Goal: Task Accomplishment & Management: Manage account settings

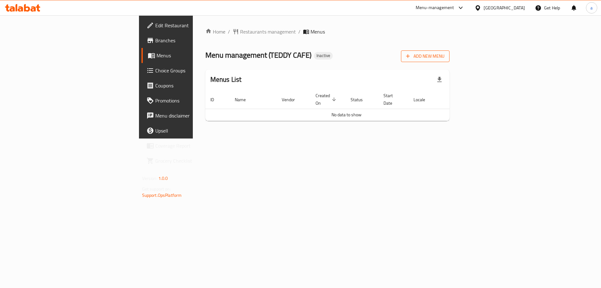
click at [444, 52] on span "Add New Menu" at bounding box center [425, 56] width 38 height 8
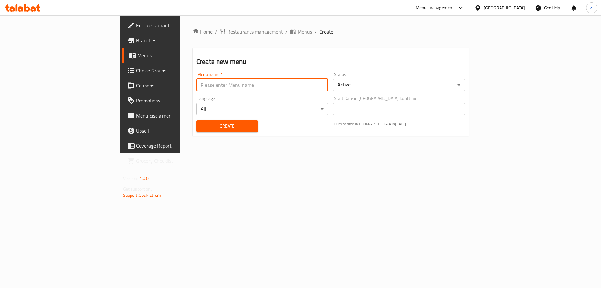
click at [276, 87] on input "text" at bounding box center [262, 85] width 132 height 13
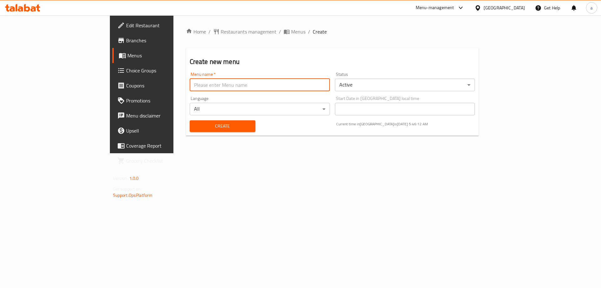
type input "menu"
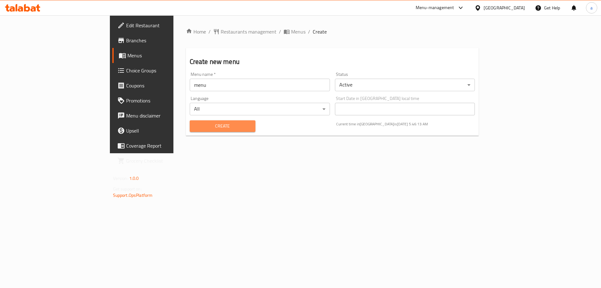
click at [195, 128] on span "Create" at bounding box center [223, 126] width 56 height 8
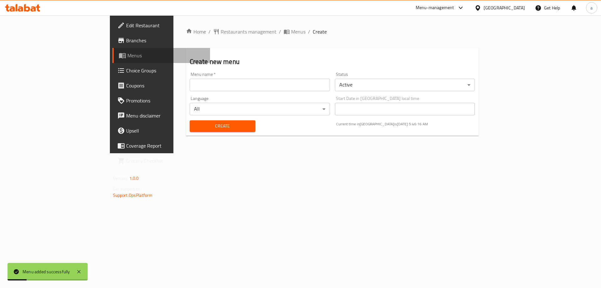
click at [112, 60] on link "Menus" at bounding box center [161, 55] width 98 height 15
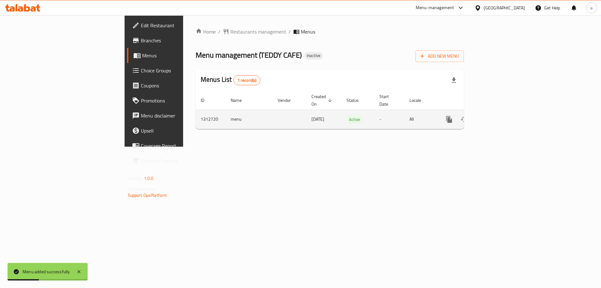
click at [502, 112] on link "enhanced table" at bounding box center [494, 119] width 15 height 15
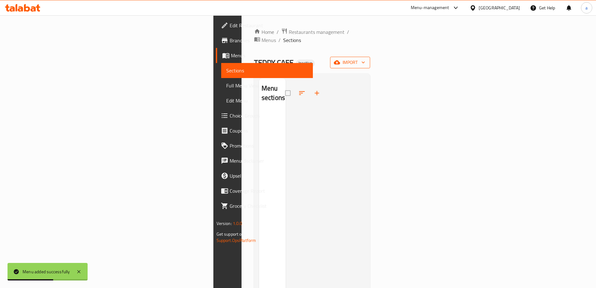
click at [340, 59] on icon "button" at bounding box center [337, 62] width 6 height 6
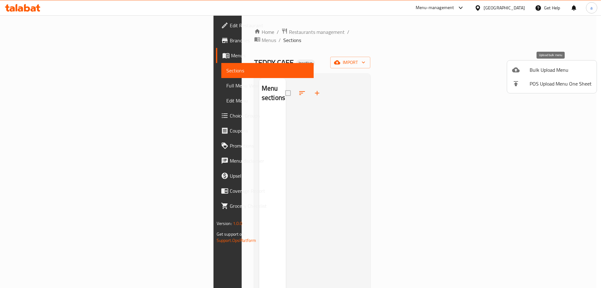
click at [543, 68] on span "Bulk Upload Menu" at bounding box center [561, 70] width 62 height 8
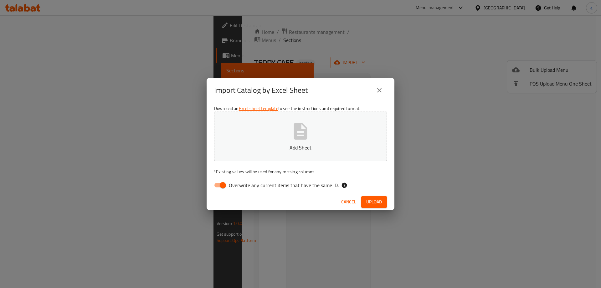
click at [218, 188] on input "Overwrite any current items that have the same ID." at bounding box center [223, 185] width 36 height 12
checkbox input "false"
click at [375, 201] on span "Upload" at bounding box center [374, 202] width 16 height 8
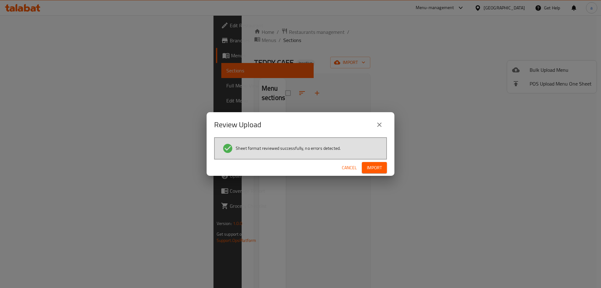
click at [375, 170] on span "Import" at bounding box center [374, 168] width 15 height 8
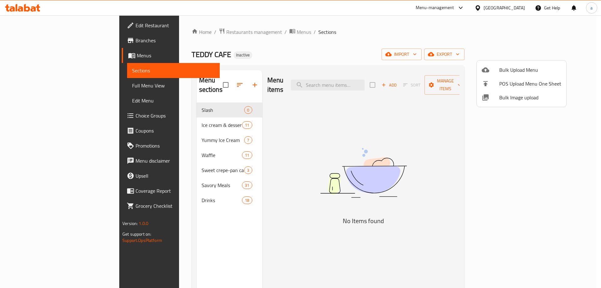
click at [38, 83] on div at bounding box center [300, 144] width 601 height 288
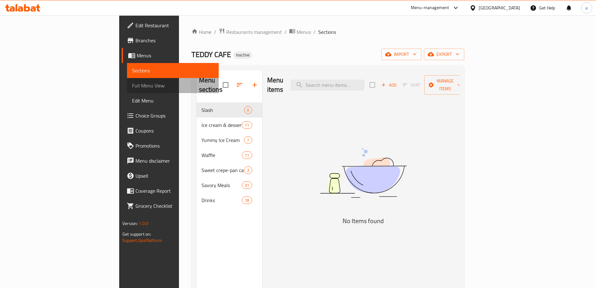
click at [132, 83] on span "Full Menu View" at bounding box center [173, 86] width 82 height 8
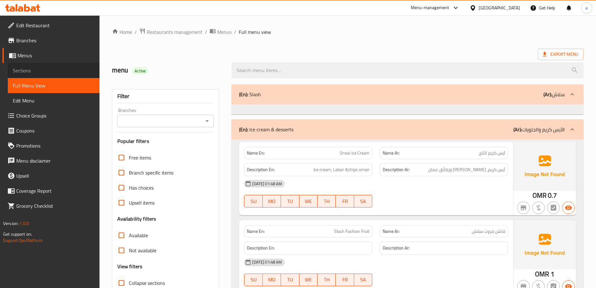
click at [56, 68] on span "Sections" at bounding box center [54, 71] width 82 height 8
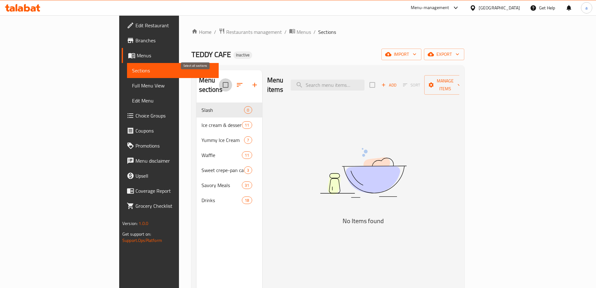
click at [219, 82] on input "checkbox" at bounding box center [225, 84] width 13 height 13
checkbox input "true"
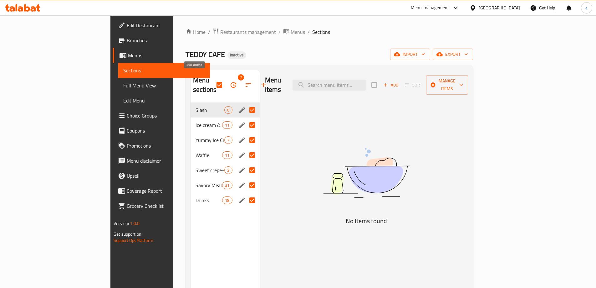
click at [226, 81] on button "button" at bounding box center [233, 84] width 15 height 15
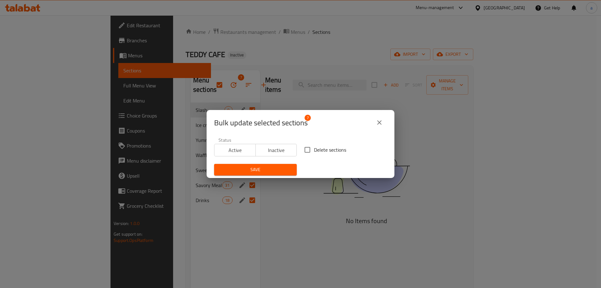
click at [303, 150] on input "Delete sections" at bounding box center [307, 149] width 13 height 13
checkbox input "true"
click at [269, 167] on span "Save" at bounding box center [255, 170] width 73 height 8
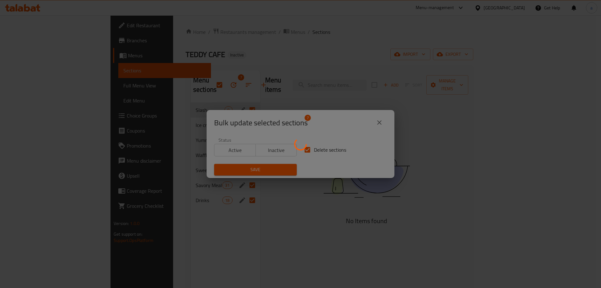
checkbox input "false"
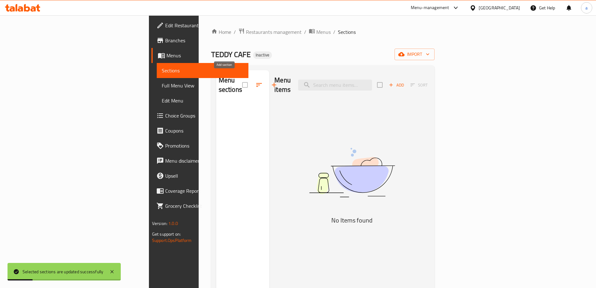
click at [267, 79] on button "button" at bounding box center [274, 84] width 15 height 15
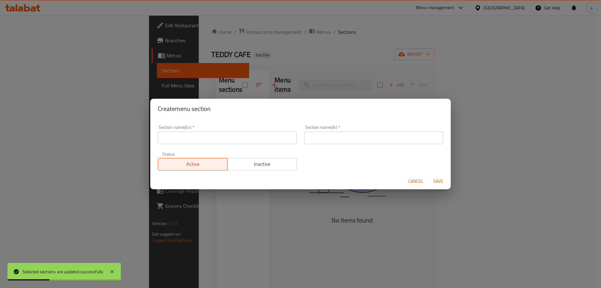
click at [252, 81] on div "Create menu section Section name(En)   * Section name(En) * Section name(Ar)   …" at bounding box center [300, 144] width 601 height 288
click at [414, 181] on span "Cancel" at bounding box center [415, 181] width 15 height 8
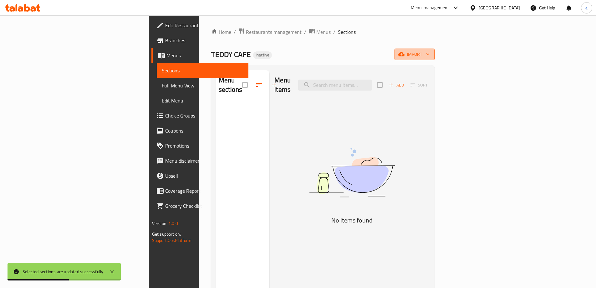
click at [405, 54] on icon "button" at bounding box center [401, 54] width 6 height 6
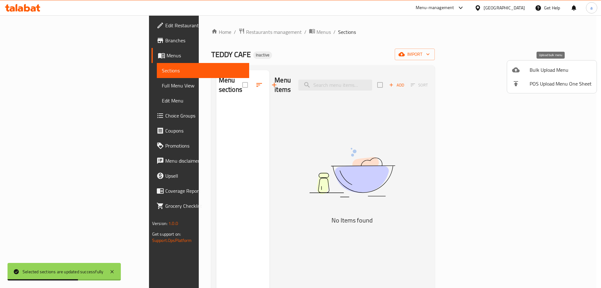
click at [509, 69] on li "Bulk Upload Menu" at bounding box center [552, 70] width 90 height 14
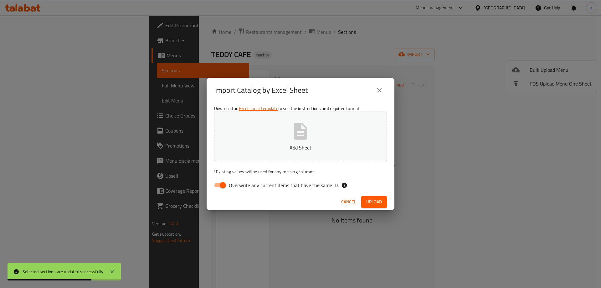
drag, startPoint x: 279, startPoint y: 182, endPoint x: 294, endPoint y: 168, distance: 20.4
click at [283, 181] on span "Overwrite any current items that have the same ID." at bounding box center [284, 185] width 110 height 8
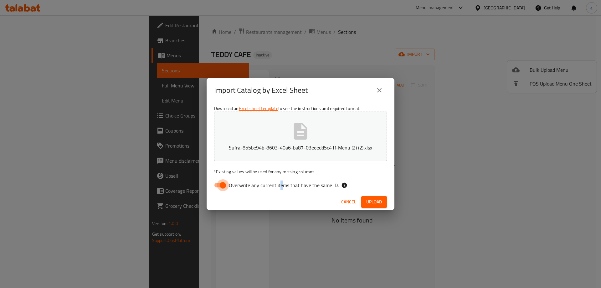
click at [221, 189] on input "Overwrite any current items that have the same ID." at bounding box center [223, 185] width 36 height 12
checkbox input "false"
click at [379, 199] on span "Upload" at bounding box center [374, 202] width 16 height 8
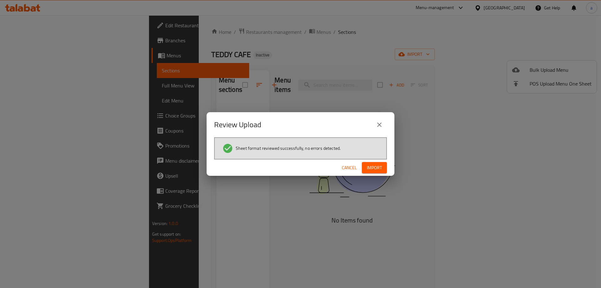
click at [373, 172] on button "Import" at bounding box center [374, 168] width 25 height 12
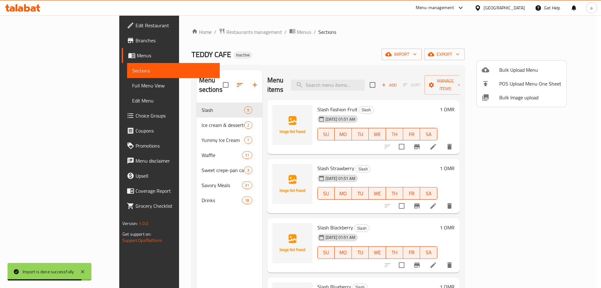
click at [34, 83] on div at bounding box center [300, 144] width 601 height 288
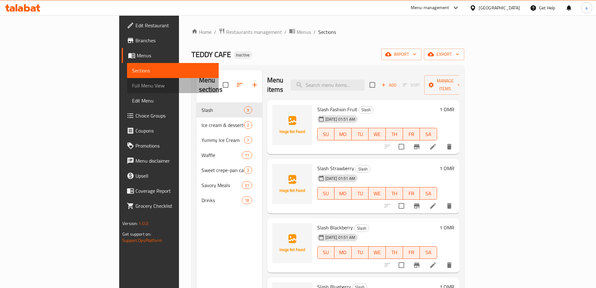
click at [132, 84] on span "Full Menu View" at bounding box center [173, 86] width 82 height 8
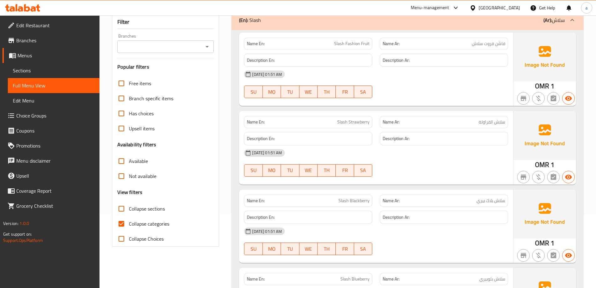
scroll to position [125, 0]
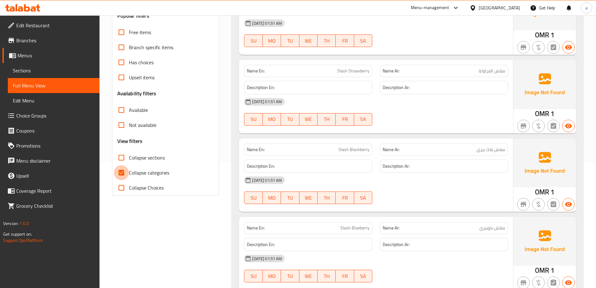
click at [124, 173] on input "Collapse categories" at bounding box center [121, 172] width 15 height 15
checkbox input "false"
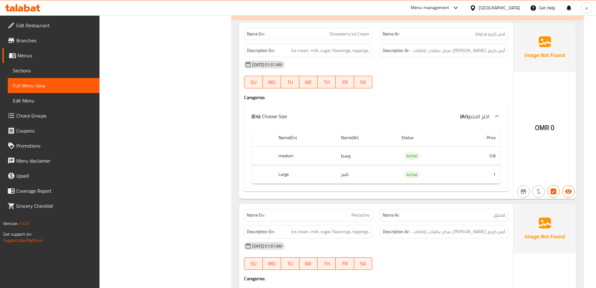
scroll to position [765, 0]
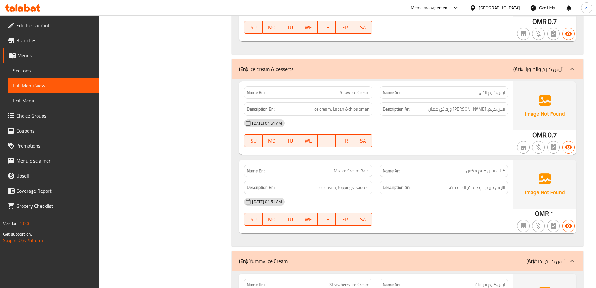
click at [40, 68] on span "Sections" at bounding box center [54, 71] width 82 height 8
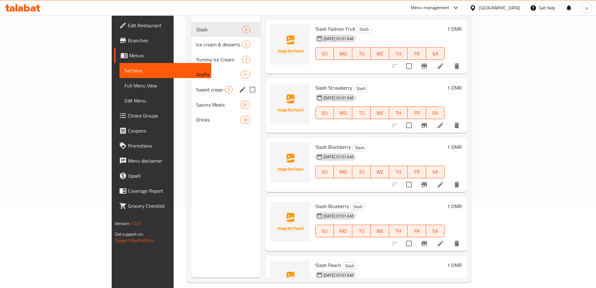
scroll to position [56, 0]
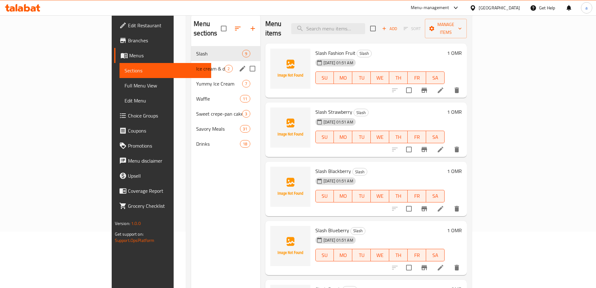
click at [191, 66] on div "Ice cream & desserts 2" at bounding box center [225, 68] width 69 height 15
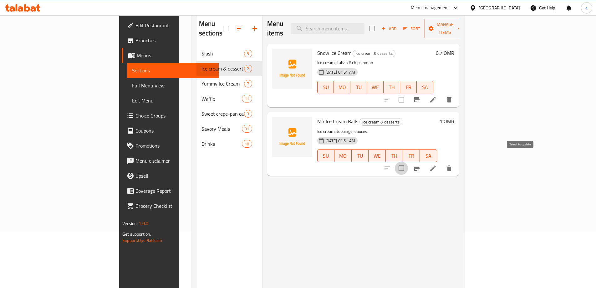
click at [408, 163] on input "checkbox" at bounding box center [401, 167] width 13 height 13
click at [466, 28] on button "Manage items" at bounding box center [445, 28] width 42 height 19
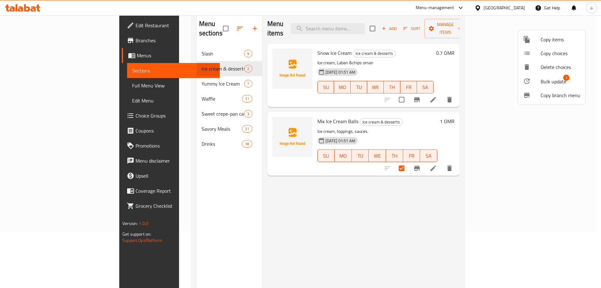
click at [528, 82] on icon at bounding box center [527, 81] width 8 height 8
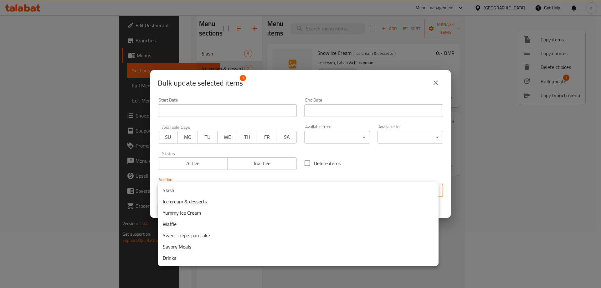
click at [305, 187] on body "​ Menu-management Oman Get Help a Edit Restaurant Branches Menus Sections Full …" at bounding box center [300, 95] width 601 height 272
click at [254, 213] on li "Yummy Ice Cream" at bounding box center [298, 212] width 281 height 11
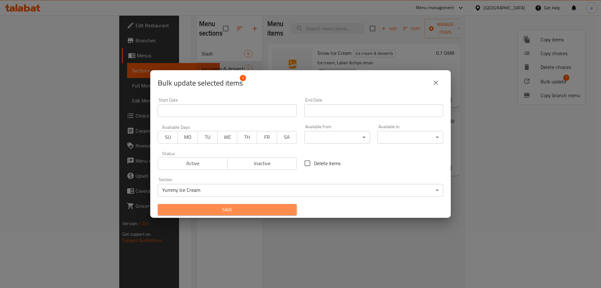
click at [278, 211] on span "Save" at bounding box center [227, 210] width 129 height 8
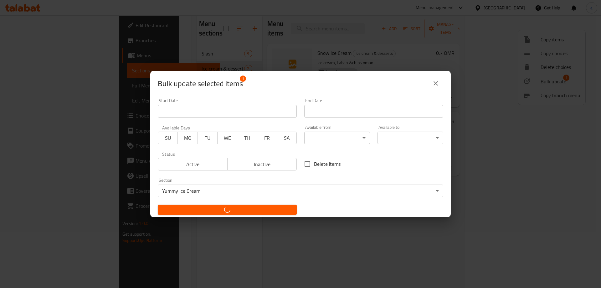
checkbox input "false"
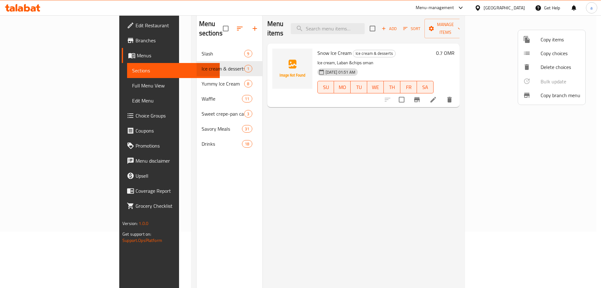
click at [194, 119] on div at bounding box center [300, 144] width 601 height 288
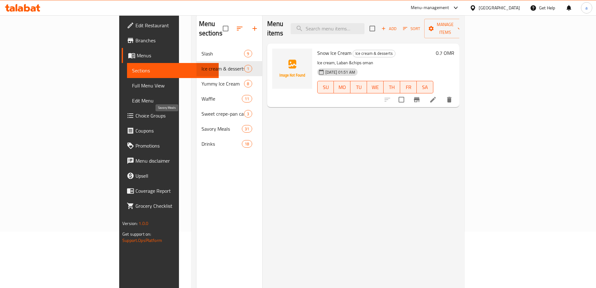
click at [202, 125] on span "Savory Meals" at bounding box center [222, 129] width 41 height 8
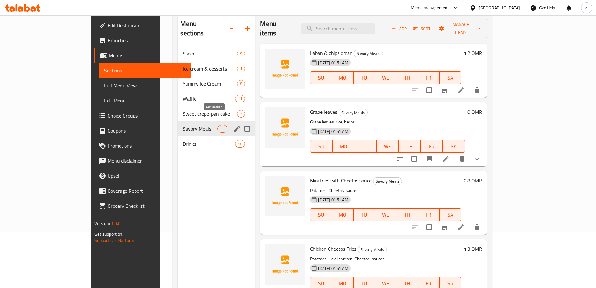
click at [233, 125] on icon "edit" at bounding box center [237, 129] width 8 height 8
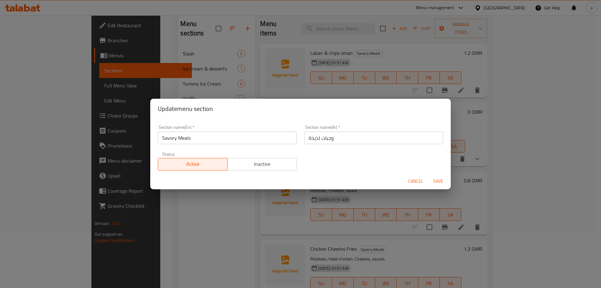
click at [314, 139] on input "وجبات لذيذة" at bounding box center [373, 137] width 139 height 13
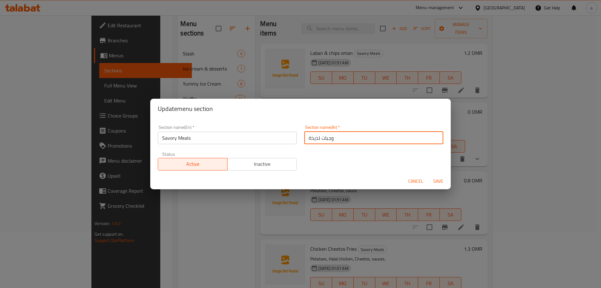
click at [314, 139] on input "وجبات لذيذة" at bounding box center [373, 137] width 139 height 13
type input "وجبات مالحة"
click at [428, 175] on button "Save" at bounding box center [438, 181] width 20 height 12
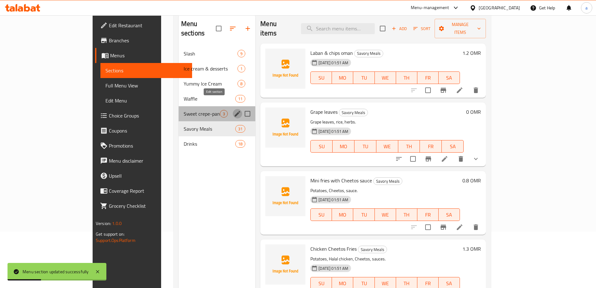
click at [234, 110] on icon "edit" at bounding box center [238, 114] width 8 height 8
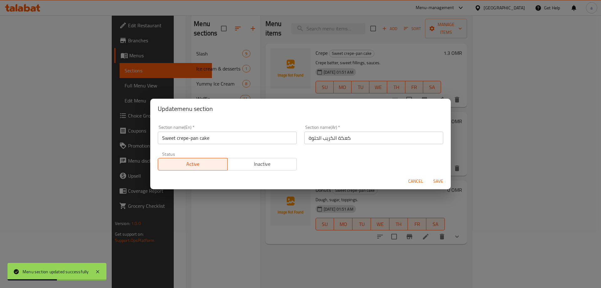
click at [340, 139] on input "كعكة الكريب الحلوة" at bounding box center [373, 137] width 139 height 13
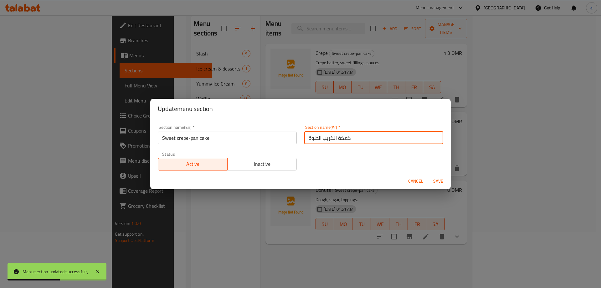
click at [340, 139] on input "كعكة الكريب الحلوة" at bounding box center [373, 137] width 139 height 13
type input "كيك الكريب الحلوة"
type button "0"
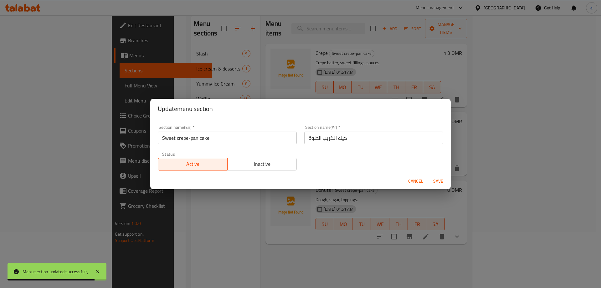
type button "1"
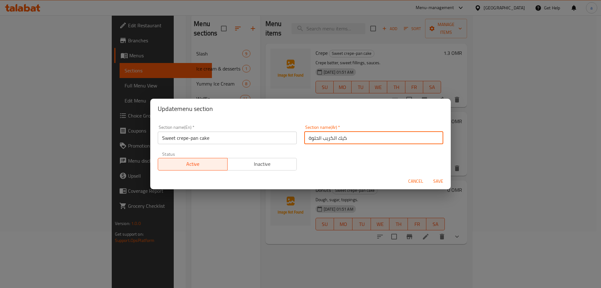
click at [308, 138] on input "كيك الكريب الحلوة" at bounding box center [373, 137] width 139 height 13
type input "كيك الكريب الحلو"
click at [208, 140] on input "Sweet crepe-pan cake" at bounding box center [227, 137] width 139 height 13
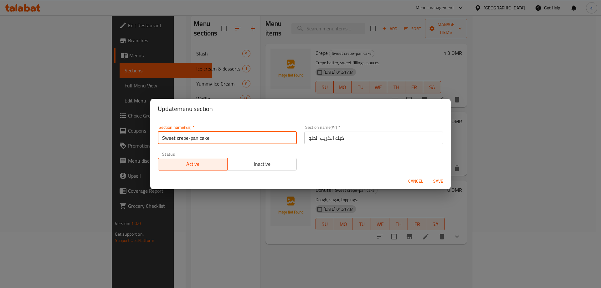
click at [208, 140] on input "Sweet crepe-pan cake" at bounding box center [227, 137] width 139 height 13
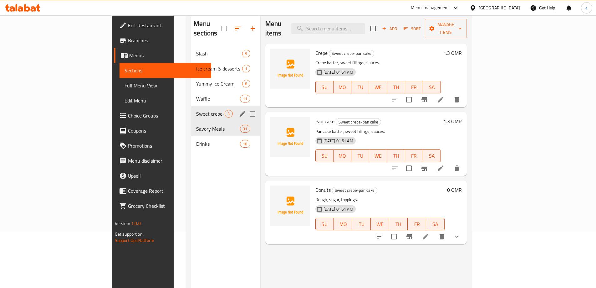
click at [209, 106] on div "Sweet crepe-pan cake 3" at bounding box center [225, 113] width 69 height 15
click at [239, 110] on icon "edit" at bounding box center [243, 114] width 8 height 8
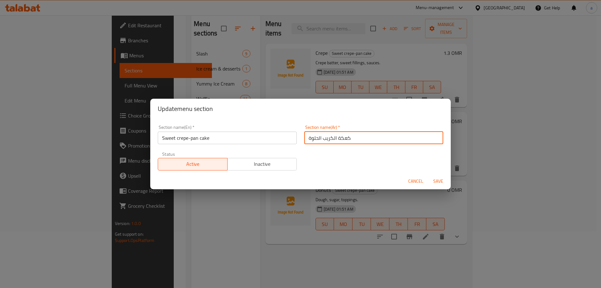
click at [322, 139] on input "كعكة الكريب الحلوة" at bounding box center [373, 137] width 139 height 13
click at [338, 139] on input "كعكة الكريب الحلوة" at bounding box center [373, 137] width 139 height 13
type input "كيك الكريب الحلو في الطاسة"
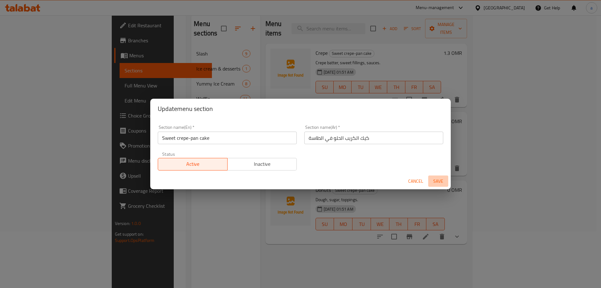
click at [440, 180] on span "Save" at bounding box center [438, 181] width 15 height 8
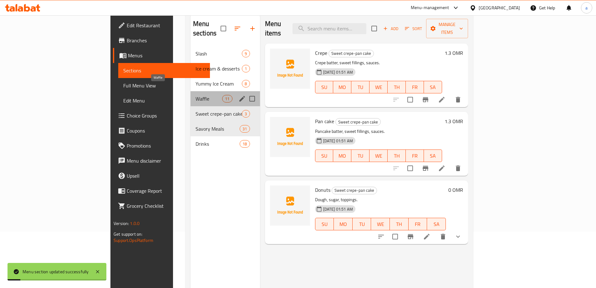
click at [196, 95] on span "Waffle" at bounding box center [209, 99] width 27 height 8
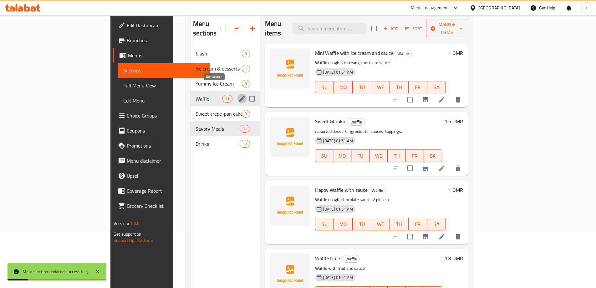
click at [239, 96] on icon "edit" at bounding box center [242, 99] width 6 height 6
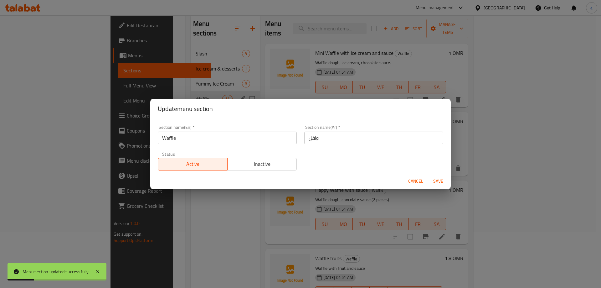
click at [199, 80] on div "Update menu section Section name(En)   * Waffle Section name(En) * Section name…" at bounding box center [300, 144] width 601 height 288
click at [195, 75] on div "Update menu section Section name(En)   * Waffle Section name(En) * Section name…" at bounding box center [300, 144] width 601 height 288
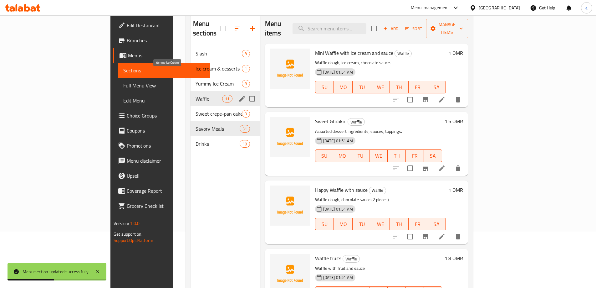
click at [196, 80] on span "Yummy Ice Cream" at bounding box center [219, 84] width 47 height 8
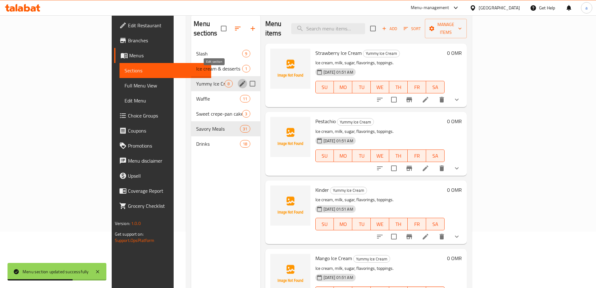
click at [238, 79] on button "edit" at bounding box center [242, 83] width 9 height 9
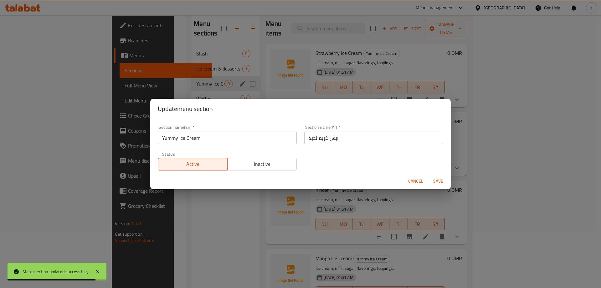
click at [312, 138] on input "آيس كريم لذيذ" at bounding box center [373, 137] width 139 height 13
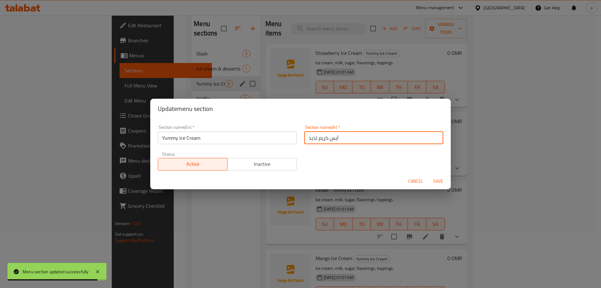
click at [312, 138] on input "آيس كريم لذيذ" at bounding box center [373, 137] width 139 height 13
click at [164, 140] on input "Yummy Ice Cream" at bounding box center [227, 137] width 139 height 13
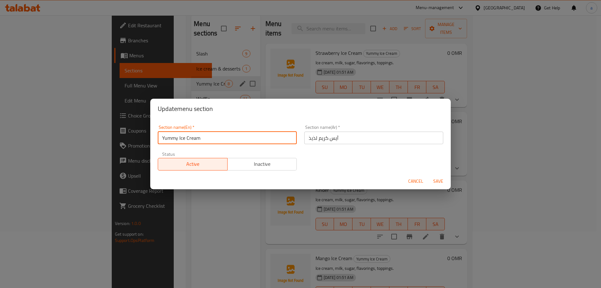
click at [164, 140] on input "Yummy Ice Cream" at bounding box center [227, 137] width 139 height 13
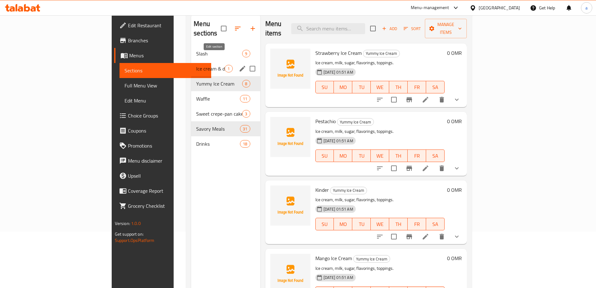
click at [240, 66] on icon "edit" at bounding box center [243, 69] width 6 height 6
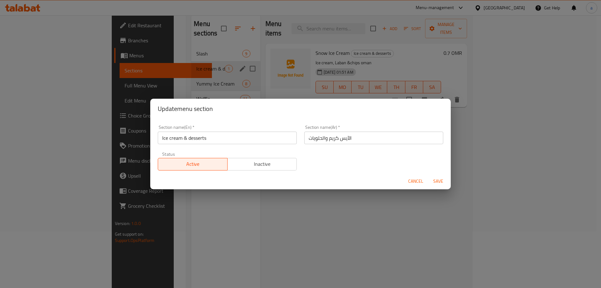
click at [175, 55] on div "Update menu section Section name(En)   * Ice cream & desserts Section name(En) …" at bounding box center [300, 144] width 601 height 288
click at [182, 40] on div "Update menu section Section name(En)   * Ice cream & desserts Section name(En) …" at bounding box center [300, 144] width 601 height 288
click at [416, 179] on span "Cancel" at bounding box center [415, 181] width 15 height 8
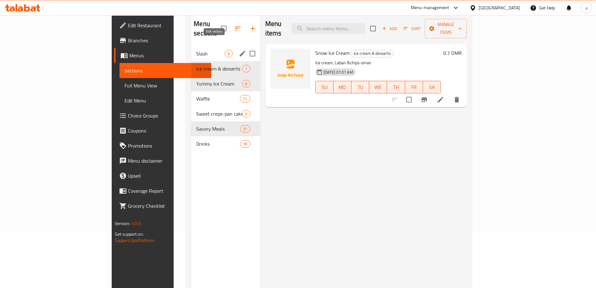
click at [240, 51] on icon "edit" at bounding box center [243, 54] width 6 height 6
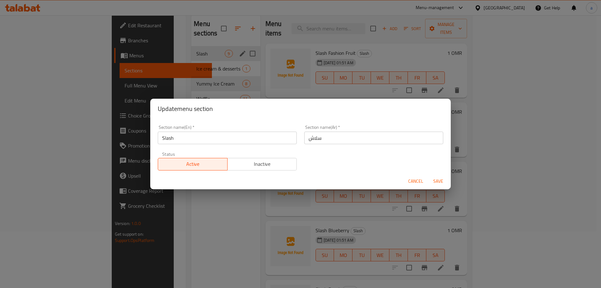
click at [288, 87] on div "Update menu section Section name(En)   * Slash Section name(En) * Section name(…" at bounding box center [300, 144] width 601 height 288
click at [411, 178] on span "Cancel" at bounding box center [415, 181] width 15 height 8
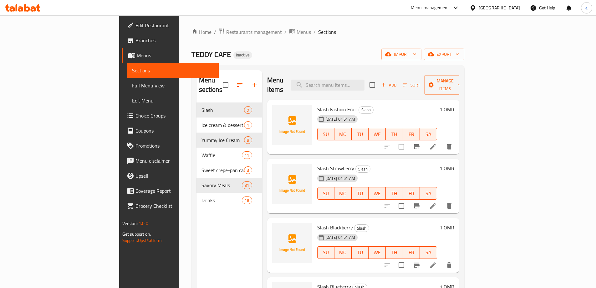
click at [132, 85] on span "Full Menu View" at bounding box center [173, 86] width 82 height 8
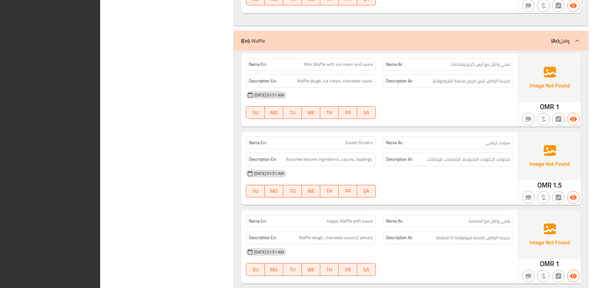
scroll to position [2022, 0]
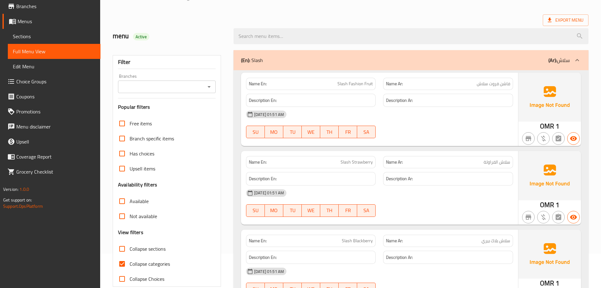
scroll to position [94, 0]
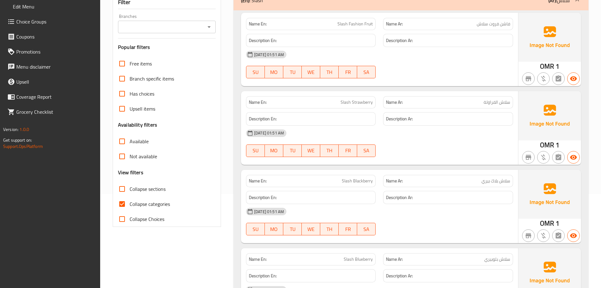
click at [124, 205] on input "Collapse categories" at bounding box center [122, 203] width 15 height 15
checkbox input "false"
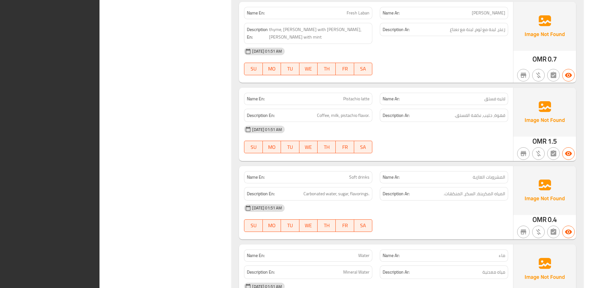
scroll to position [8621, 0]
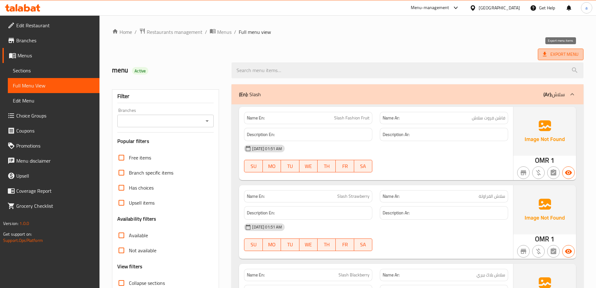
click at [573, 54] on span "Export Menu" at bounding box center [561, 54] width 36 height 8
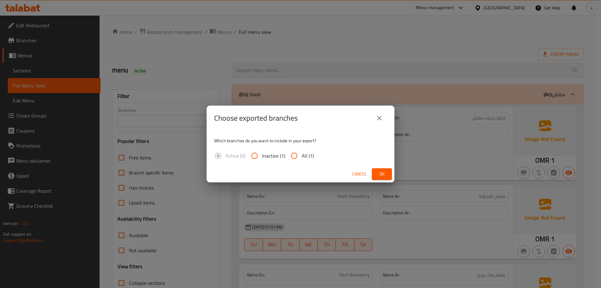
click at [303, 152] on span "All (1)" at bounding box center [308, 156] width 12 height 8
click at [302, 151] on input "All (1)" at bounding box center [294, 155] width 15 height 15
radio input "true"
click at [381, 173] on span "Ok" at bounding box center [382, 174] width 10 height 8
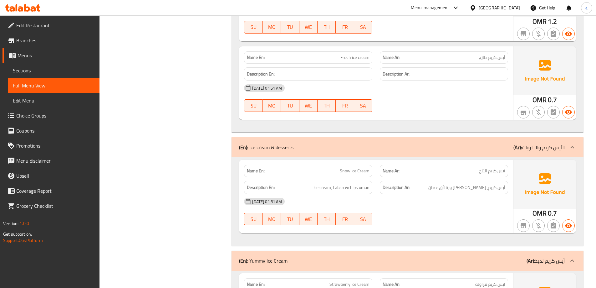
scroll to position [751, 0]
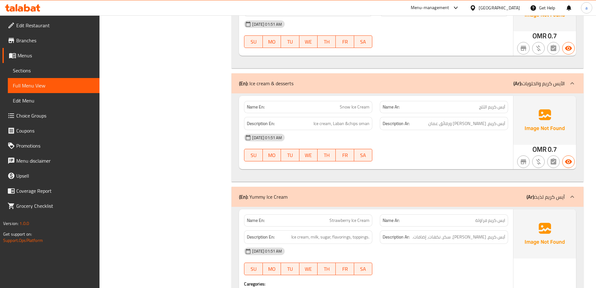
click at [489, 190] on div "(En): Yummy Ice Cream (Ar): آيس كريم لذيذ" at bounding box center [408, 197] width 352 height 20
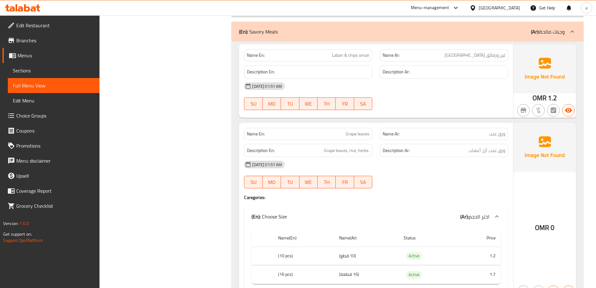
scroll to position [2316, 0]
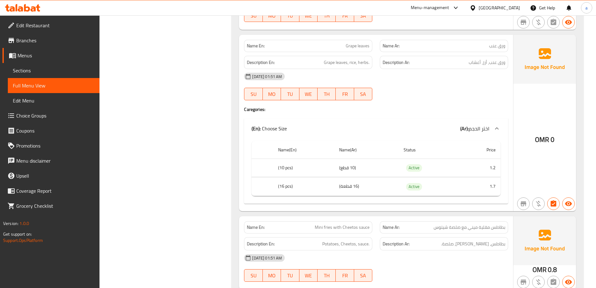
click at [356, 43] on span "Grape leaves" at bounding box center [358, 46] width 24 height 7
copy span "Grape leaves"
click at [38, 68] on span "Sections" at bounding box center [54, 71] width 82 height 8
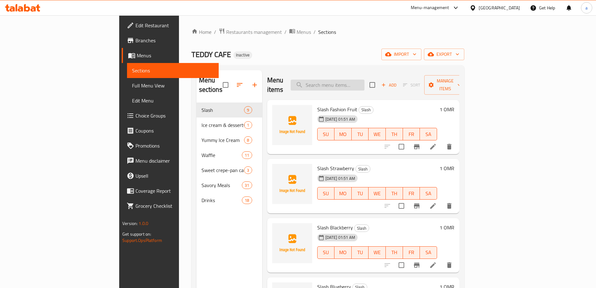
click at [362, 84] on input "search" at bounding box center [328, 84] width 74 height 11
paste input "Knafeh with cheese"
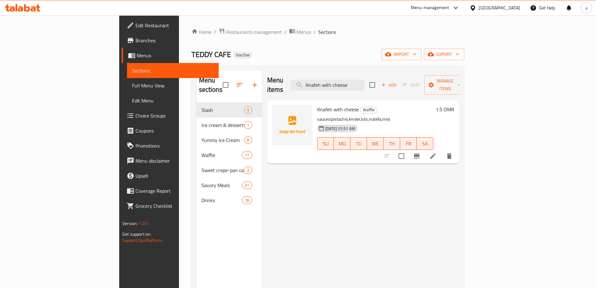
type input "Knafeh with cheese"
click at [442, 150] on li at bounding box center [433, 155] width 18 height 11
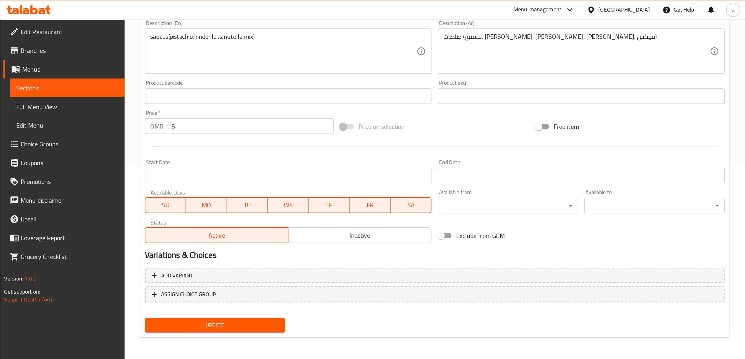
scroll to position [82, 0]
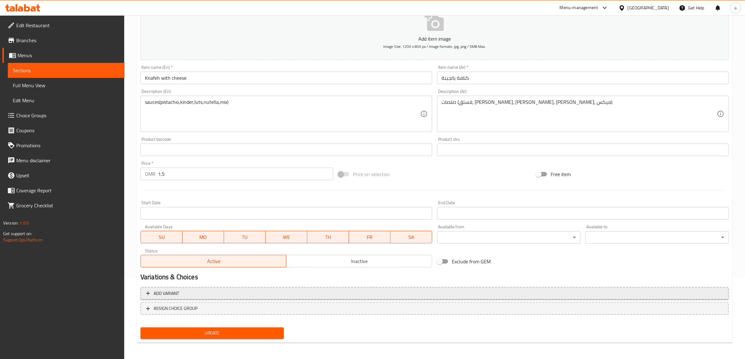
click at [196, 287] on button "Add variant" at bounding box center [435, 293] width 588 height 13
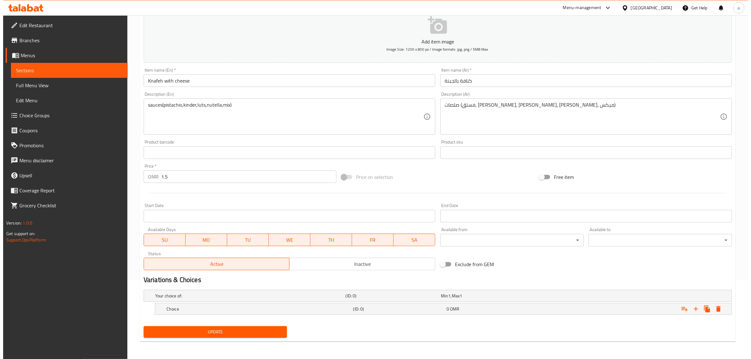
scroll to position [79, 0]
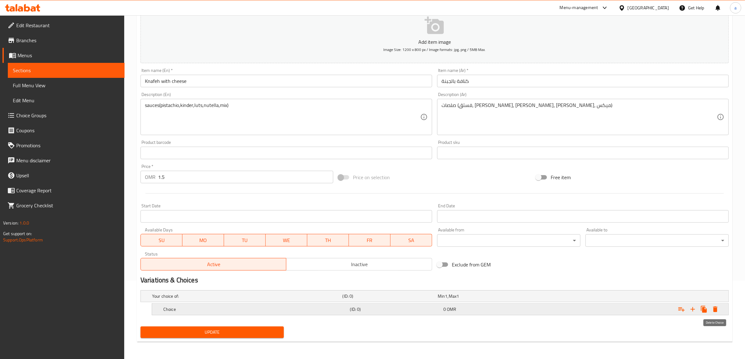
click at [601, 287] on icon "Expand" at bounding box center [715, 310] width 4 height 6
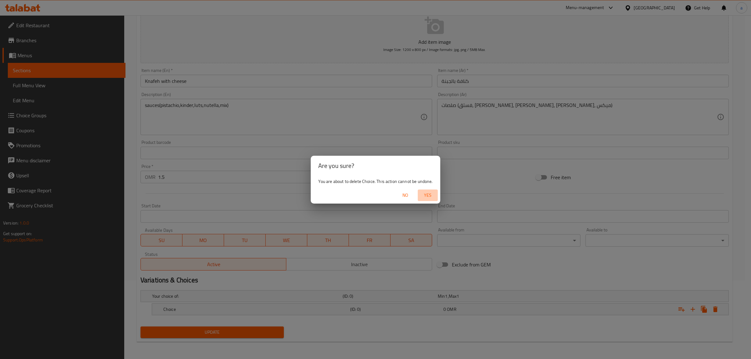
click at [428, 191] on button "Yes" at bounding box center [428, 196] width 20 height 12
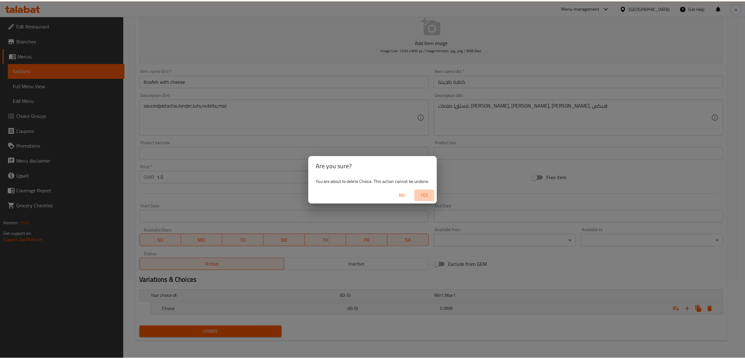
scroll to position [77, 0]
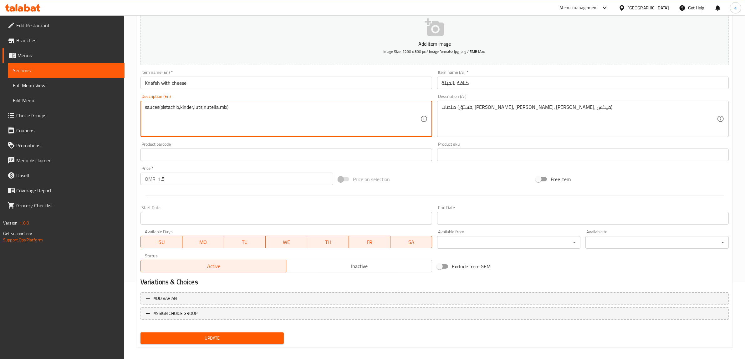
click at [174, 106] on textarea "sauces(pistachio,kinder,luts,nutella,mix)" at bounding box center [282, 119] width 275 height 30
click at [168, 108] on textarea "sauces(pistachio,kinder,luts,nutella,mix)" at bounding box center [282, 119] width 275 height 30
click at [190, 105] on textarea "sauces(pistachio,kinder,luts,nutella,mix)" at bounding box center [282, 119] width 275 height 30
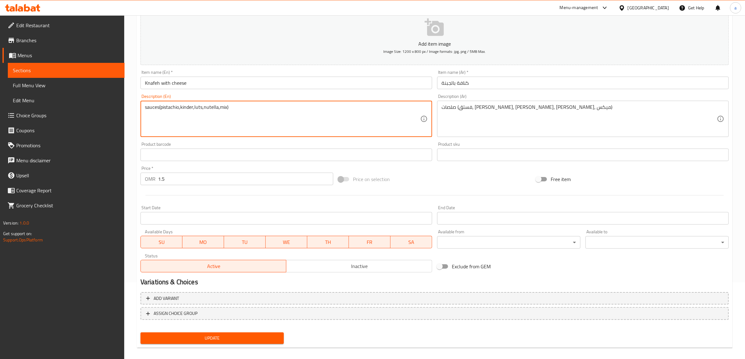
click at [200, 106] on textarea "sauces(pistachio,kinder,luts,nutella,mix)" at bounding box center [282, 119] width 275 height 30
click at [211, 107] on textarea "sauces(pistachio,kinder,luts,nutella,mix)" at bounding box center [282, 119] width 275 height 30
click at [221, 108] on textarea "sauces(pistachio,kinder,luts,nutella,mix)" at bounding box center [282, 119] width 275 height 30
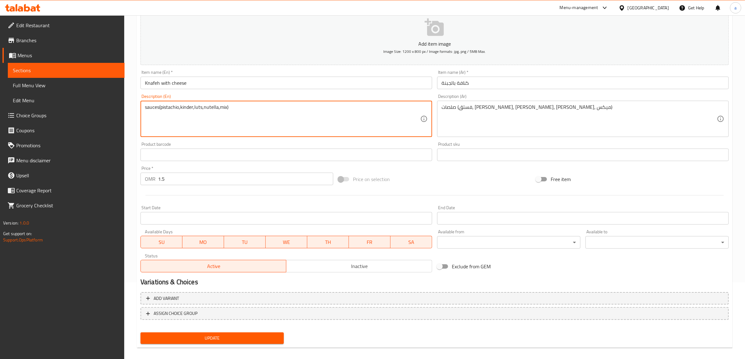
click at [221, 108] on textarea "sauces(pistachio,kinder,luts,nutella,mix)" at bounding box center [282, 119] width 275 height 30
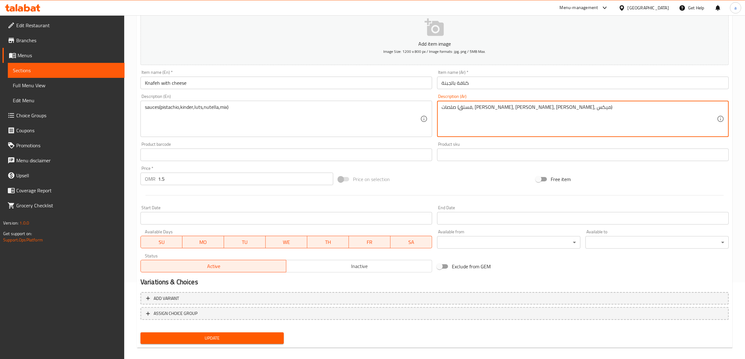
click at [503, 105] on textarea "صلصات (فستق، [PERSON_NAME]، [PERSON_NAME]، [PERSON_NAME]، ميكس)" at bounding box center [579, 119] width 275 height 30
click at [494, 108] on textarea "صلصات (فستق، [PERSON_NAME]، [PERSON_NAME]، [PERSON_NAME]، ميكس)" at bounding box center [579, 119] width 275 height 30
click at [480, 105] on textarea "صلصات (فستق، [PERSON_NAME]، [PERSON_NAME]، [PERSON_NAME]، ميكس)" at bounding box center [579, 119] width 275 height 30
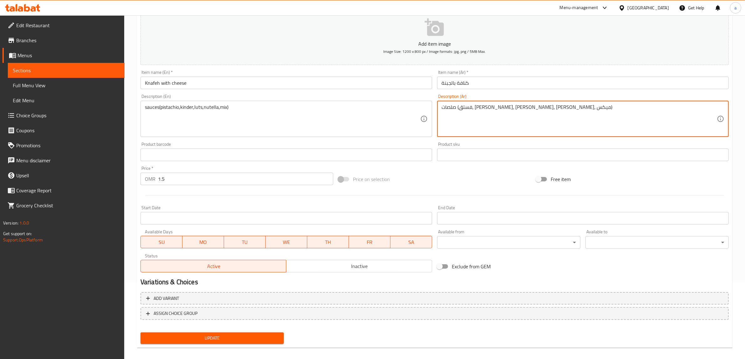
click at [466, 109] on textarea "صلصات (فستق، [PERSON_NAME]، [PERSON_NAME]، [PERSON_NAME]، ميكس)" at bounding box center [579, 119] width 275 height 30
click at [454, 106] on textarea "صلصات (فستق، [PERSON_NAME]، [PERSON_NAME]، [PERSON_NAME]، ميكس)" at bounding box center [579, 119] width 275 height 30
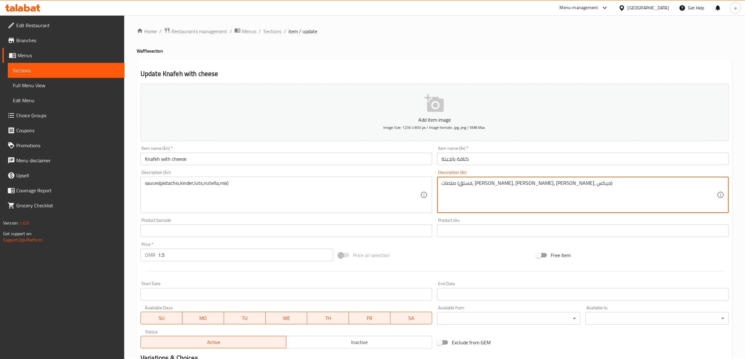
scroll to position [0, 0]
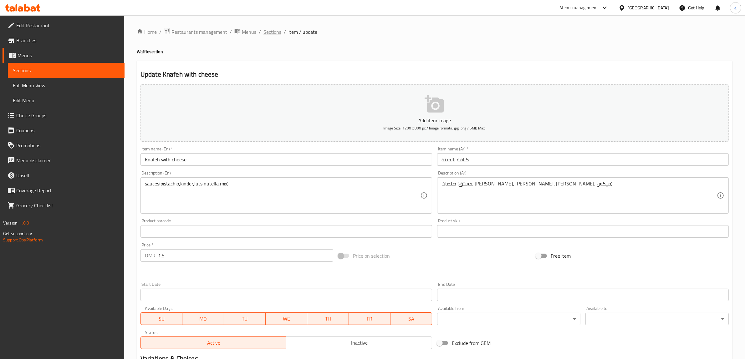
click at [274, 35] on span "Sections" at bounding box center [273, 32] width 18 height 8
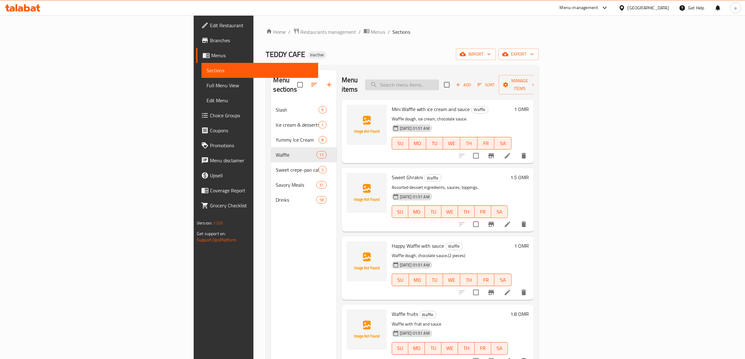
click at [439, 79] on input "search" at bounding box center [402, 84] width 74 height 11
paste input "Cold coffee"
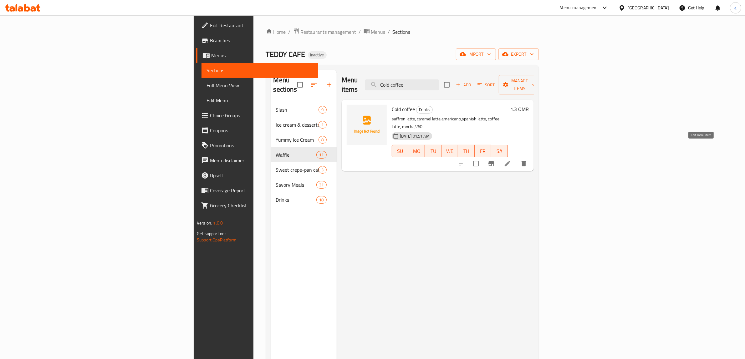
type input "Cold coffee"
click at [511, 160] on icon at bounding box center [508, 164] width 8 height 8
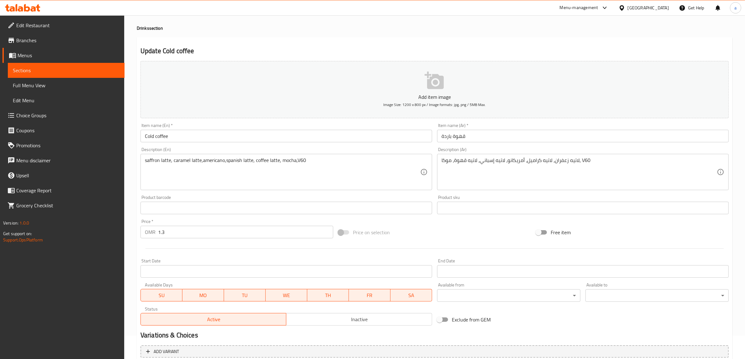
scroll to position [82, 0]
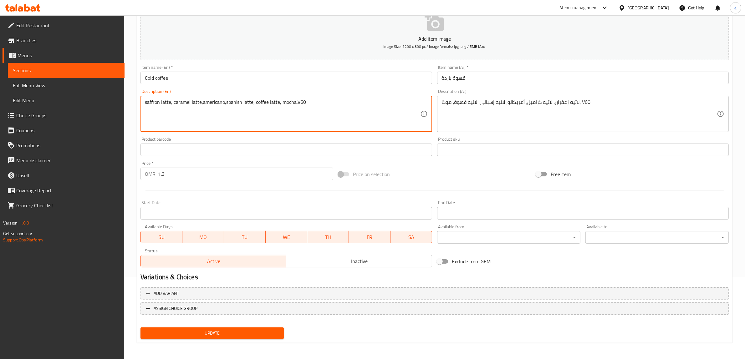
click at [151, 104] on textarea "saffron latte, caramel latte,americano,spanish latte, coffee latte, mocha,V60" at bounding box center [282, 114] width 275 height 30
click at [162, 102] on textarea "saffron latte, caramel latte,americano,spanish latte, coffee latte, mocha,V60" at bounding box center [282, 114] width 275 height 30
click at [182, 99] on textarea "saffron latte, caramel latte,americano,spanish latte, coffee latte, mocha,V60" at bounding box center [282, 114] width 275 height 30
click at [193, 102] on textarea "saffron latte, caramel latte,americano,spanish latte, coffee latte, mocha,V60" at bounding box center [282, 114] width 275 height 30
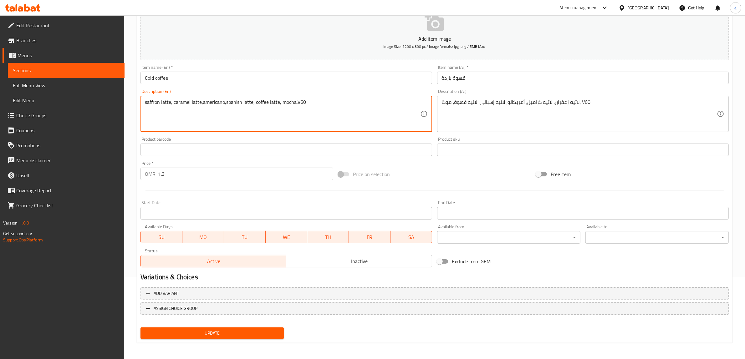
click at [211, 103] on textarea "saffron latte, caramel latte,americano,spanish latte, coffee latte, mocha,V60" at bounding box center [282, 114] width 275 height 30
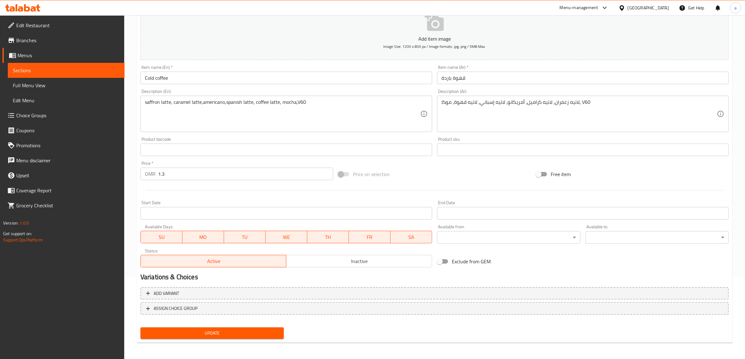
click at [237, 98] on div "saffron latte, caramel latte,americano,spanish latte, coffee latte, mocha,V60 D…" at bounding box center [287, 114] width 292 height 36
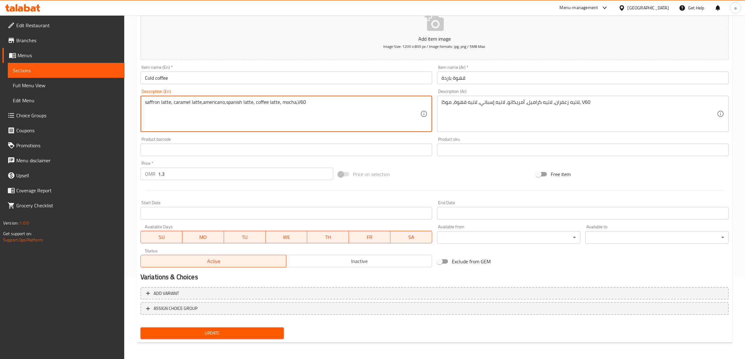
click at [228, 101] on textarea "saffron latte, caramel latte,americano,spanish latte, coffee latte, mocha,V60" at bounding box center [282, 114] width 275 height 30
click at [245, 102] on textarea "saffron latte, caramel latte,americano,spanish latte, coffee latte, mocha,V60" at bounding box center [282, 114] width 275 height 30
click at [259, 101] on textarea "saffron latte, caramel latte,americano,spanish latte, coffee latte, mocha,V60" at bounding box center [282, 114] width 275 height 30
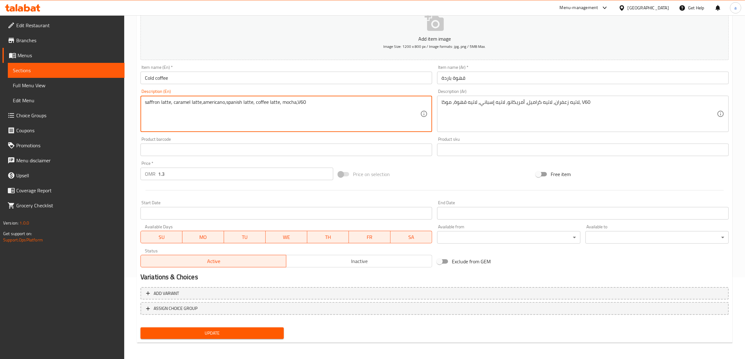
click at [274, 104] on textarea "saffron latte, caramel latte,americano,spanish latte, coffee latte, mocha,V60" at bounding box center [282, 114] width 275 height 30
click at [285, 99] on textarea "saffron latte, caramel latte,americano,spanish latte, coffee latte, mocha,V60" at bounding box center [282, 114] width 275 height 30
click at [299, 103] on textarea "saffron latte, caramel latte,americano,spanish latte, coffee latte, mocha,V60" at bounding box center [282, 114] width 275 height 30
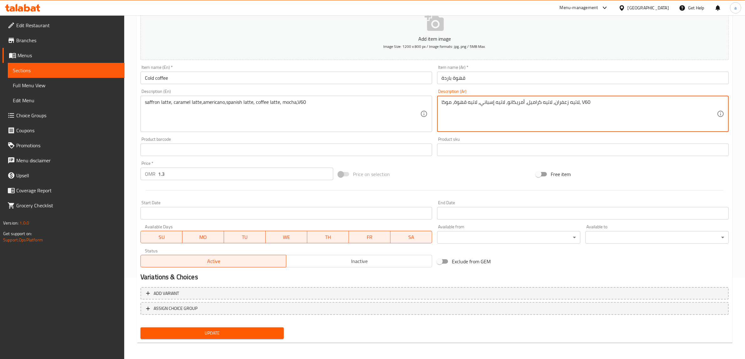
click at [583, 105] on textarea "لاتيه زعفران، لاتيه كراميل، أمريكانو، لاتيه إسباني، لاتيه قهوة، موكا، V60" at bounding box center [579, 114] width 275 height 30
type textarea "لاتيه زعفران، لاتيه كراميل، أمريكانو، لاتيه إسباني، لاتيه قهوة، [GEOGRAPHIC_DAT…"
click at [246, 287] on span "Update" at bounding box center [212, 334] width 133 height 8
click at [456, 103] on textarea "لاتيه زعفران، لاتيه كراميل، أمريكانو، لاتيه إسباني، لاتيه قهوة، [GEOGRAPHIC_DAT…" at bounding box center [579, 114] width 275 height 30
click at [443, 99] on textarea "لاتيه زعفران، لاتيه كراميل، أمريكانو، لاتيه إسباني، لاتيه قهوة، [GEOGRAPHIC_DAT…" at bounding box center [579, 114] width 275 height 30
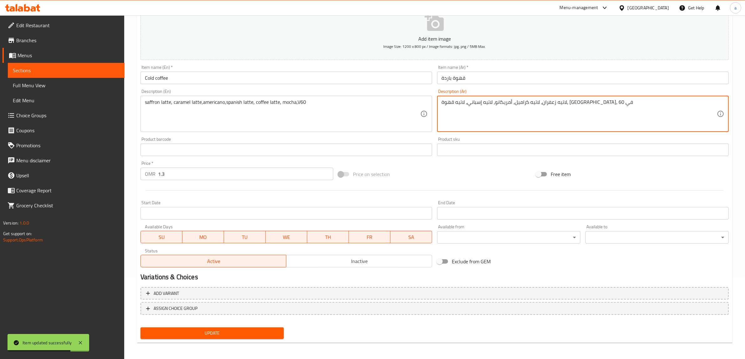
click at [462, 103] on textarea "لاتيه زعفران، لاتيه كراميل، أمريكانو، لاتيه إسباني، لاتيه قهوة، [GEOGRAPHIC_DAT…" at bounding box center [579, 114] width 275 height 30
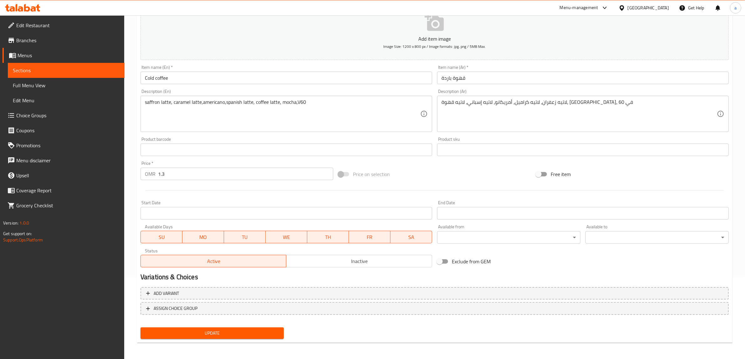
click at [483, 102] on textarea "لاتيه زعفران، لاتيه كراميل، أمريكانو، لاتيه إسباني، لاتيه قهوة، [GEOGRAPHIC_DAT…" at bounding box center [579, 114] width 275 height 30
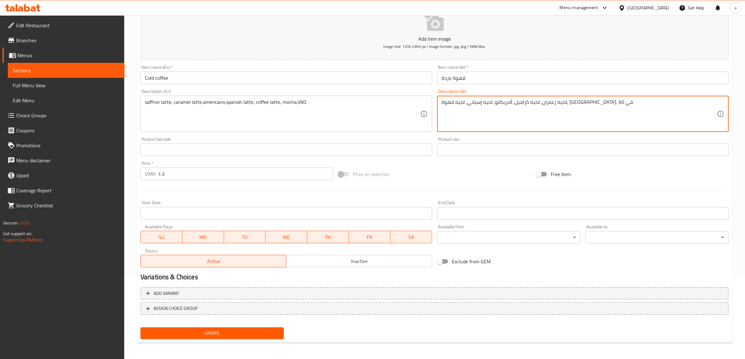
click at [483, 102] on textarea "لاتيه زعفران، لاتيه كراميل، أمريكانو، لاتيه إسباني، لاتيه قهوة، [GEOGRAPHIC_DAT…" at bounding box center [579, 114] width 275 height 30
click at [490, 101] on textarea "لاتيه زعفران، لاتيه كراميل، أمريكانو، لاتيه إسباني، لاتيه قهوة، [GEOGRAPHIC_DAT…" at bounding box center [579, 114] width 275 height 30
click at [505, 103] on textarea "لاتيه زعفران، لاتيه كراميل، أمريكانو، لاتيه إسباني، لاتيه قهوة، [GEOGRAPHIC_DAT…" at bounding box center [579, 114] width 275 height 30
click at [517, 104] on textarea "لاتيه زعفران، لاتيه كراميل، أمريكانو، لاتيه إسباني، لاتيه قهوة، [GEOGRAPHIC_DAT…" at bounding box center [579, 114] width 275 height 30
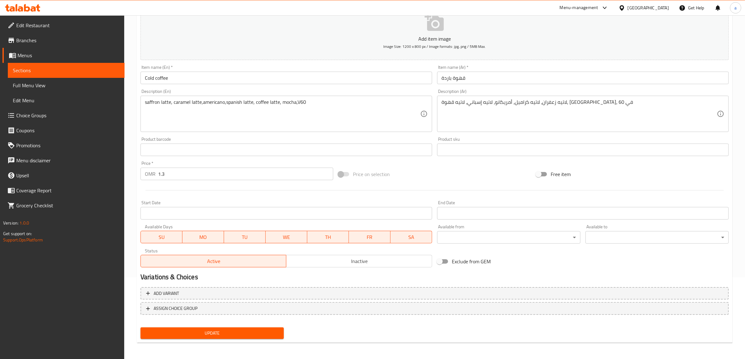
click at [532, 102] on textarea "لاتيه زعفران، لاتيه كراميل، أمريكانو، لاتيه إسباني، لاتيه قهوة، [GEOGRAPHIC_DAT…" at bounding box center [579, 114] width 275 height 30
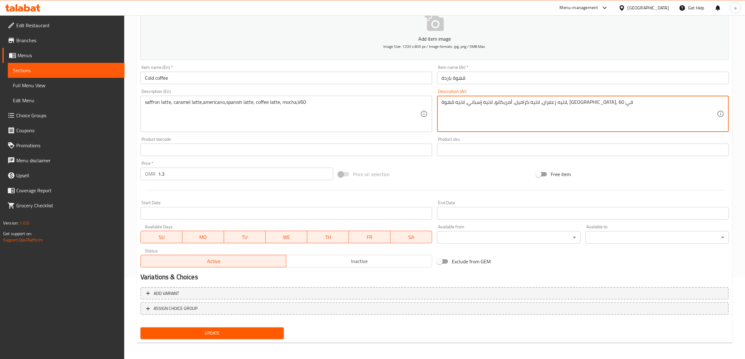
click at [532, 102] on textarea "لاتيه زعفران، لاتيه كراميل، أمريكانو، لاتيه إسباني، لاتيه قهوة، [GEOGRAPHIC_DAT…" at bounding box center [579, 114] width 275 height 30
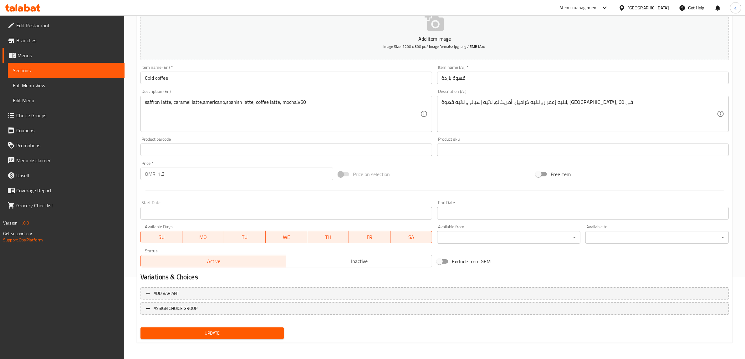
click at [554, 104] on textarea "لاتيه زعفران، لاتيه كراميل، أمريكانو، لاتيه إسباني، لاتيه قهوة، [GEOGRAPHIC_DAT…" at bounding box center [579, 114] width 275 height 30
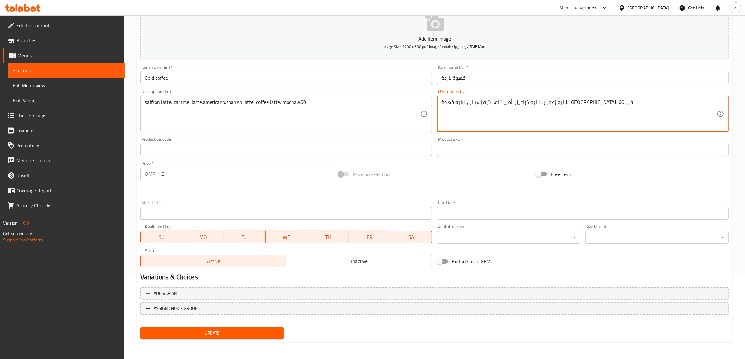
drag, startPoint x: 554, startPoint y: 104, endPoint x: 559, endPoint y: 104, distance: 4.7
click at [554, 104] on textarea "لاتيه زعفران، لاتيه كراميل، أمريكانو، لاتيه إسباني، لاتيه قهوة، [GEOGRAPHIC_DAT…" at bounding box center [579, 114] width 275 height 30
click at [566, 104] on textarea "لاتيه زعفران، لاتيه كراميل، أمريكانو، لاتيه إسباني، لاتيه قهوة، [GEOGRAPHIC_DAT…" at bounding box center [579, 114] width 275 height 30
click at [578, 102] on textarea "لاتيه زعفران، لاتيه كراميل، أمريكانو، لاتيه إسباني، لاتيه قهوة، [GEOGRAPHIC_DAT…" at bounding box center [579, 114] width 275 height 30
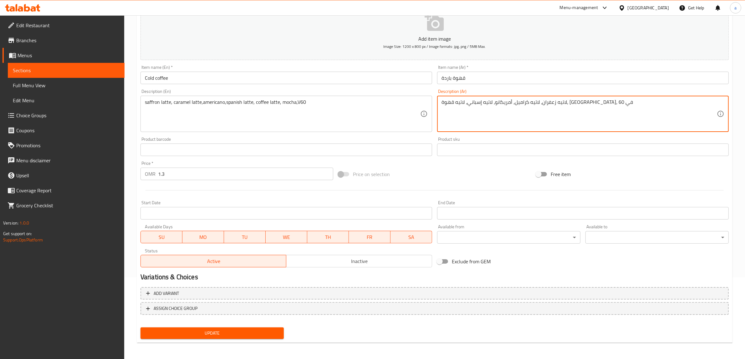
click at [589, 102] on textarea "لاتيه زعفران، لاتيه كراميل، أمريكانو، لاتيه إسباني، لاتيه قهوة، [GEOGRAPHIC_DAT…" at bounding box center [579, 114] width 275 height 30
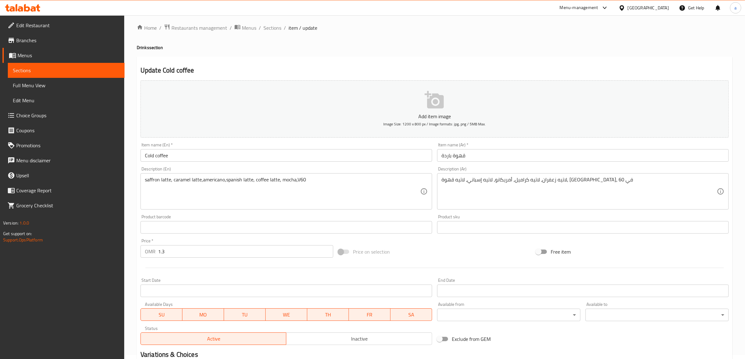
scroll to position [3, 0]
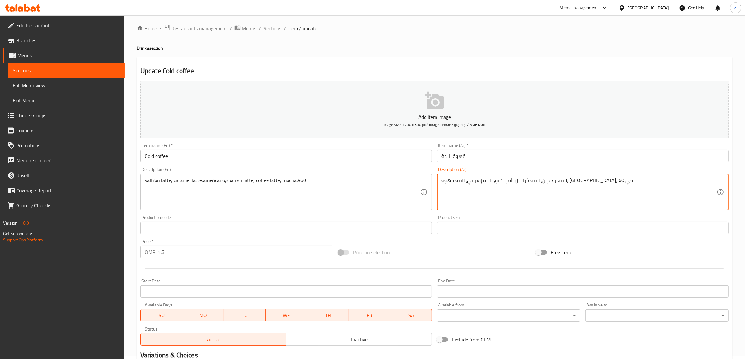
click at [67, 81] on link "Full Menu View" at bounding box center [66, 85] width 117 height 15
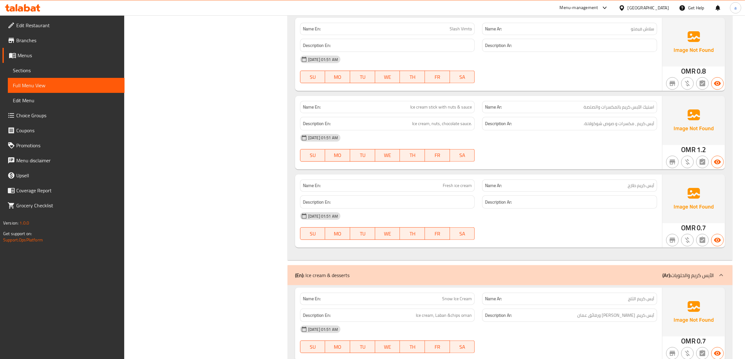
scroll to position [704, 0]
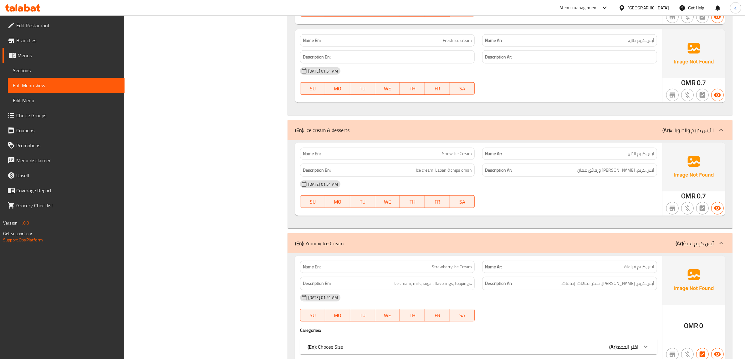
click at [424, 224] on div "Name En: Snow Ice Cream Name Ar: آيس كريم الثلج Description En: Ice cream, Laba…" at bounding box center [510, 184] width 445 height 88
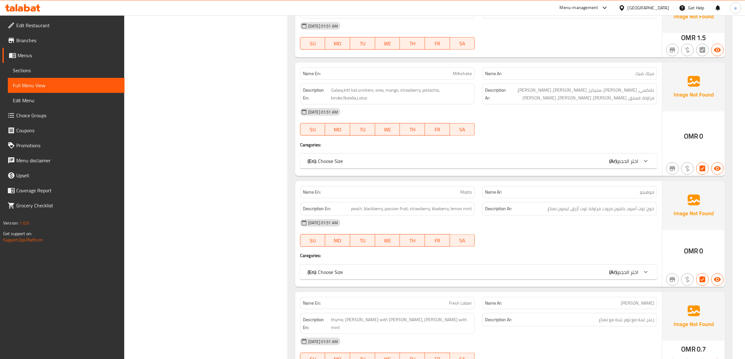
click at [357, 205] on span "peach, blackberry, passion fruit, strawberry, blueberry, lemon mint" at bounding box center [411, 209] width 121 height 8
copy span "peach"
click at [372, 205] on span "peach, blackberry, passion fruit, strawberry, blueberry, lemon mint" at bounding box center [411, 209] width 121 height 8
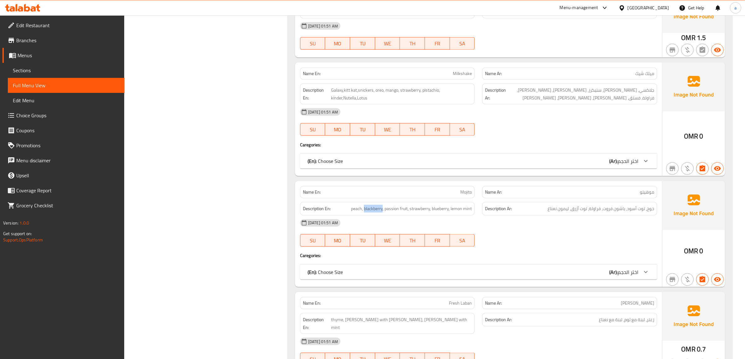
copy span "blackberry"
click at [391, 205] on span "peach, blackberry, passion fruit, strawberry, blueberry, lemon mint" at bounding box center [411, 209] width 121 height 8
click at [404, 205] on span "peach, blackberry, passion fruit, strawberry, blueberry, lemon mint" at bounding box center [411, 209] width 121 height 8
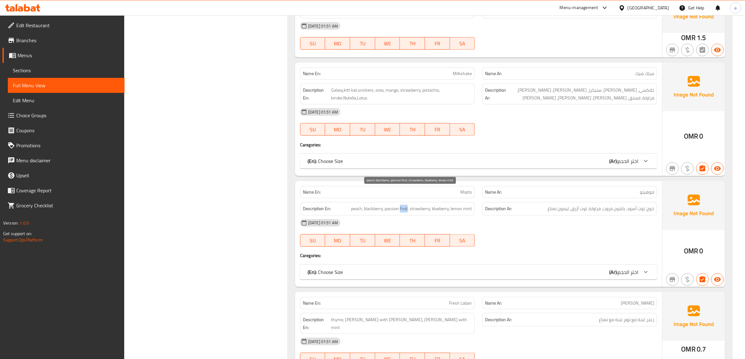
click at [404, 205] on span "peach, blackberry, passion fruit, strawberry, blueberry, lemon mint" at bounding box center [411, 209] width 121 height 8
click at [391, 205] on span "peach, blackberry, passion fruit, strawberry, blueberry, lemon mint" at bounding box center [411, 209] width 121 height 8
click at [414, 205] on span "peach, blackberry, passion fruit, strawberry, blueberry, lemon mint" at bounding box center [411, 209] width 121 height 8
copy span "strawberry"
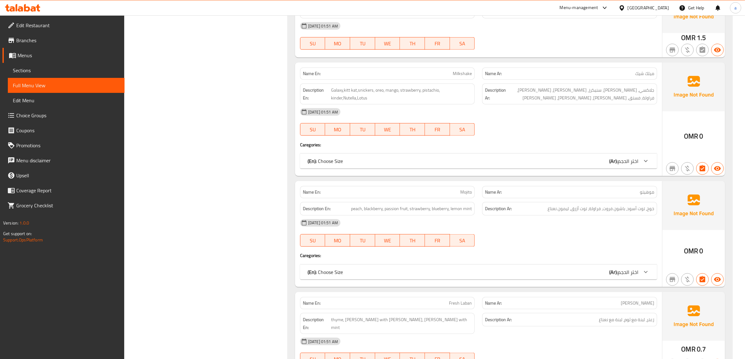
click at [436, 205] on span "peach, blackberry, passion fruit, strawberry, blueberry, lemon mint" at bounding box center [411, 209] width 121 height 8
copy span "blueberry"
click at [459, 205] on span "peach, blackberry, passion fruit, strawberry, blueberry, lemon mint" at bounding box center [411, 209] width 121 height 8
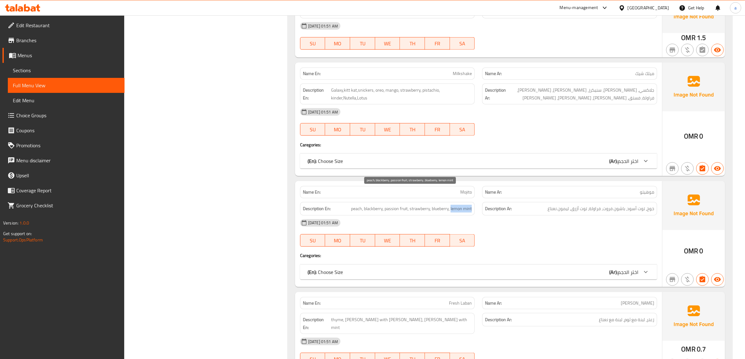
click at [466, 205] on span "peach, blackberry, passion fruit, strawberry, blueberry, lemon mint" at bounding box center [411, 209] width 121 height 8
copy span "lemon mint"
click at [554, 205] on span "خوخ، توت أسود، باشون فروت، فراولة، توت أزرق، ليمون نعناع" at bounding box center [601, 209] width 107 height 8
click at [563, 205] on span "خوخ، توت أسود، باشون فروت، فراولة، توت أزرق، ليمون نعناع" at bounding box center [601, 209] width 107 height 8
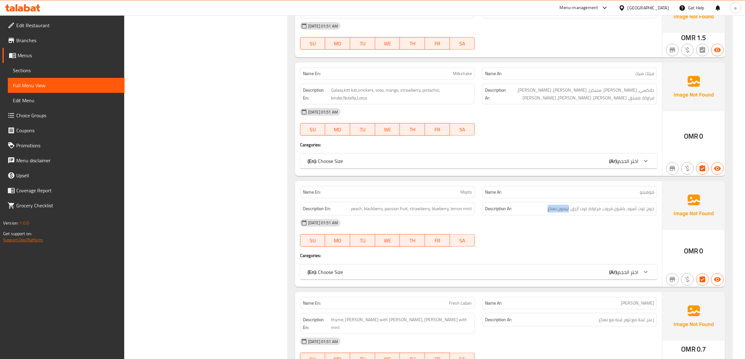
copy span "ليمون نعناع"
click at [576, 205] on span "خوخ، توت أسود، باشون فروت، فراولة، توت أزرق، ليمون نعناع" at bounding box center [601, 209] width 107 height 8
drag, startPoint x: 576, startPoint y: 193, endPoint x: 583, endPoint y: 194, distance: 6.6
click at [579, 205] on span "خوخ، توت أسود، باشون فروت، فراولة، توت أزرق، ليمون نعناع" at bounding box center [601, 209] width 107 height 8
click at [583, 205] on span "خوخ، توت أسود، باشون فروت، فراولة، توت أزرق، ليمون نعناع" at bounding box center [601, 209] width 107 height 8
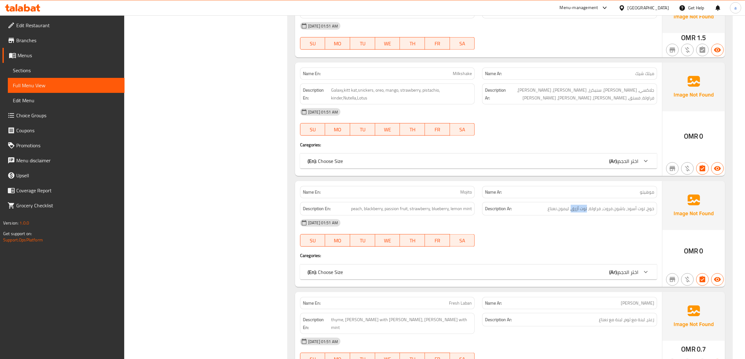
copy span "توت أزرق"
click at [594, 205] on span "خوخ، توت أسود، باشون فروت، فراولة، توت أزرق، ليمون نعناع" at bounding box center [601, 209] width 107 height 8
copy span "فراولة"
click at [601, 205] on span "خوخ، توت أسود، باشون فروت، فراولة، توت أزرق، ليمون نعناع" at bounding box center [601, 209] width 107 height 8
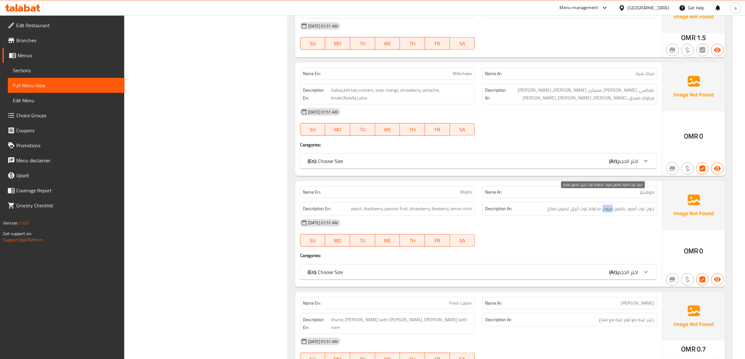
click at [601, 205] on span "خوخ، توت أسود، باشون فروت، فراولة، توت أزرق، ليمون نعناع" at bounding box center [601, 209] width 107 height 8
copy span "باشون فروت"
click at [601, 205] on span "خوخ، توت أسود، باشون فروت، فراولة، توت أزرق، ليمون نعناع" at bounding box center [601, 209] width 107 height 8
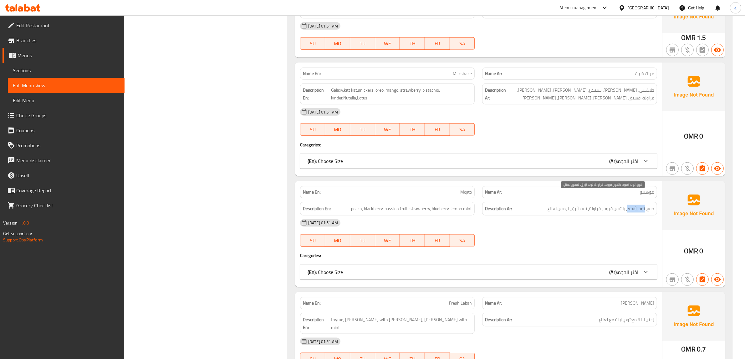
click at [601, 205] on span "خوخ، توت أسود، باشون فروت، فراولة، توت أزرق، ليمون نعناع" at bounding box center [601, 209] width 107 height 8
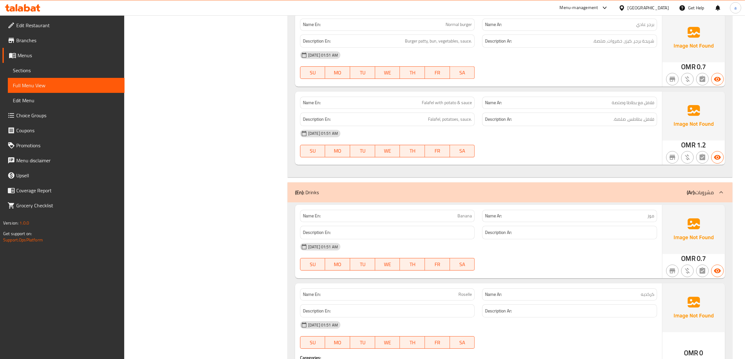
scroll to position [5451, 0]
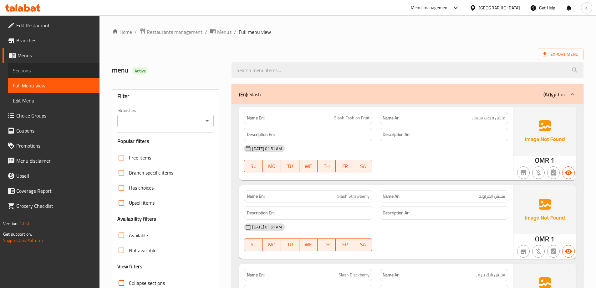
click at [21, 67] on span "Sections" at bounding box center [54, 71] width 82 height 8
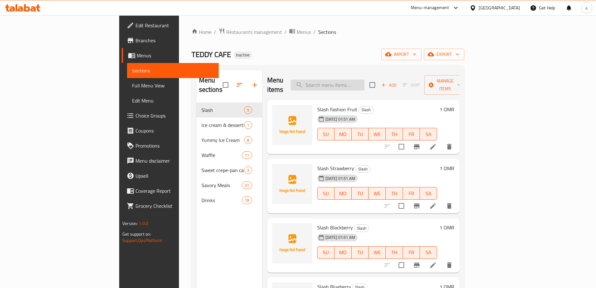
click at [357, 82] on input "search" at bounding box center [328, 84] width 74 height 11
paste input "Grape leaves"
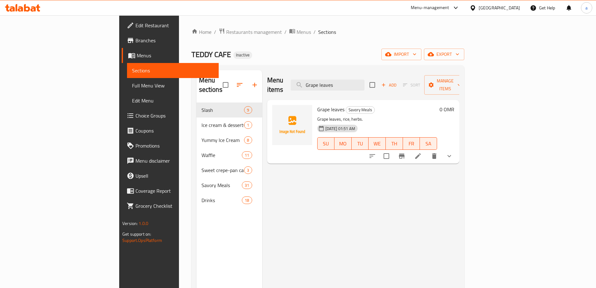
type input "Grape leaves"
click at [427, 150] on li at bounding box center [418, 155] width 18 height 11
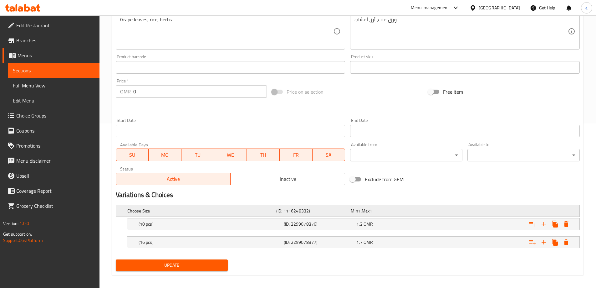
scroll to position [169, 0]
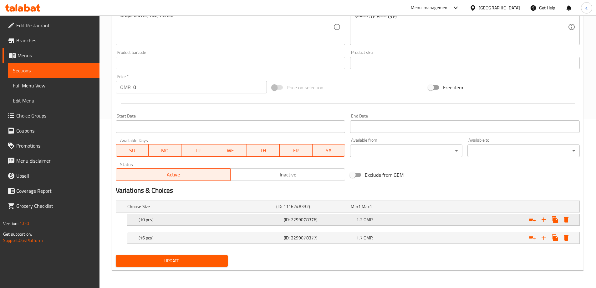
click at [193, 220] on h5 "(10 pcs)" at bounding box center [210, 219] width 143 height 6
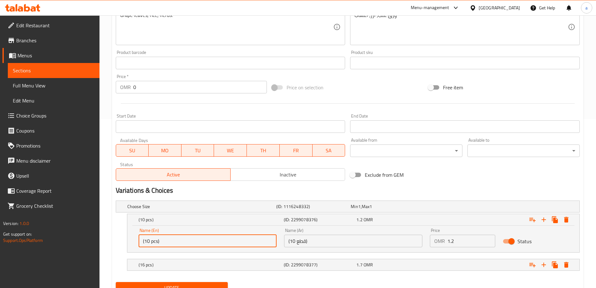
click at [218, 242] on input "(10 pcs)" at bounding box center [208, 240] width 138 height 13
type input "(10 pcs) small"
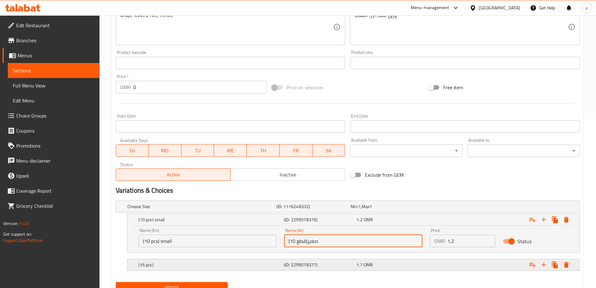
type input "(10 قطع)صغير"
click at [245, 261] on div "(16 pcs)" at bounding box center [209, 264] width 145 height 9
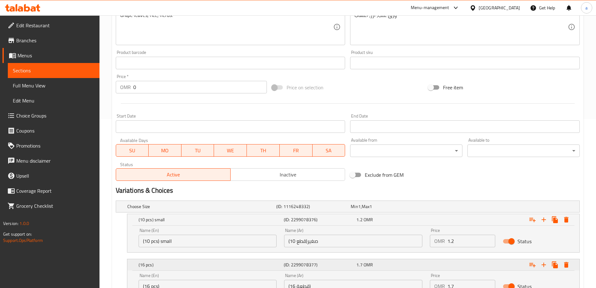
scroll to position [223, 0]
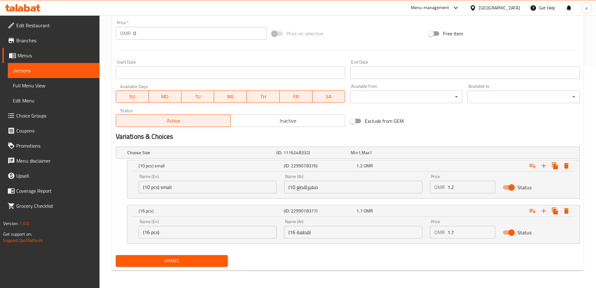
click at [212, 237] on input "(16 pcs)" at bounding box center [208, 232] width 138 height 13
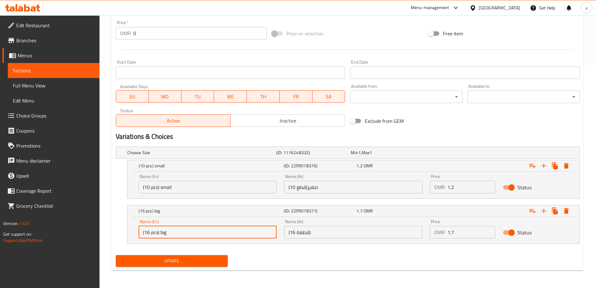
type input "(16 pcs) big"
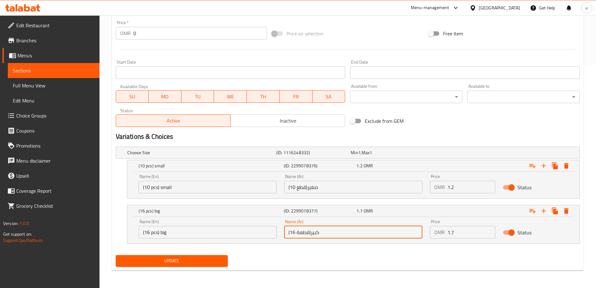
type input "(16 قطعة)كبير"
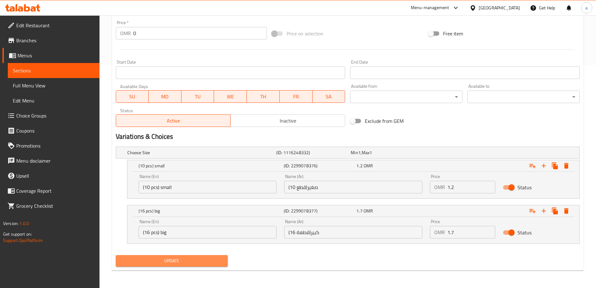
click at [214, 264] on span "Update" at bounding box center [172, 261] width 102 height 8
drag, startPoint x: 173, startPoint y: 258, endPoint x: 169, endPoint y: 250, distance: 9.1
click at [173, 258] on span "Update" at bounding box center [172, 261] width 102 height 8
drag, startPoint x: 31, startPoint y: 84, endPoint x: 68, endPoint y: 105, distance: 42.2
click at [31, 84] on span "Full Menu View" at bounding box center [54, 86] width 82 height 8
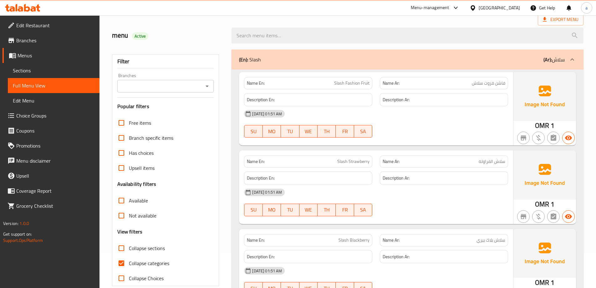
scroll to position [160, 0]
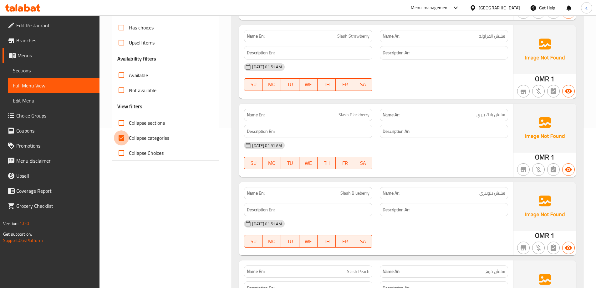
click at [127, 138] on input "Collapse categories" at bounding box center [121, 137] width 15 height 15
checkbox input "false"
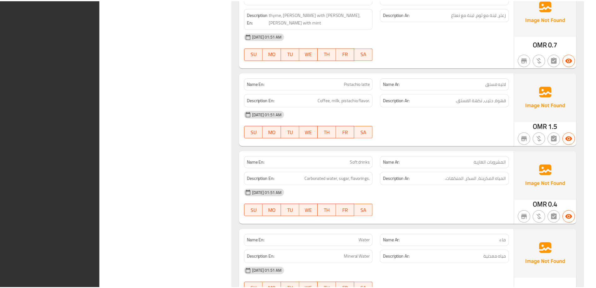
scroll to position [8614, 0]
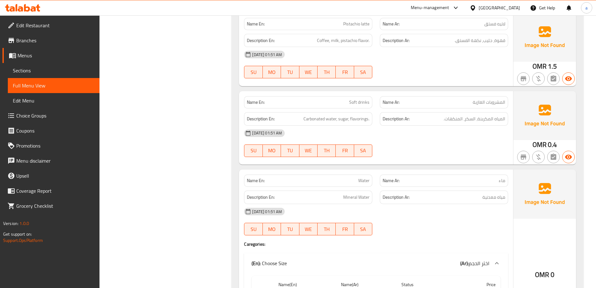
click at [535, 169] on div "OMR 0" at bounding box center [545, 257] width 63 height 176
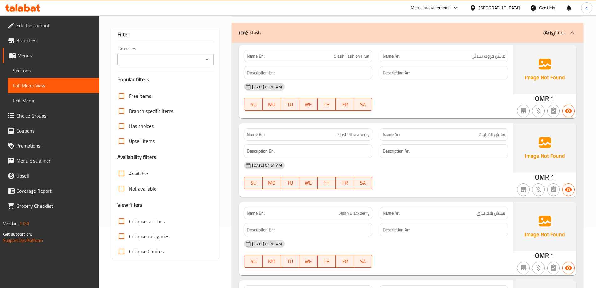
scroll to position [0, 0]
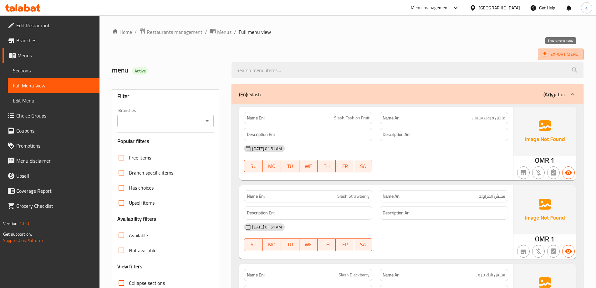
click at [560, 51] on span "Export Menu" at bounding box center [561, 54] width 36 height 8
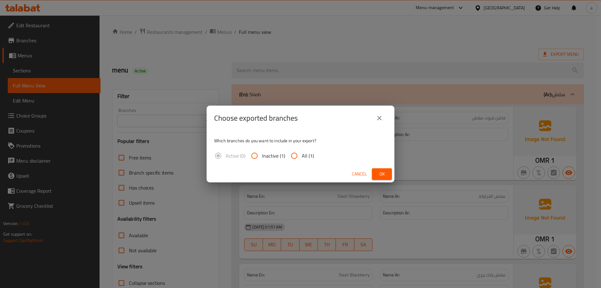
click at [298, 153] on input "All (1)" at bounding box center [294, 155] width 15 height 15
radio input "true"
click at [384, 173] on span "Ok" at bounding box center [382, 174] width 10 height 8
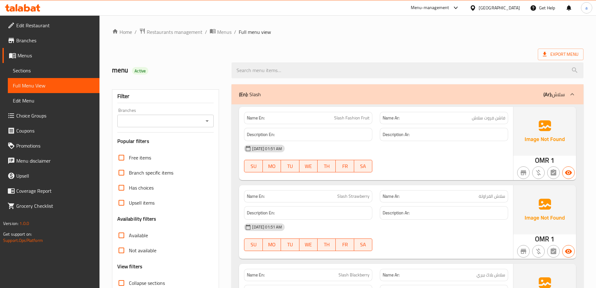
click at [292, 132] on h6 "Description En:" at bounding box center [308, 135] width 123 height 8
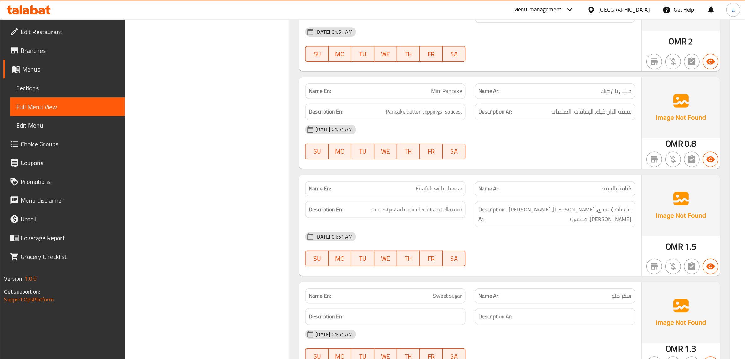
scroll to position [2678, 0]
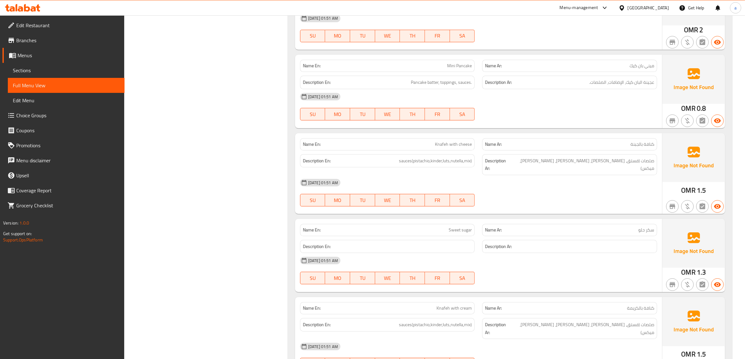
click at [42, 114] on span "Choice Groups" at bounding box center [67, 116] width 103 height 8
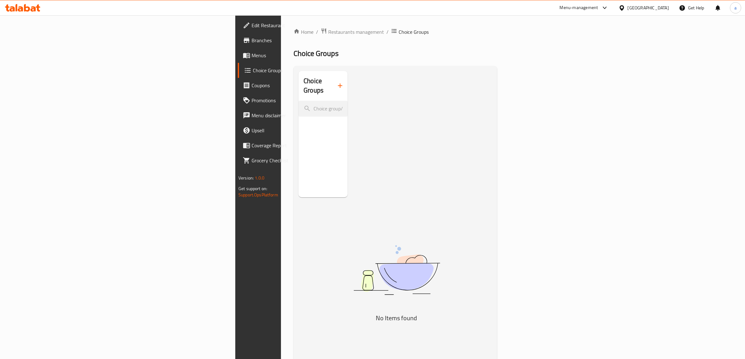
click at [336, 82] on icon "button" at bounding box center [340, 86] width 8 height 8
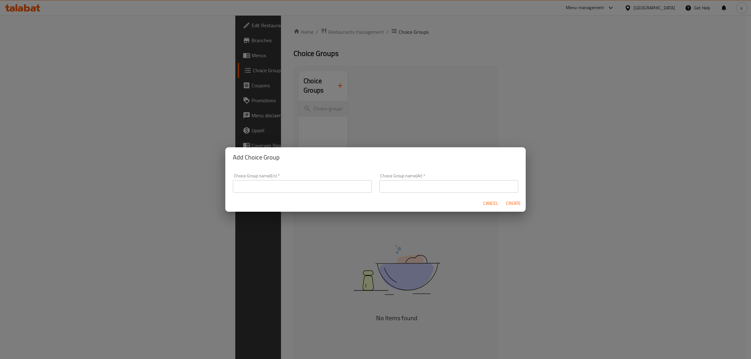
drag, startPoint x: 317, startPoint y: 199, endPoint x: 321, endPoint y: 181, distance: 18.6
click at [318, 199] on div "Cancel Create" at bounding box center [375, 203] width 300 height 17
click at [321, 181] on input "text" at bounding box center [302, 186] width 139 height 13
type input "Your Choice Of :"
click at [410, 188] on input "text" at bounding box center [448, 186] width 139 height 13
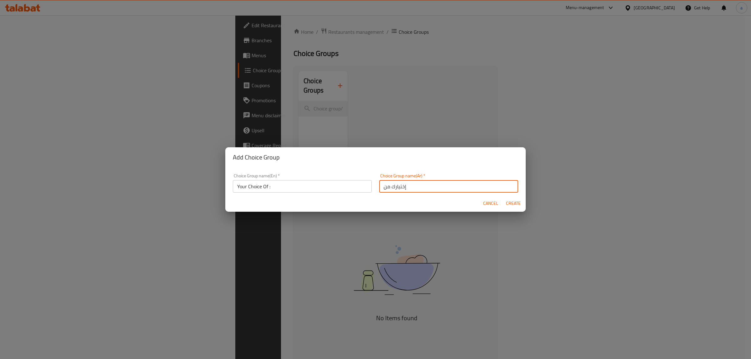
type input "إختيارك من :"
click at [518, 205] on span "Create" at bounding box center [513, 204] width 15 height 8
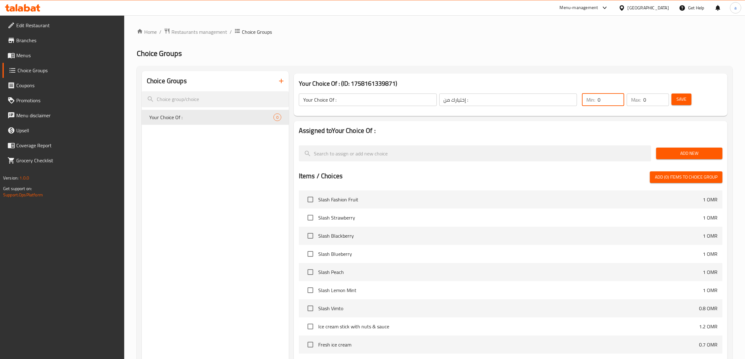
click at [596, 102] on input "0" at bounding box center [611, 100] width 27 height 13
type input "1"
click at [596, 100] on input "0" at bounding box center [656, 100] width 26 height 13
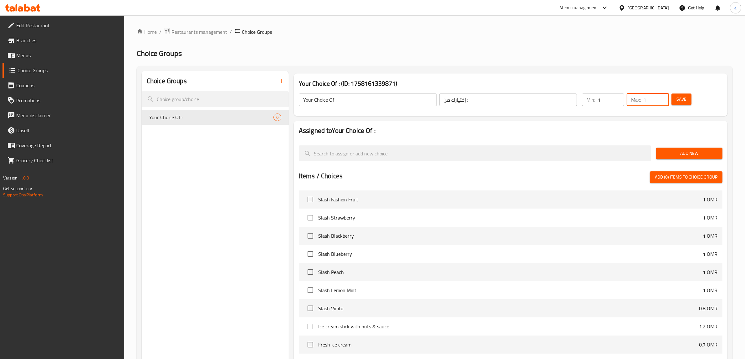
type input "1"
click at [596, 100] on span "Save" at bounding box center [682, 99] width 10 height 8
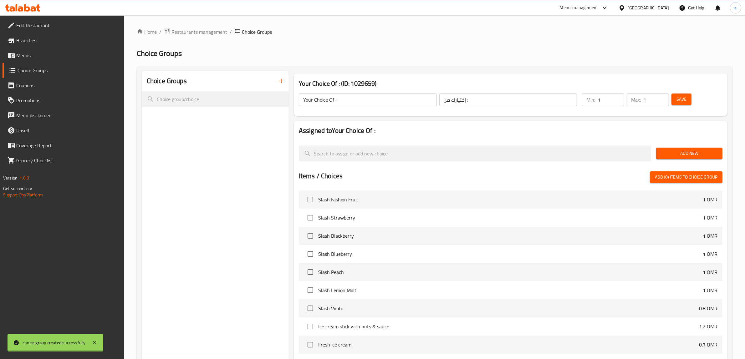
click at [596, 157] on div at bounding box center [372, 179] width 745 height 359
click at [596, 157] on span "Add New" at bounding box center [689, 154] width 56 height 8
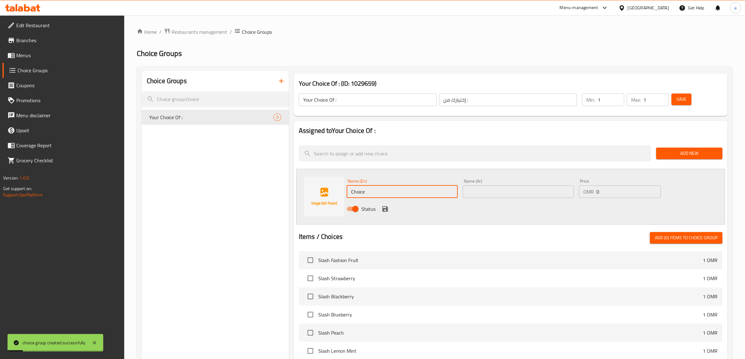
click at [427, 190] on input "Choice" at bounding box center [402, 192] width 111 height 13
click at [462, 208] on div "Status" at bounding box center [518, 209] width 348 height 17
click at [376, 191] on input "Choice" at bounding box center [402, 192] width 111 height 13
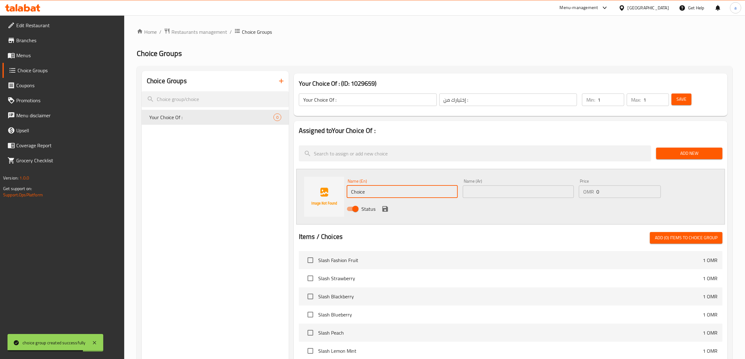
click at [376, 191] on input "Choice" at bounding box center [402, 192] width 111 height 13
paste input "mix"
type input "mix"
drag, startPoint x: 382, startPoint y: 210, endPoint x: 400, endPoint y: 204, distance: 18.8
click at [382, 210] on icon "save" at bounding box center [385, 209] width 6 height 6
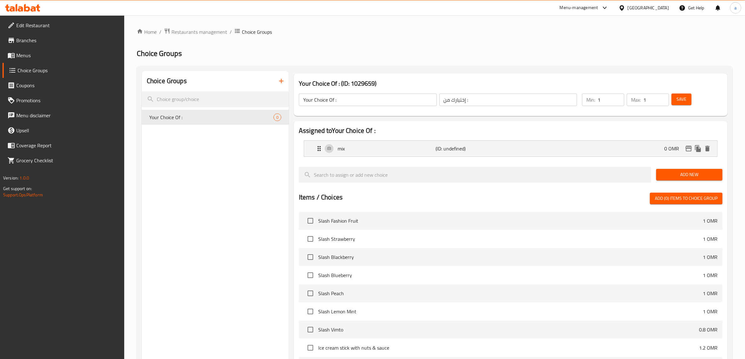
click at [596, 174] on span "Add New" at bounding box center [689, 175] width 56 height 8
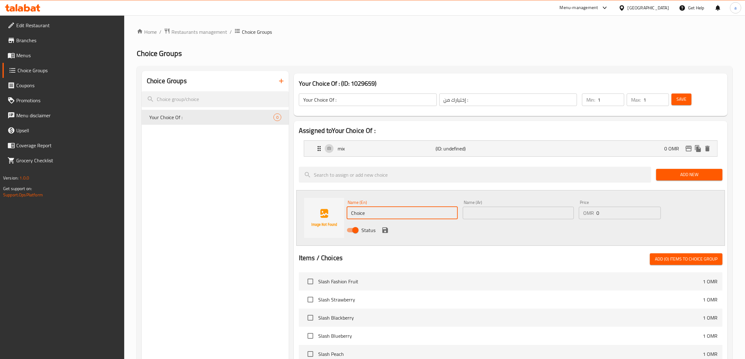
click at [389, 213] on input "Choice" at bounding box center [402, 213] width 111 height 13
paste input "nutella"
type input "nutella"
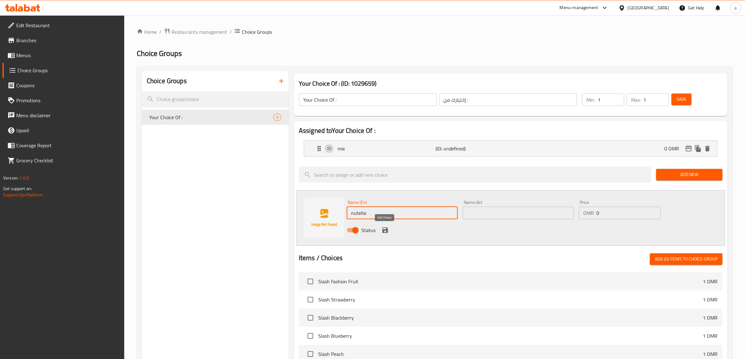
click at [381, 232] on icon "save" at bounding box center [385, 231] width 8 height 8
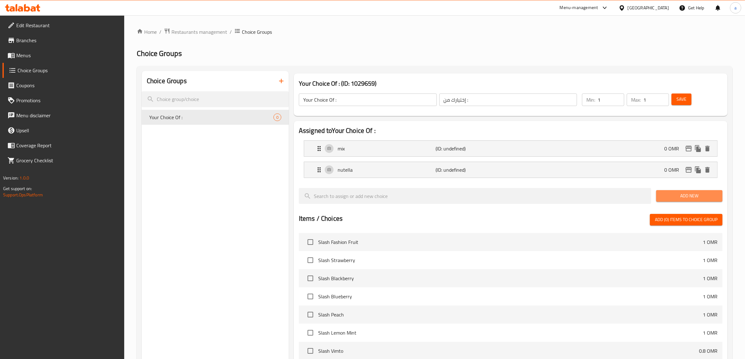
click at [596, 195] on span "Add New" at bounding box center [689, 196] width 56 height 8
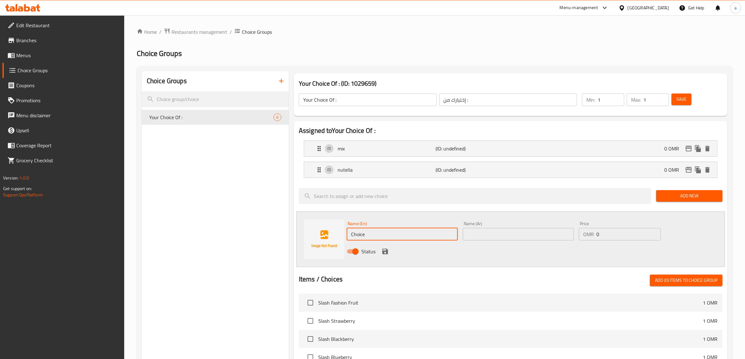
click at [381, 233] on input "Choice" at bounding box center [402, 234] width 111 height 13
paste input "luts"
type input "luts"
click at [386, 250] on icon "save" at bounding box center [385, 252] width 6 height 6
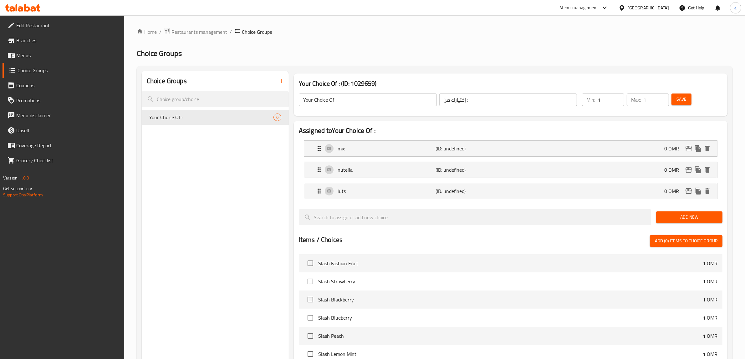
click at [596, 212] on button "Add New" at bounding box center [689, 218] width 66 height 12
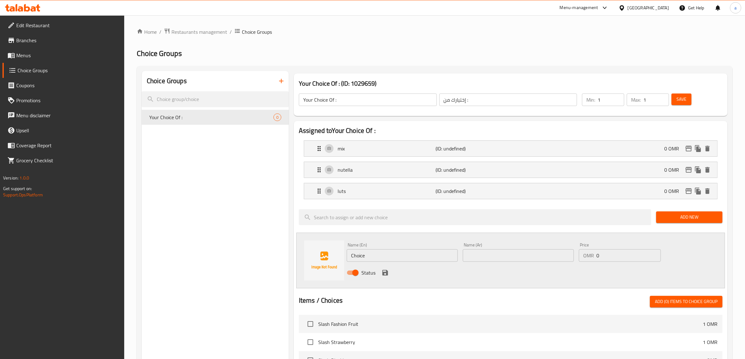
click at [406, 249] on div "Name (En) Choice Name (En)" at bounding box center [402, 252] width 111 height 19
click at [404, 253] on input "Choice" at bounding box center [402, 255] width 111 height 13
paste input "kinder"
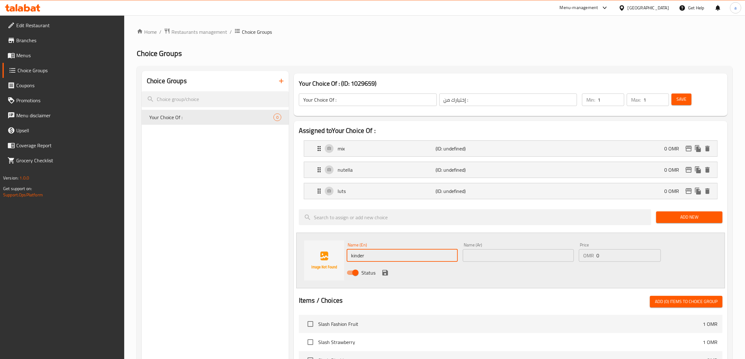
type input "kinder"
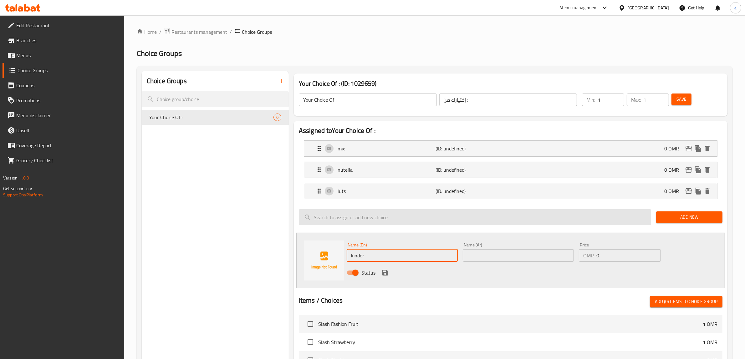
drag, startPoint x: 404, startPoint y: 253, endPoint x: 398, endPoint y: 215, distance: 38.1
click at [398, 215] on input "search" at bounding box center [475, 217] width 352 height 16
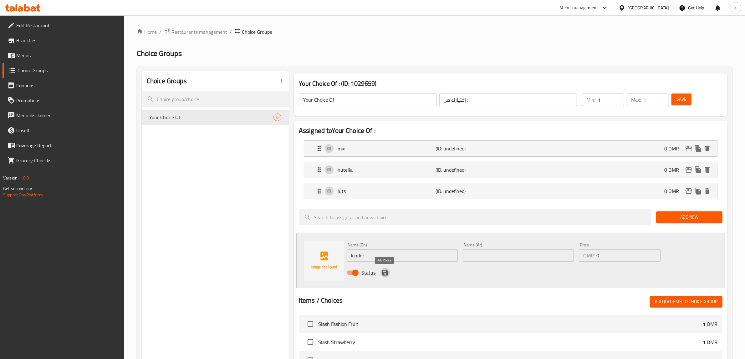
click at [387, 271] on icon "save" at bounding box center [385, 273] width 6 height 6
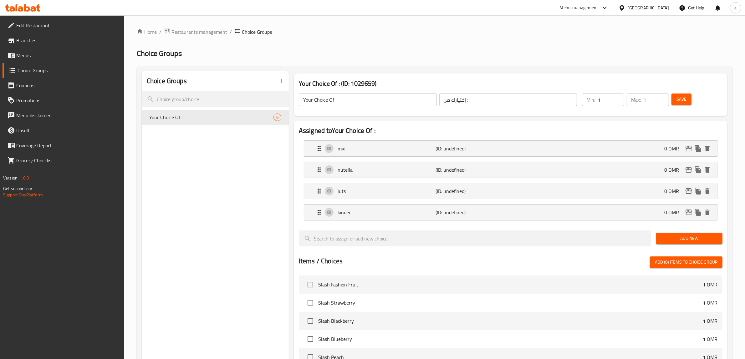
click at [596, 248] on div "Add New" at bounding box center [689, 238] width 71 height 21
drag, startPoint x: 654, startPoint y: 237, endPoint x: 661, endPoint y: 238, distance: 7.0
click at [596, 238] on div "Add New" at bounding box center [689, 238] width 71 height 21
click at [596, 238] on span "Add New" at bounding box center [689, 239] width 56 height 8
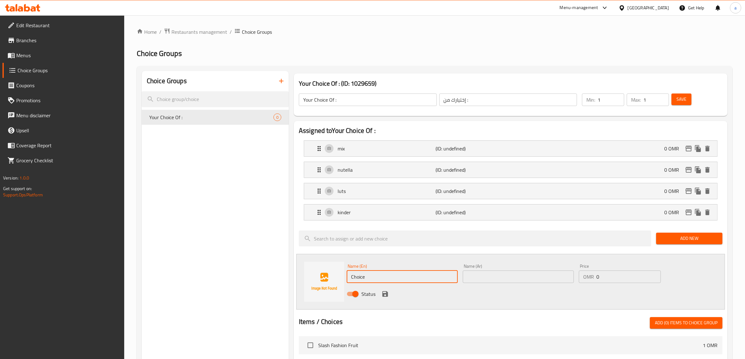
click at [389, 279] on input "Choice" at bounding box center [402, 277] width 111 height 13
paste input "pistachio"
click at [392, 204] on li "kinder (ID: undefined) 0 OMR Name (En) kinder Name (En) Name (Ar) Name (Ar) Pri…" at bounding box center [511, 212] width 424 height 21
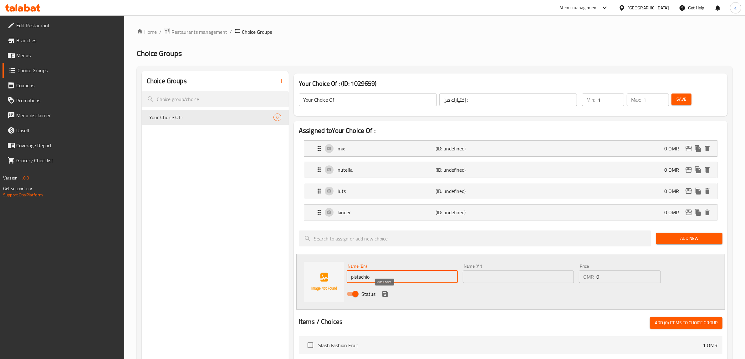
type input "pistachio"
drag, startPoint x: 381, startPoint y: 292, endPoint x: 382, endPoint y: 284, distance: 8.4
click at [381, 287] on button "save" at bounding box center [385, 293] width 9 height 9
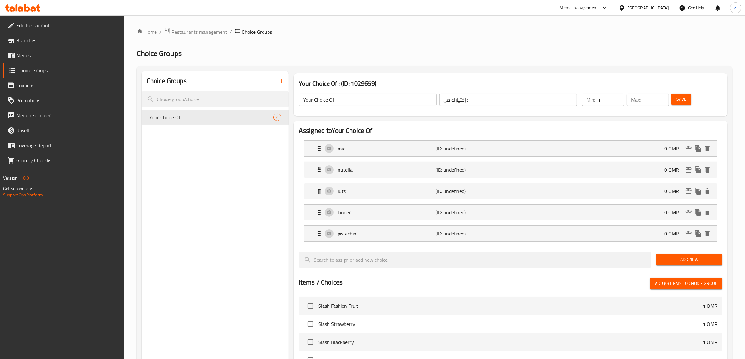
click at [393, 157] on li "mix (ID: undefined) 0 OMR Name (En) mix Name (En) Name (Ar) Name (Ar) Price OMR…" at bounding box center [511, 148] width 424 height 21
click at [389, 149] on p "mix" at bounding box center [387, 149] width 98 height 8
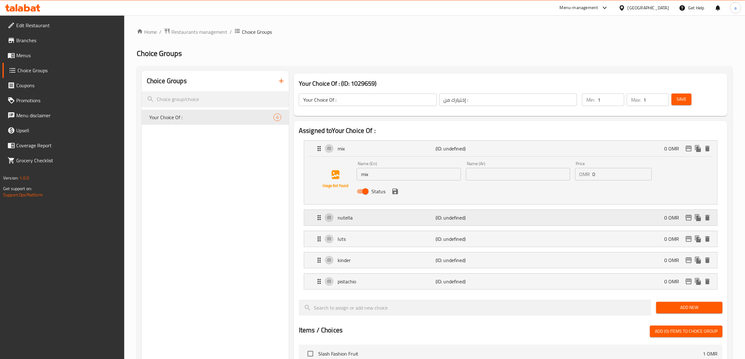
click at [384, 221] on p "nutella" at bounding box center [387, 218] width 98 height 8
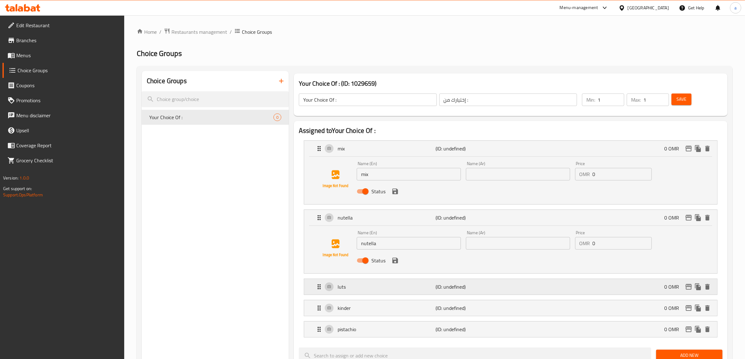
click at [375, 286] on p "luts" at bounding box center [387, 287] width 98 height 8
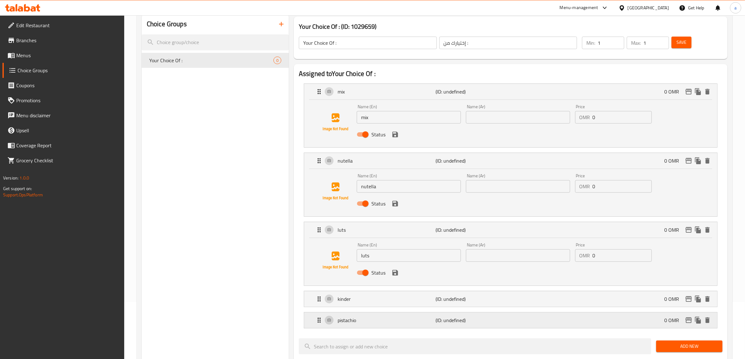
scroll to position [117, 0]
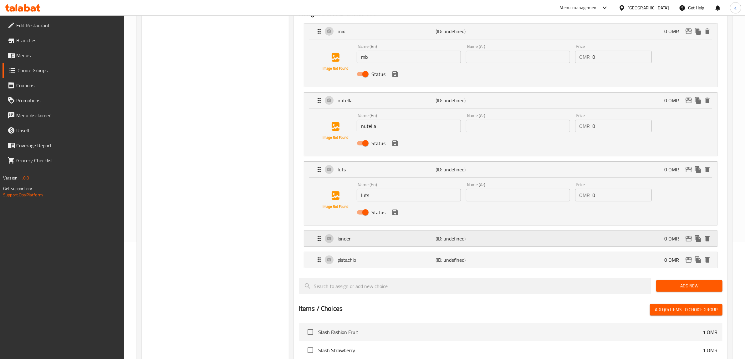
click at [386, 241] on p "kinder" at bounding box center [387, 239] width 98 height 8
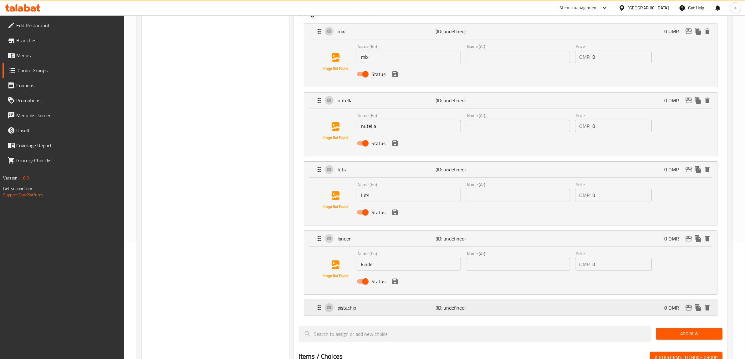
drag, startPoint x: 386, startPoint y: 313, endPoint x: 387, endPoint y: 292, distance: 21.3
click at [386, 287] on div "pistachio (ID: undefined) 0 OMR" at bounding box center [512, 308] width 394 height 16
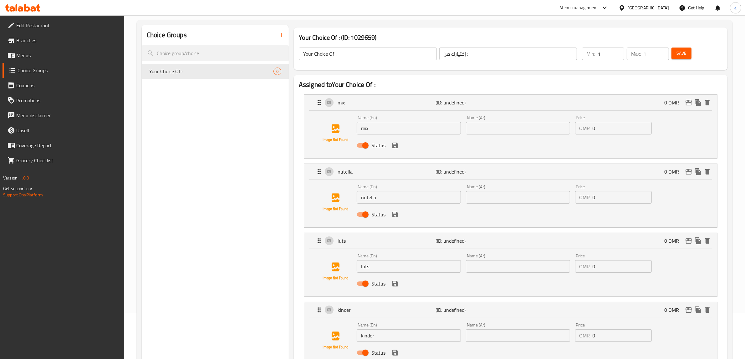
scroll to position [39, 0]
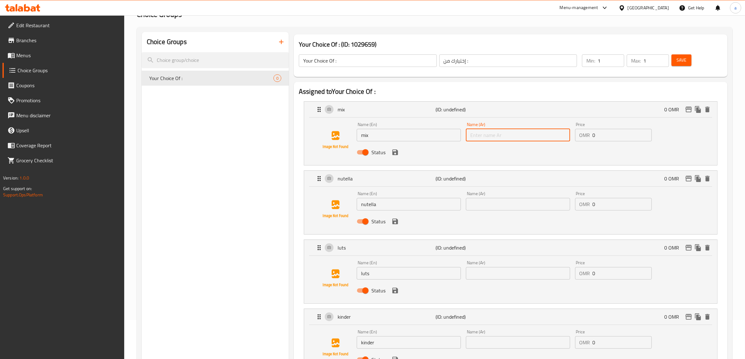
click at [493, 138] on input "text" at bounding box center [518, 135] width 104 height 13
paste input "ميكس"
type input "ميكس"
click at [496, 204] on input "text" at bounding box center [518, 204] width 104 height 13
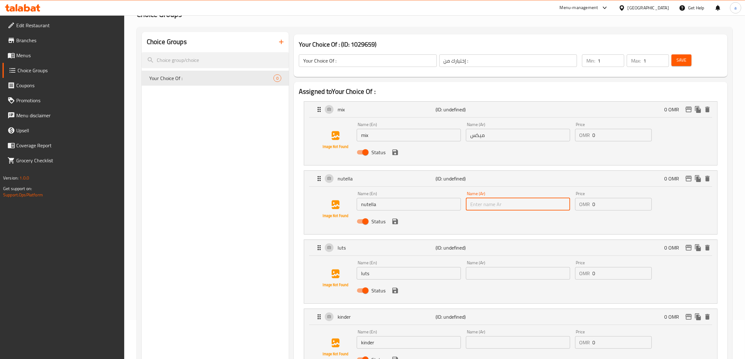
click at [496, 204] on input "text" at bounding box center [518, 204] width 104 height 13
click at [485, 204] on input "text" at bounding box center [518, 204] width 104 height 13
paste input "نوتيلا"
type input "نوتيلا"
click at [498, 267] on input "text" at bounding box center [518, 273] width 104 height 13
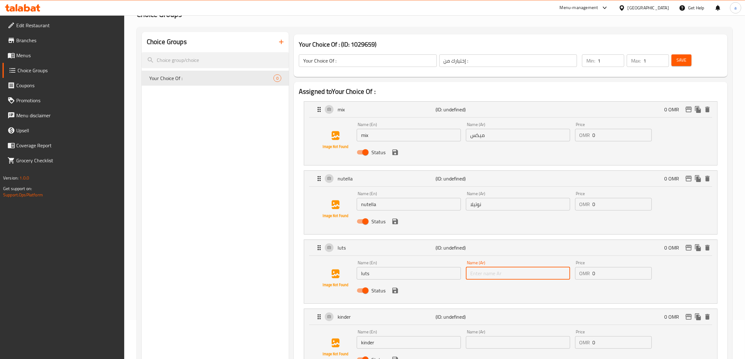
paste input "لوتس"
type input "لوتس"
click at [494, 287] on input "text" at bounding box center [518, 342] width 104 height 13
paste input "كيندر"
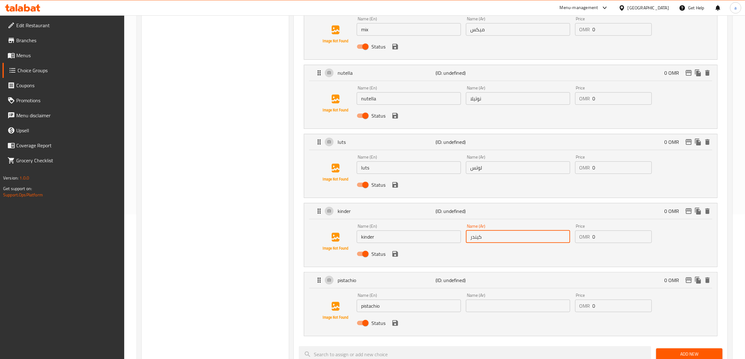
scroll to position [156, 0]
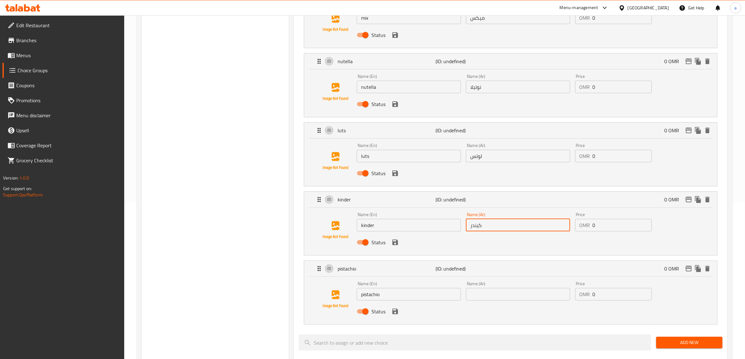
type input "كيندر"
click at [492, 287] on input "text" at bounding box center [518, 294] width 104 height 13
paste input "فستق"
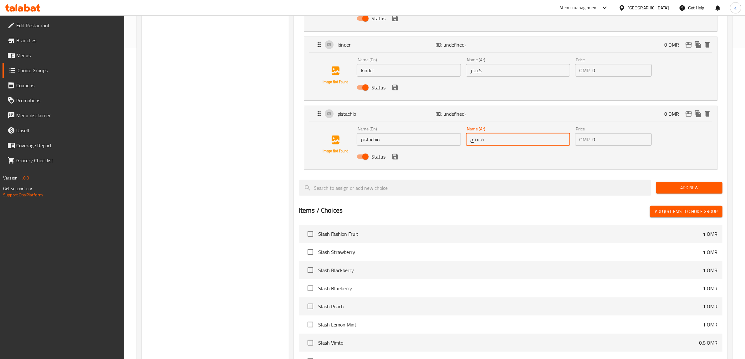
scroll to position [313, 0]
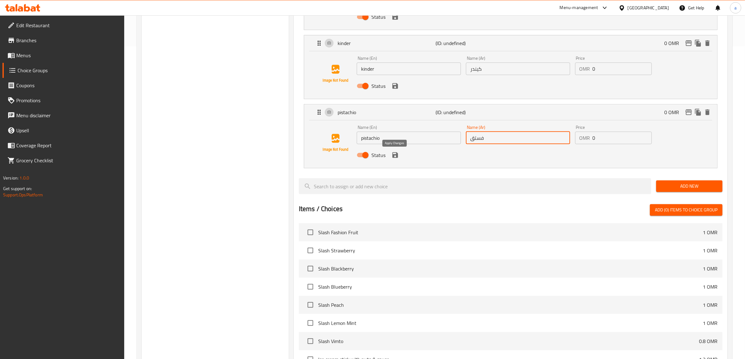
click at [397, 157] on icon "save" at bounding box center [395, 155] width 6 height 6
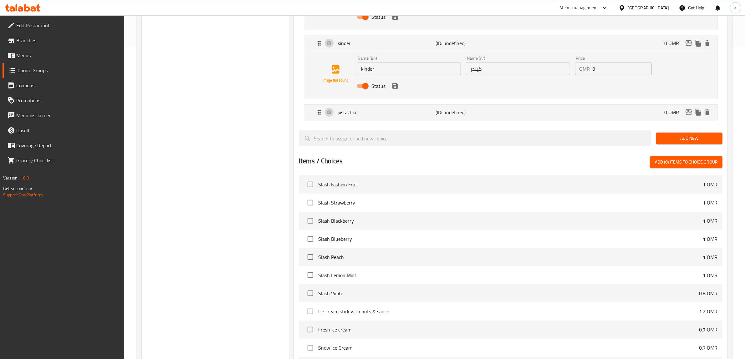
type input "فستق"
click at [394, 88] on icon "save" at bounding box center [396, 86] width 8 height 8
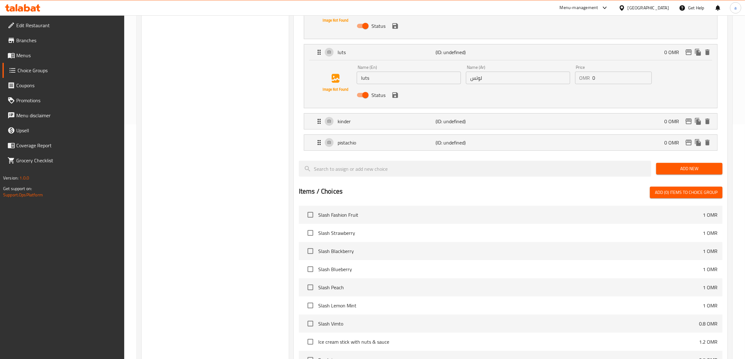
click at [394, 96] on icon "save" at bounding box center [396, 95] width 8 height 8
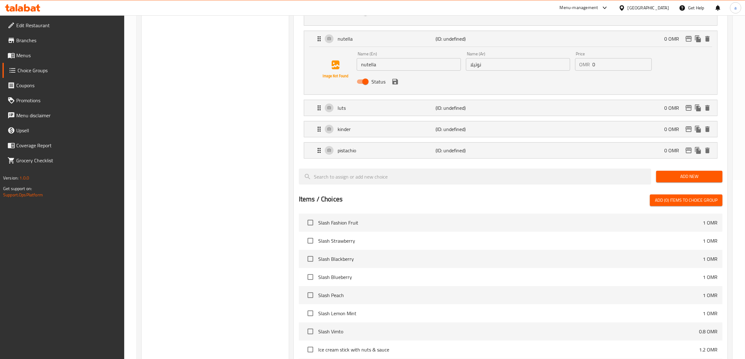
scroll to position [117, 0]
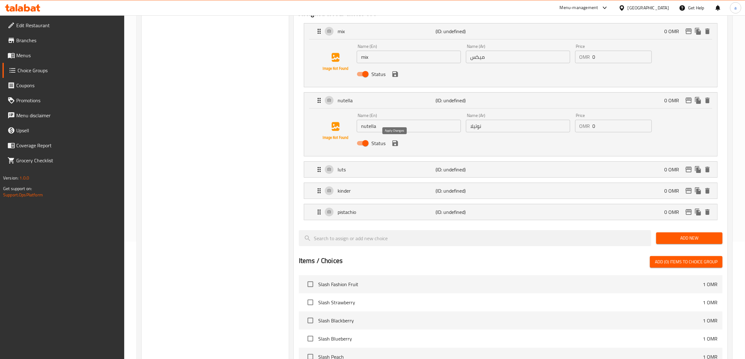
click at [395, 142] on icon "save" at bounding box center [396, 144] width 8 height 8
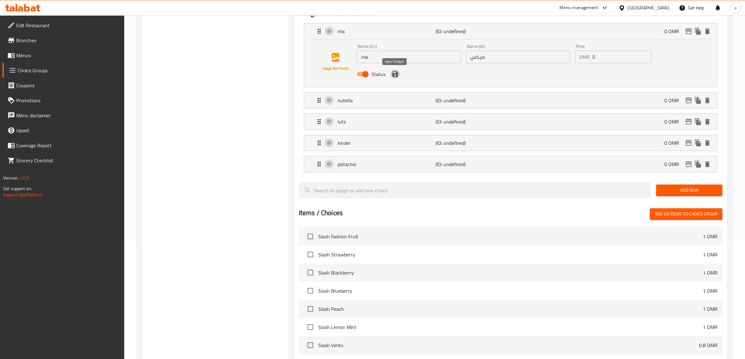
click at [395, 75] on icon "save" at bounding box center [396, 74] width 8 height 8
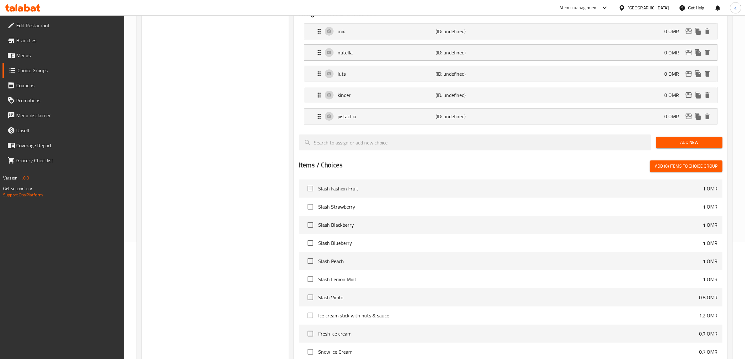
scroll to position [0, 0]
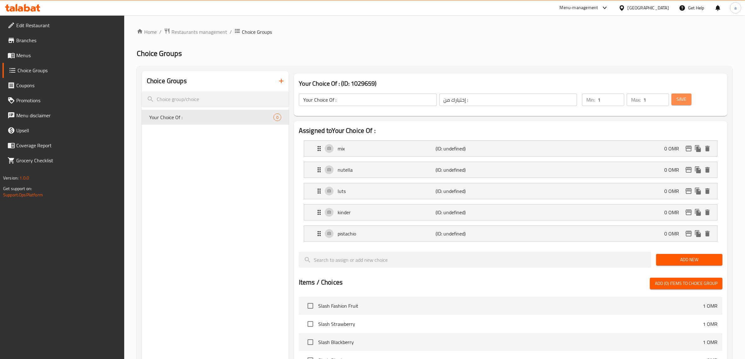
click at [596, 101] on span "Save" at bounding box center [682, 99] width 10 height 8
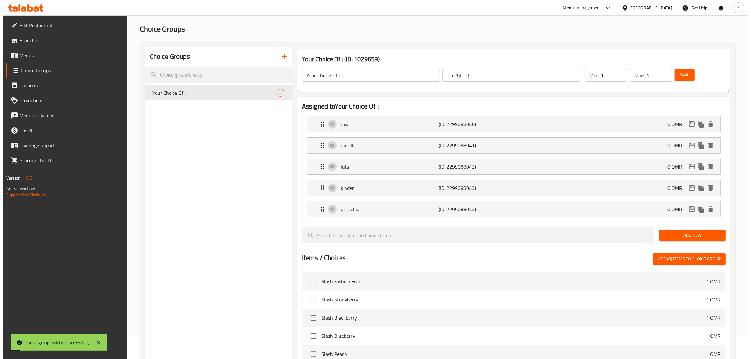
scroll to position [220, 0]
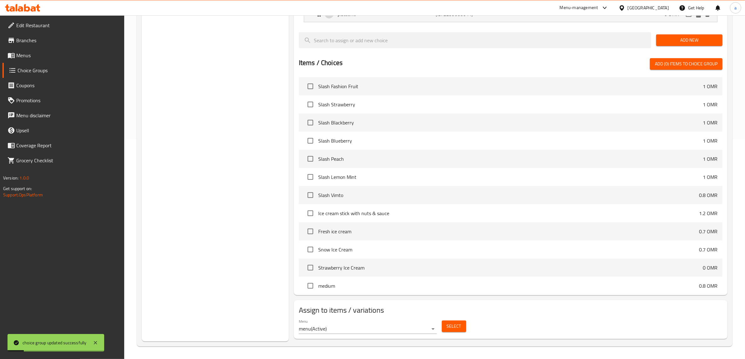
click at [458, 287] on span "Select" at bounding box center [454, 327] width 14 height 8
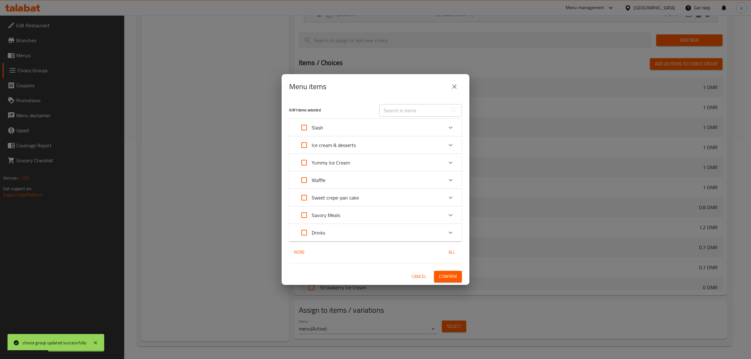
click at [340, 179] on div "Waffle" at bounding box center [370, 180] width 146 height 15
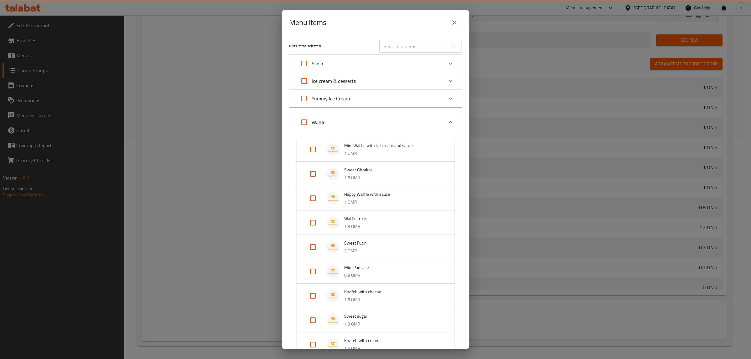
click at [311, 287] on input "Expand" at bounding box center [312, 296] width 15 height 15
checkbox input "true"
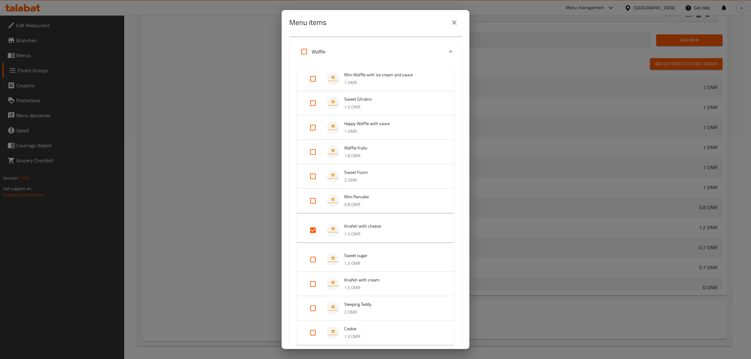
scroll to position [78, 0]
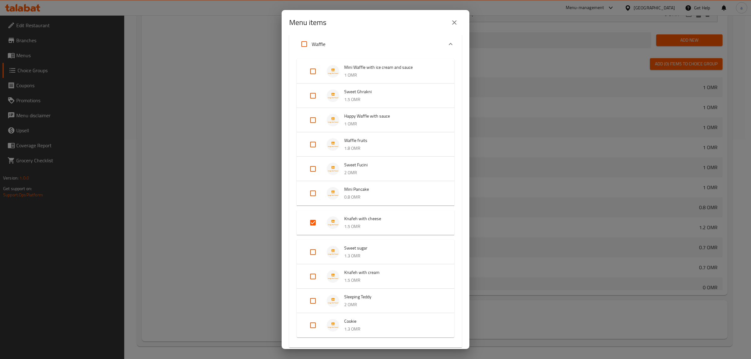
click at [309, 278] on input "Expand" at bounding box center [312, 276] width 15 height 15
checkbox input "true"
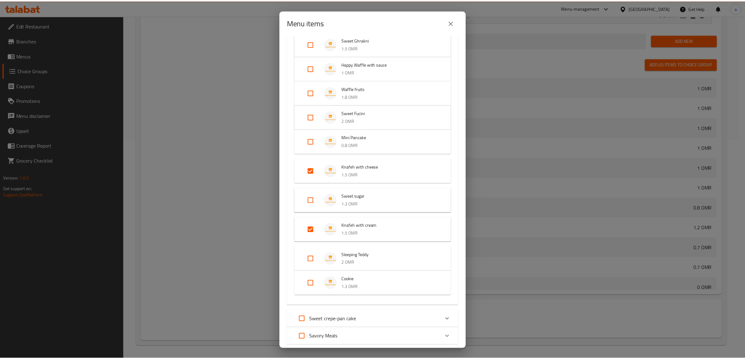
scroll to position [187, 0]
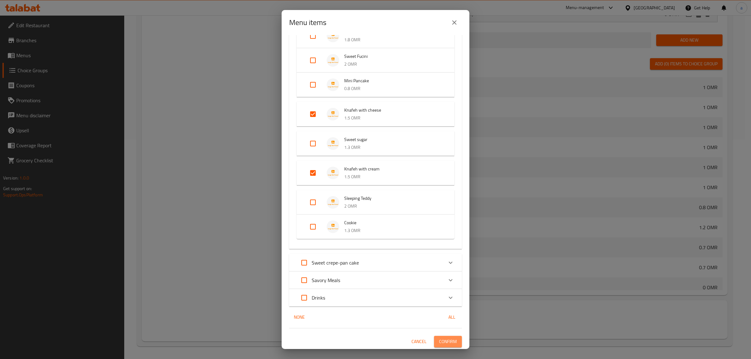
click at [440, 287] on span "Confirm" at bounding box center [448, 342] width 18 height 8
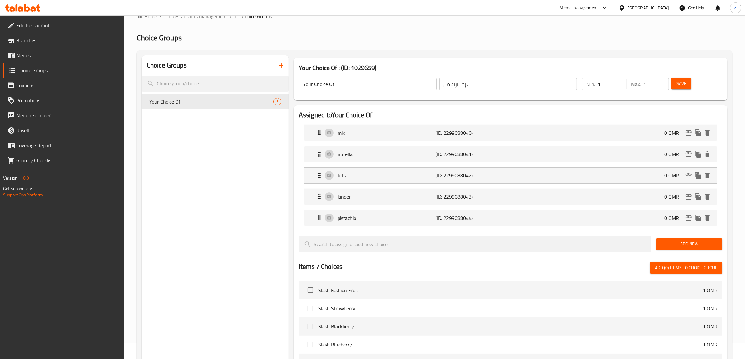
scroll to position [0, 0]
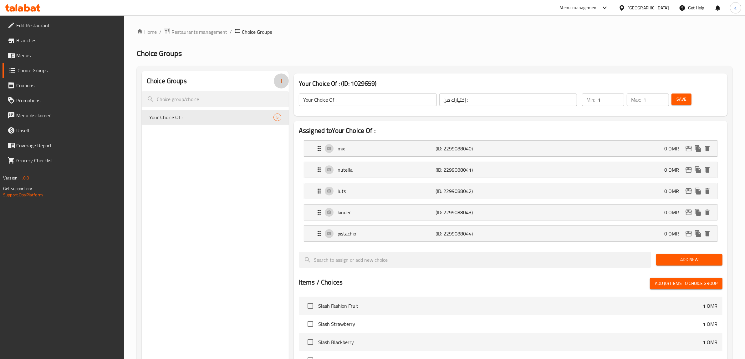
click at [283, 77] on icon "button" at bounding box center [282, 81] width 8 height 8
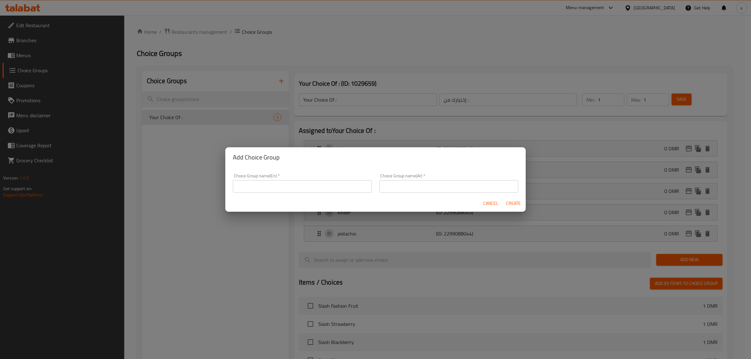
click at [298, 181] on input "text" at bounding box center [302, 186] width 139 height 13
type input "Your Choice Of :"
click at [416, 184] on input "text" at bounding box center [448, 186] width 139 height 13
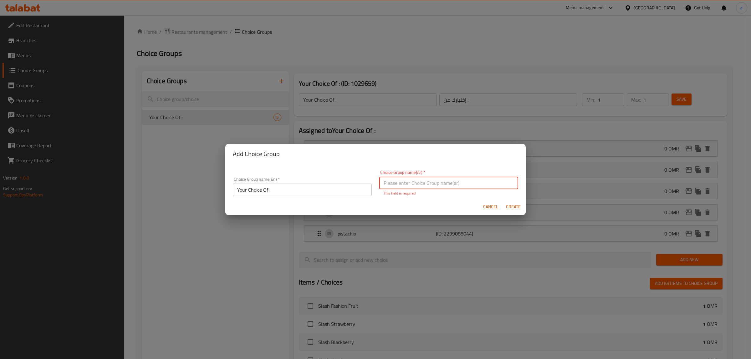
click at [412, 187] on input "text" at bounding box center [448, 183] width 139 height 13
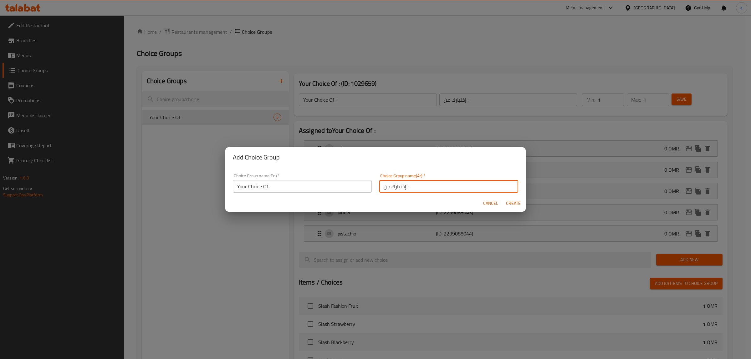
type input "إختيارك من :"
click at [507, 203] on span "Create" at bounding box center [513, 204] width 15 height 8
type input "Your Choice Of :"
type input "إختيارك من :"
type input "0"
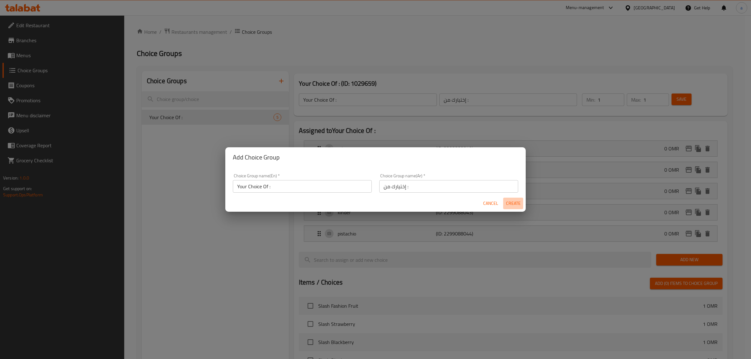
type input "0"
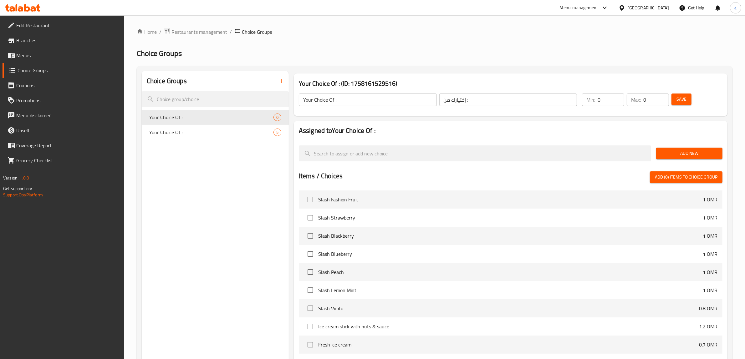
click at [596, 101] on input "0" at bounding box center [611, 100] width 27 height 13
type input "1"
click at [596, 96] on input "1" at bounding box center [611, 100] width 27 height 13
type input "1"
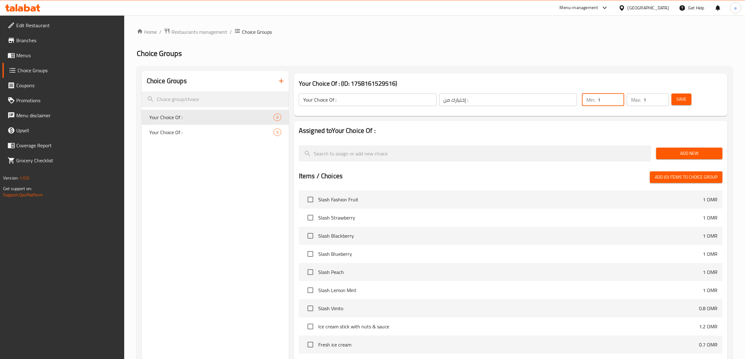
click at [596, 99] on input "1" at bounding box center [656, 100] width 26 height 13
click at [596, 99] on span "Save" at bounding box center [682, 99] width 10 height 8
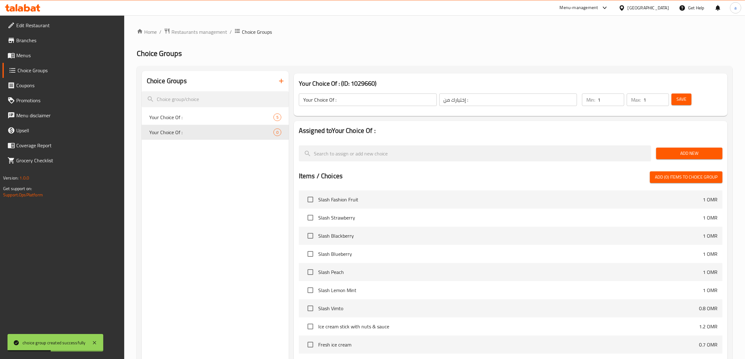
click at [596, 104] on button "Save" at bounding box center [682, 100] width 20 height 12
click at [596, 159] on button "Add New" at bounding box center [689, 154] width 66 height 12
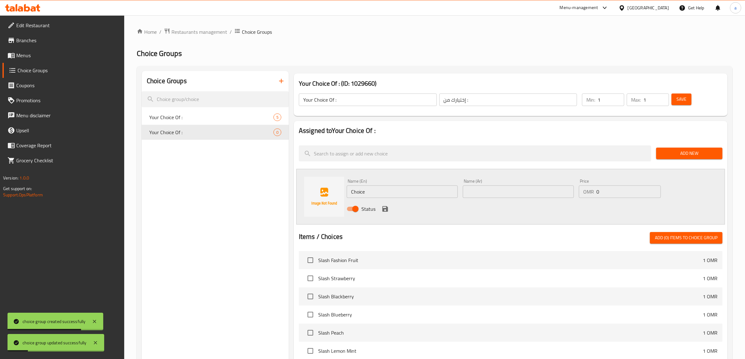
click at [422, 192] on input "Choice" at bounding box center [402, 192] width 111 height 13
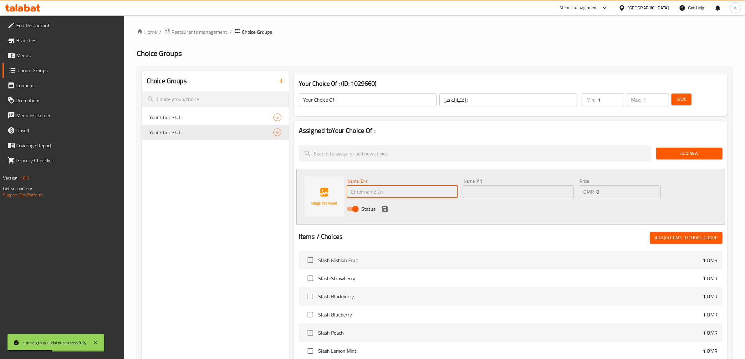
drag, startPoint x: 368, startPoint y: 174, endPoint x: 373, endPoint y: 187, distance: 13.6
click at [370, 182] on div "Name (En) Name (En) Name (Ar) Name (Ar) Price OMR 0 Price Status" at bounding box center [510, 197] width 429 height 56
click at [376, 191] on input "text" at bounding box center [402, 192] width 111 height 13
paste input "saffron latte"
type input "saffron latte"
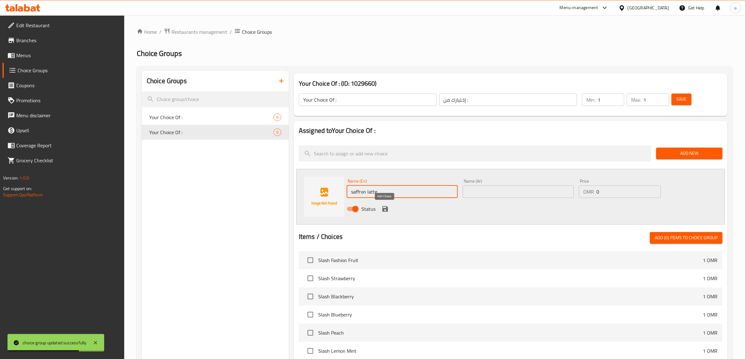
click at [384, 209] on icon "save" at bounding box center [385, 209] width 6 height 6
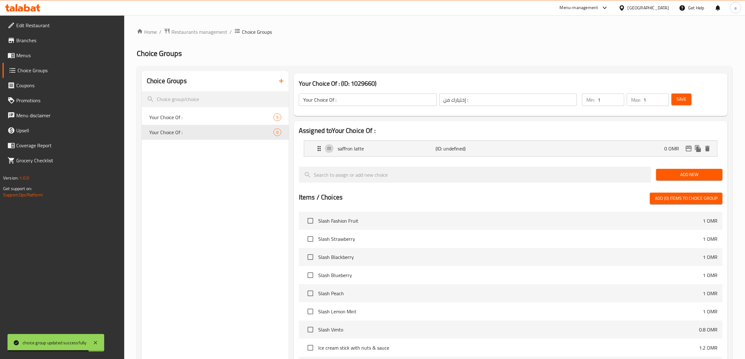
click at [596, 174] on span "Add New" at bounding box center [689, 175] width 56 height 8
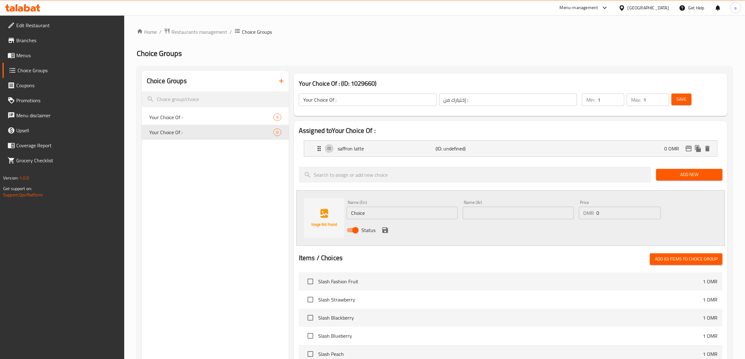
click at [379, 216] on input "Choice" at bounding box center [402, 213] width 111 height 13
click at [379, 214] on input "Choice" at bounding box center [402, 213] width 111 height 13
paste input "caramel latt"
type input "caramel latte"
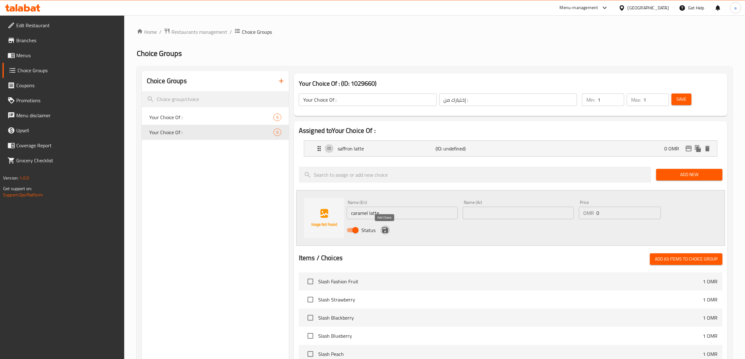
click at [387, 229] on icon "save" at bounding box center [385, 231] width 6 height 6
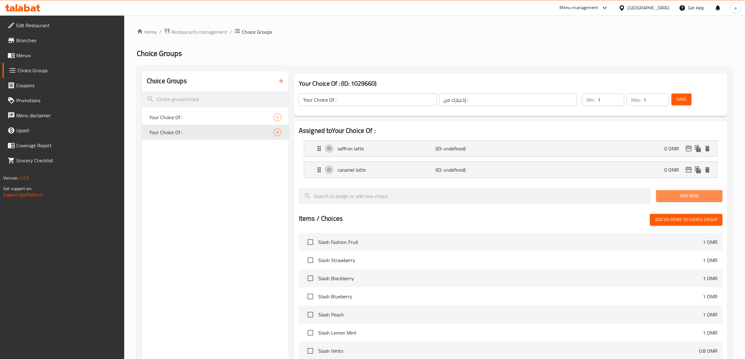
click at [596, 193] on span "Add New" at bounding box center [689, 196] width 56 height 8
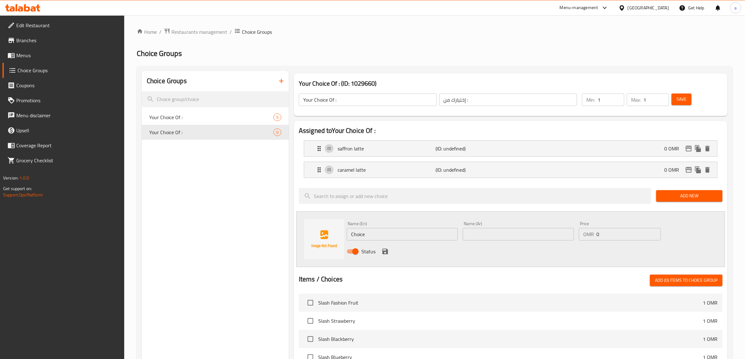
click at [417, 229] on input "Choice" at bounding box center [402, 234] width 111 height 13
paste input "americano"
type input "americano"
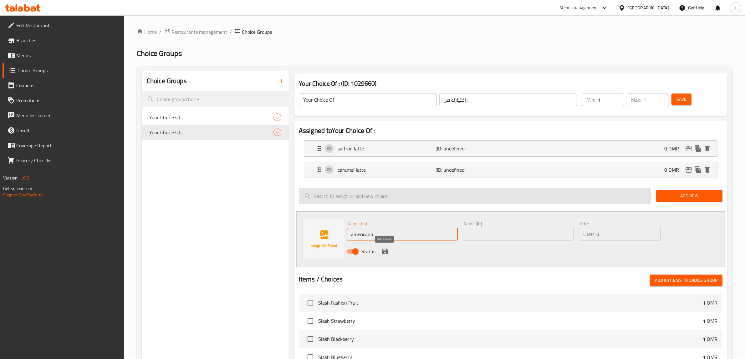
drag, startPoint x: 381, startPoint y: 250, endPoint x: 340, endPoint y: 221, distance: 50.6
click at [381, 250] on icon "save" at bounding box center [385, 252] width 8 height 8
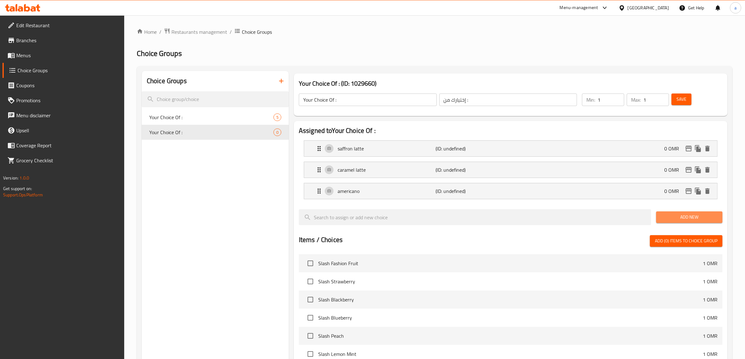
click at [596, 223] on button "Add New" at bounding box center [689, 218] width 66 height 12
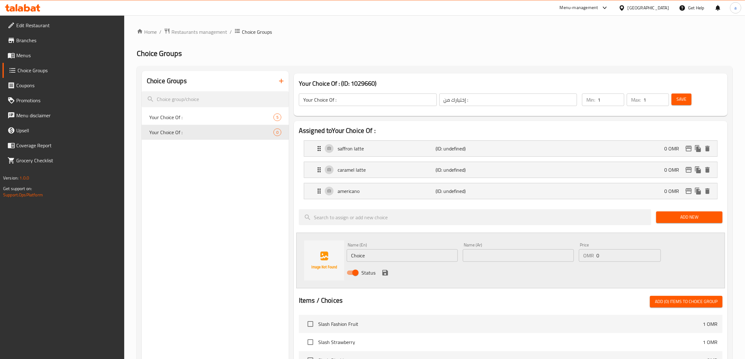
click at [426, 255] on input "Choice" at bounding box center [402, 255] width 111 height 13
paste input "spanish latt"
type input "spanish latte"
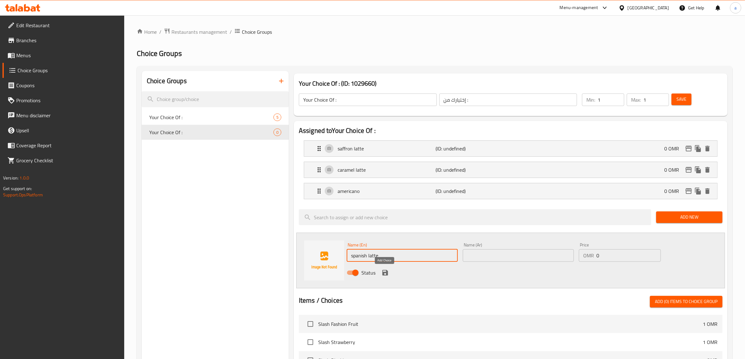
drag, startPoint x: 381, startPoint y: 273, endPoint x: 354, endPoint y: 248, distance: 37.0
click at [381, 273] on icon "save" at bounding box center [385, 273] width 8 height 8
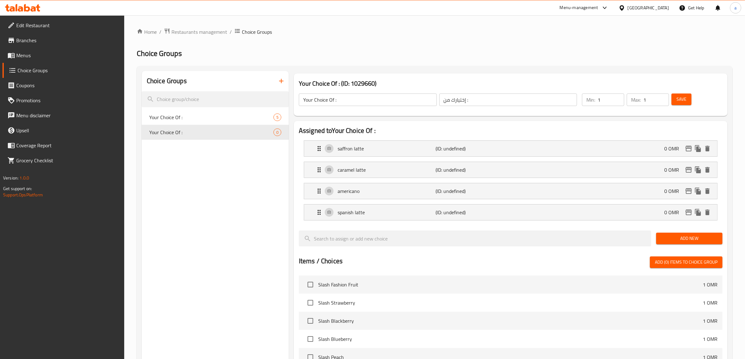
click at [596, 238] on span "Add New" at bounding box center [689, 239] width 56 height 8
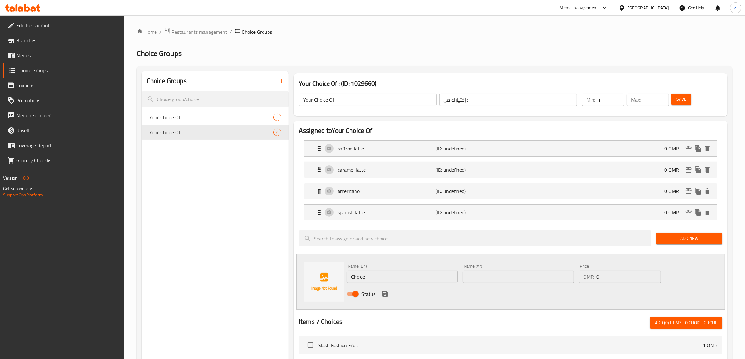
click at [410, 281] on input "Choice" at bounding box center [402, 277] width 111 height 13
paste input "coffee latt"
type input "coffee latte"
click at [381, 287] on button "save" at bounding box center [385, 293] width 9 height 9
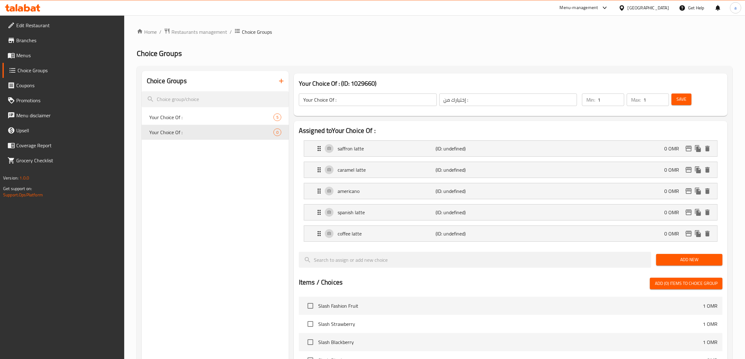
click at [596, 258] on span "Add New" at bounding box center [689, 260] width 56 height 8
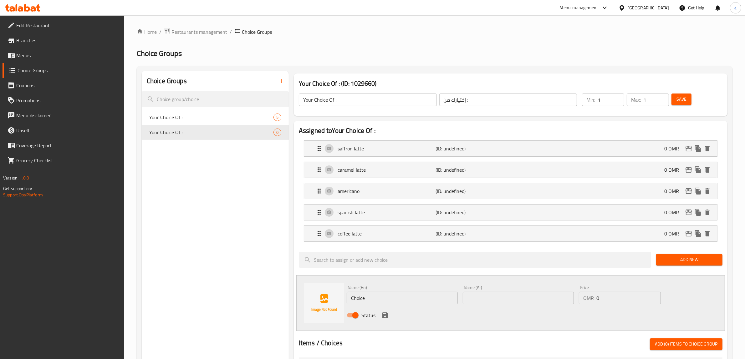
click at [393, 287] on input "Choice" at bounding box center [402, 298] width 111 height 13
paste input "mocha"
type input "mocha"
drag, startPoint x: 381, startPoint y: 315, endPoint x: 355, endPoint y: 301, distance: 29.8
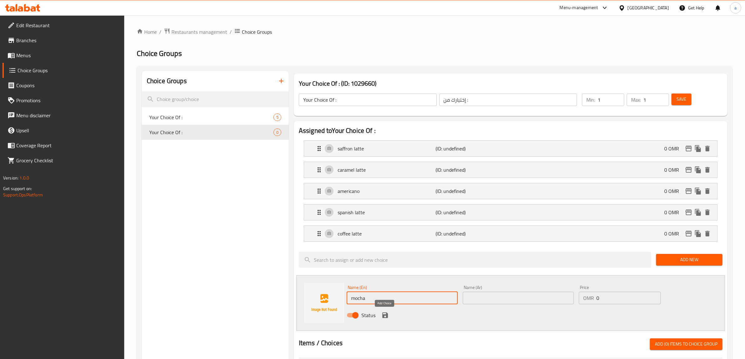
click at [381, 287] on icon "save" at bounding box center [385, 316] width 8 height 8
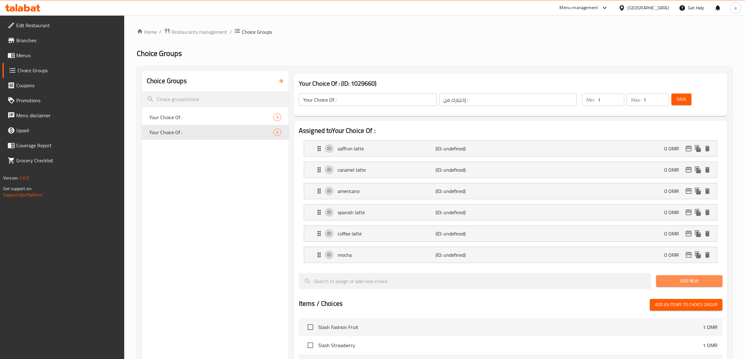
click at [596, 281] on span "Add New" at bounding box center [689, 281] width 56 height 8
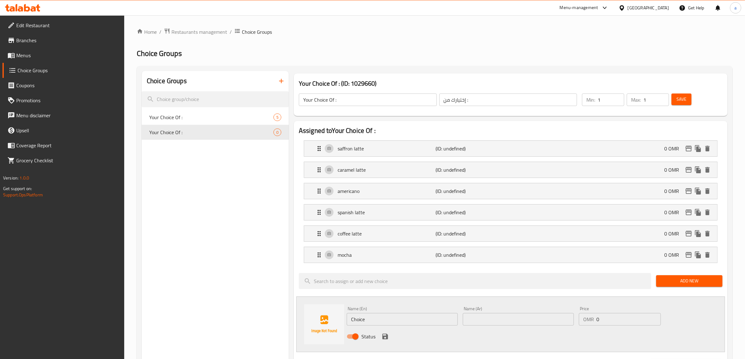
click at [400, 287] on div "Name (En) Choice Name (En)" at bounding box center [402, 316] width 116 height 24
click at [398, 287] on input "Choice" at bounding box center [402, 319] width 111 height 13
paste input "V60"
type input "V60"
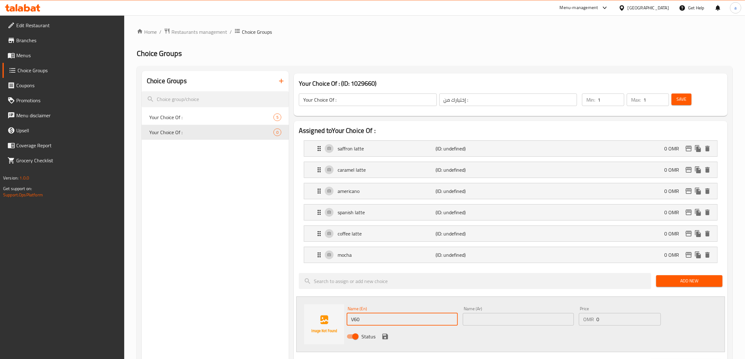
click at [388, 287] on icon "save" at bounding box center [385, 337] width 8 height 8
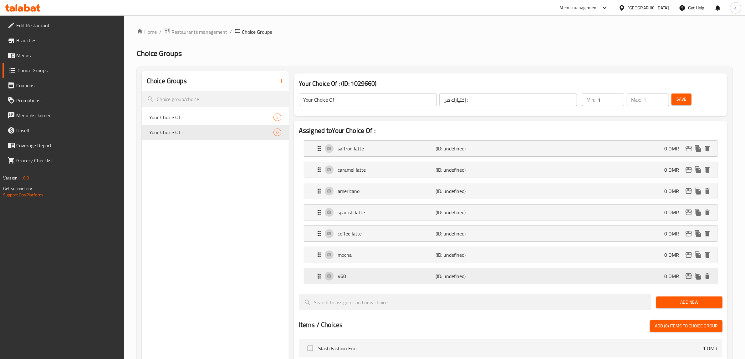
click at [463, 279] on p "(ID: undefined)" at bounding box center [468, 277] width 65 height 8
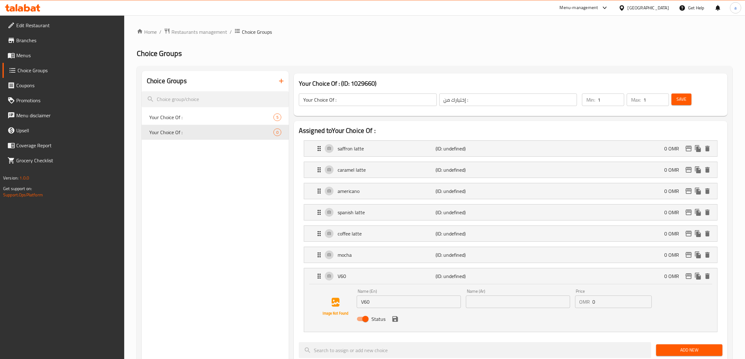
click at [497, 287] on input "text" at bounding box center [518, 302] width 104 height 13
paste input "في 60"
drag, startPoint x: 394, startPoint y: 321, endPoint x: 387, endPoint y: 298, distance: 24.2
click at [394, 287] on icon "save" at bounding box center [396, 319] width 8 height 8
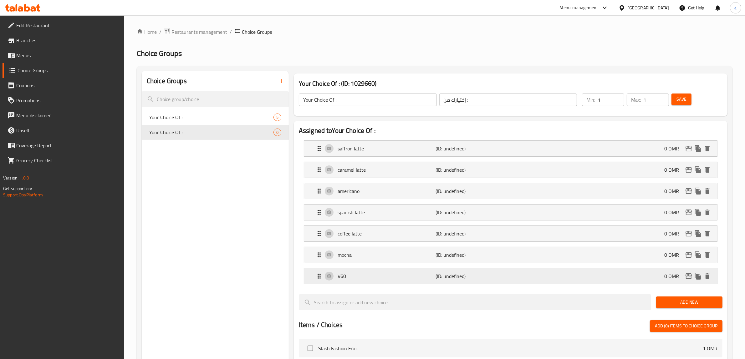
type input "في 60"
click at [428, 258] on p "mocha" at bounding box center [387, 255] width 98 height 8
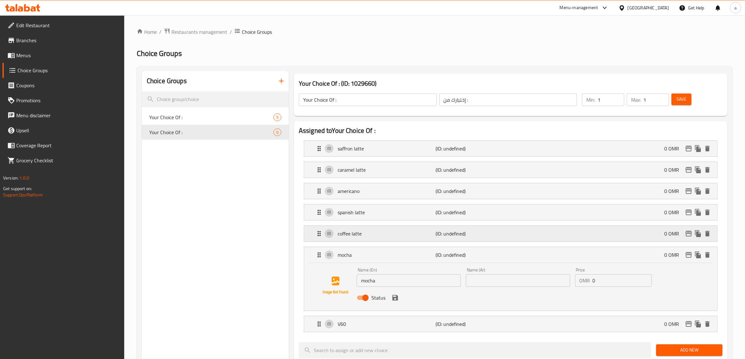
click at [430, 230] on div "coffee latte (ID: undefined) 0 OMR" at bounding box center [512, 234] width 394 height 16
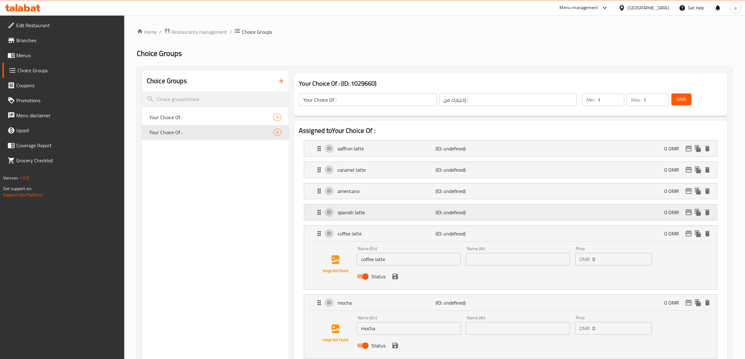
click at [434, 216] on p "spanish latte" at bounding box center [387, 213] width 98 height 8
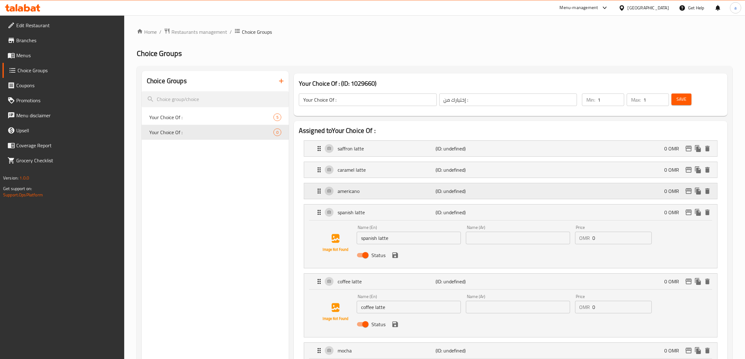
click at [443, 191] on p "(ID: undefined)" at bounding box center [468, 191] width 65 height 8
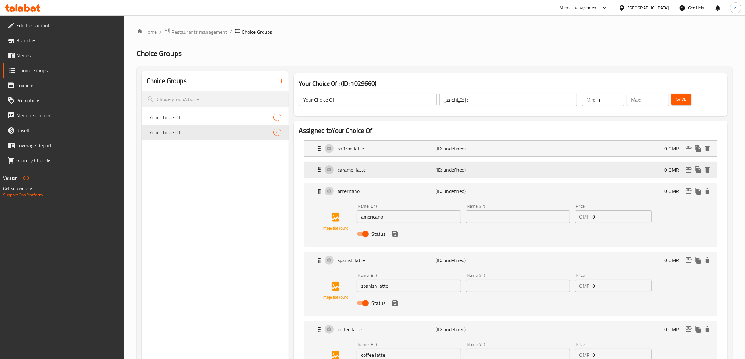
click at [448, 170] on p "(ID: undefined)" at bounding box center [468, 170] width 65 height 8
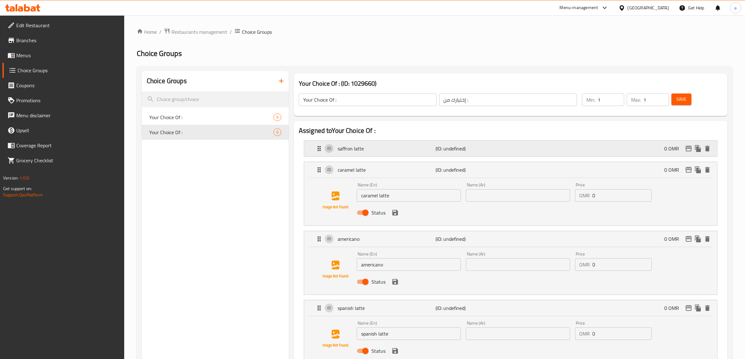
click at [456, 146] on p "(ID: undefined)" at bounding box center [468, 149] width 65 height 8
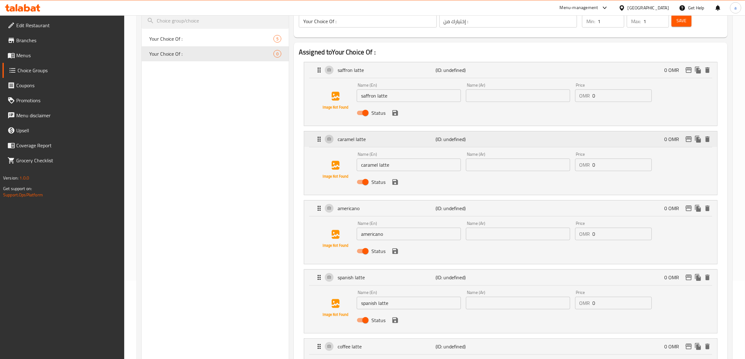
scroll to position [196, 0]
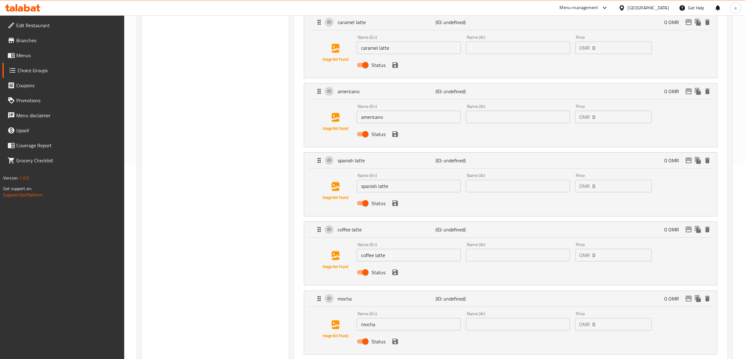
click at [475, 287] on input "text" at bounding box center [518, 324] width 104 height 13
paste input "موكا"
type input "موكا"
click at [499, 259] on input "text" at bounding box center [518, 255] width 104 height 13
paste input "لاتيه قهوة"
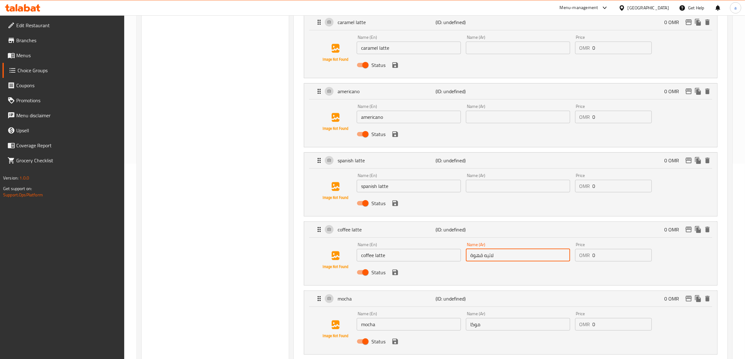
type input "لاتيه قهوة"
click at [535, 188] on input "text" at bounding box center [518, 186] width 104 height 13
paste input "لاتيه إسباني"
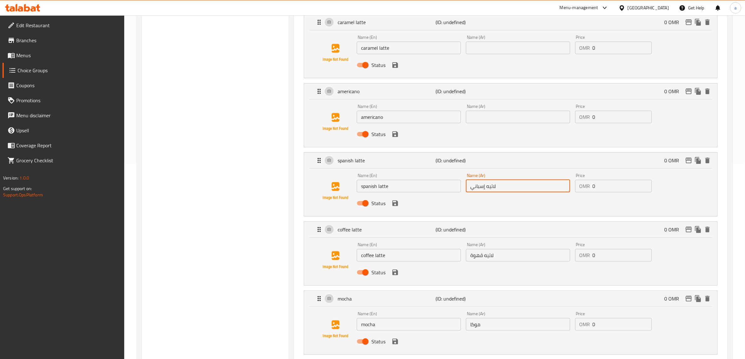
type input "لاتيه إسباني"
click at [537, 123] on input "text" at bounding box center [518, 117] width 104 height 13
paste input "أمريكانو"
type input "أمريكانو"
click at [511, 51] on input "text" at bounding box center [518, 48] width 104 height 13
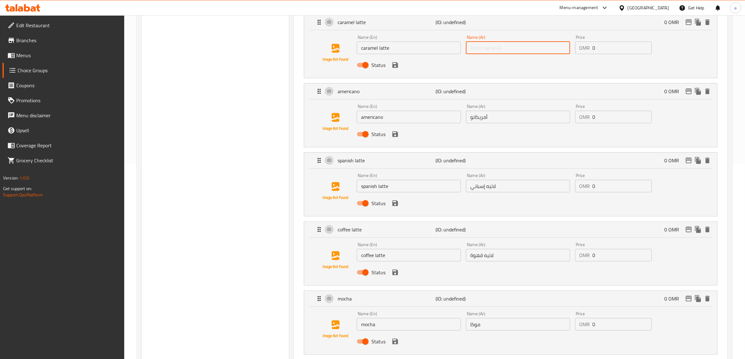
paste input "لاتيه كراميل"
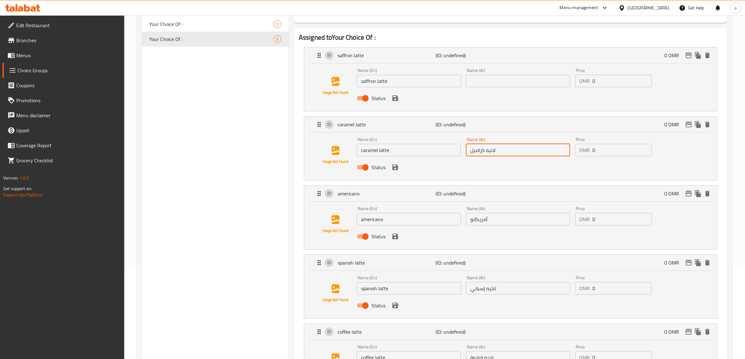
scroll to position [78, 0]
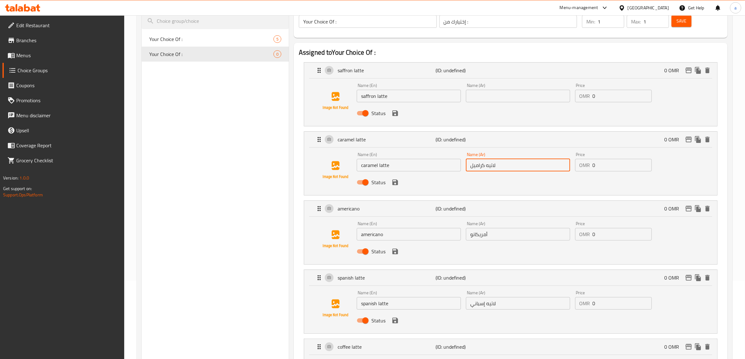
type input "لاتيه كراميل"
click at [520, 99] on input "text" at bounding box center [518, 96] width 104 height 13
paste input "لاتيه زعفران"
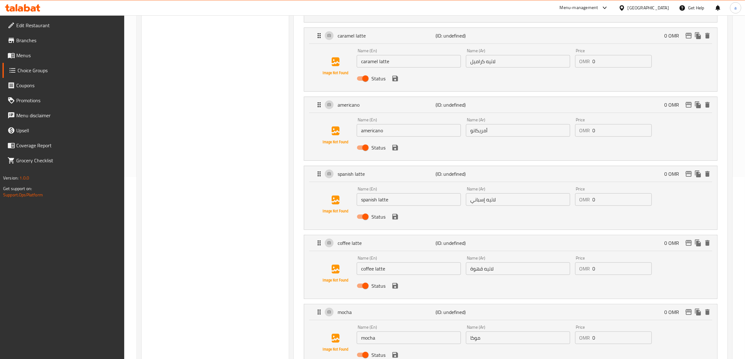
scroll to position [235, 0]
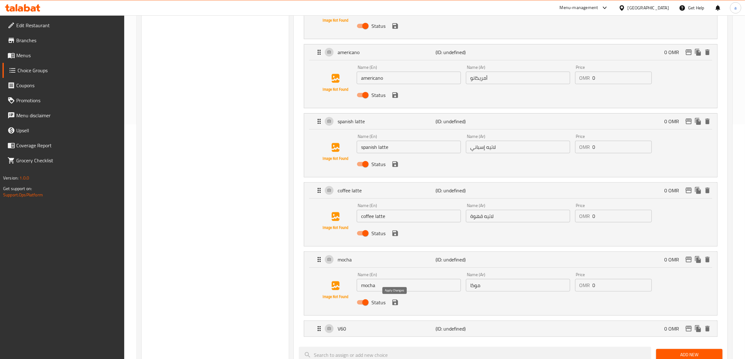
click at [397, 287] on icon "save" at bounding box center [396, 303] width 8 height 8
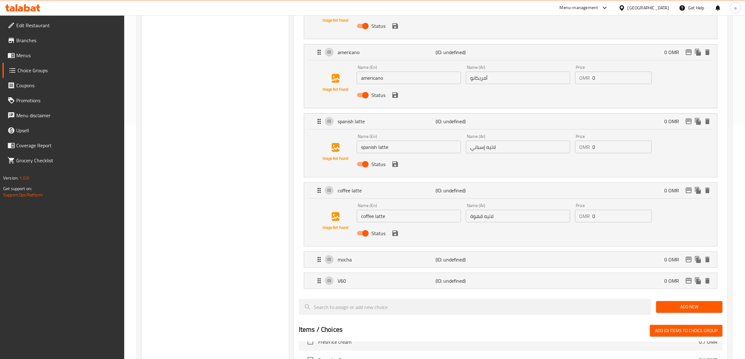
click at [395, 240] on div "Status" at bounding box center [518, 233] width 328 height 17
click at [395, 231] on icon "save" at bounding box center [396, 234] width 8 height 8
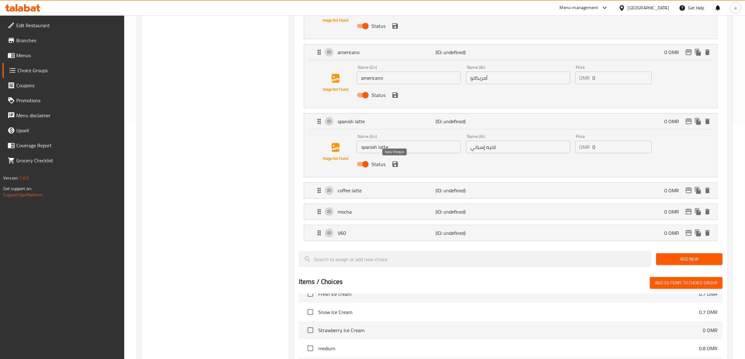
click at [398, 167] on icon "save" at bounding box center [396, 165] width 8 height 8
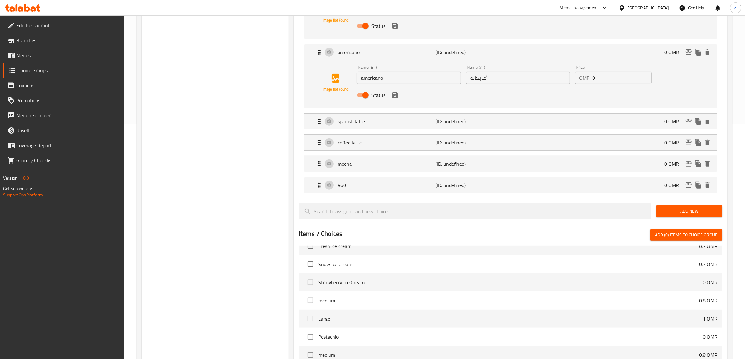
click at [398, 100] on div "Status" at bounding box center [518, 95] width 328 height 17
click at [397, 96] on icon "save" at bounding box center [395, 95] width 6 height 6
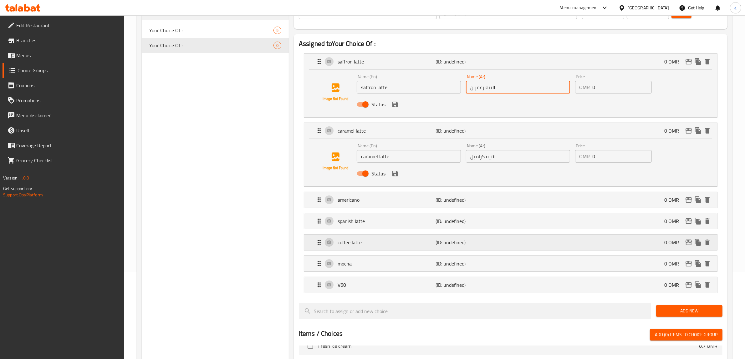
scroll to position [78, 0]
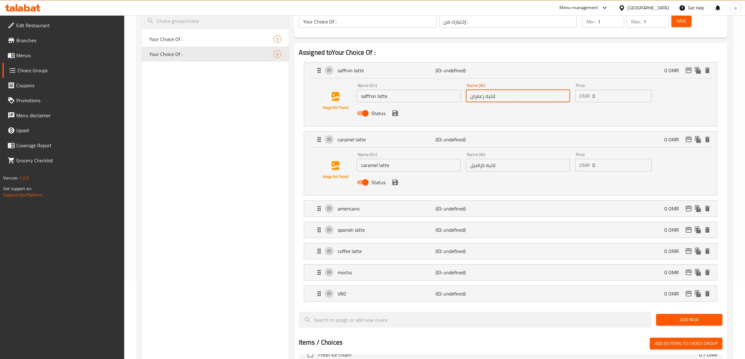
type input "لاتيه زعفران"
click at [393, 187] on button "save" at bounding box center [395, 182] width 9 height 9
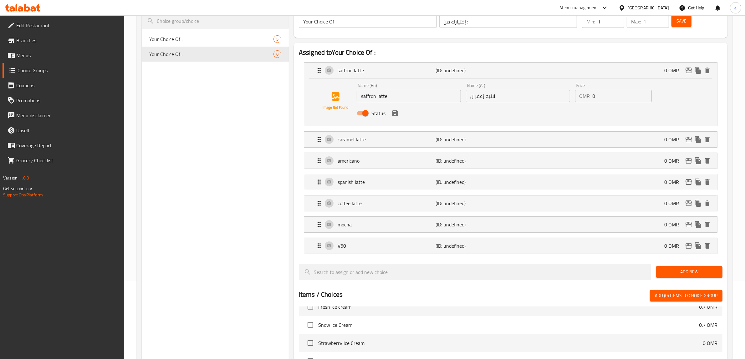
click at [392, 118] on div "Status" at bounding box center [518, 113] width 328 height 17
click at [394, 118] on div "Status" at bounding box center [518, 113] width 328 height 17
click at [399, 115] on div "Status" at bounding box center [518, 113] width 328 height 17
click at [395, 118] on div "Status" at bounding box center [518, 113] width 328 height 17
click at [395, 116] on icon "save" at bounding box center [396, 114] width 8 height 8
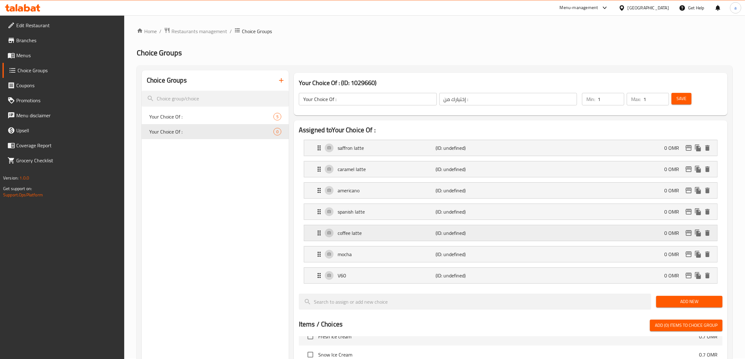
scroll to position [0, 0]
click at [596, 100] on span "Save" at bounding box center [682, 99] width 10 height 8
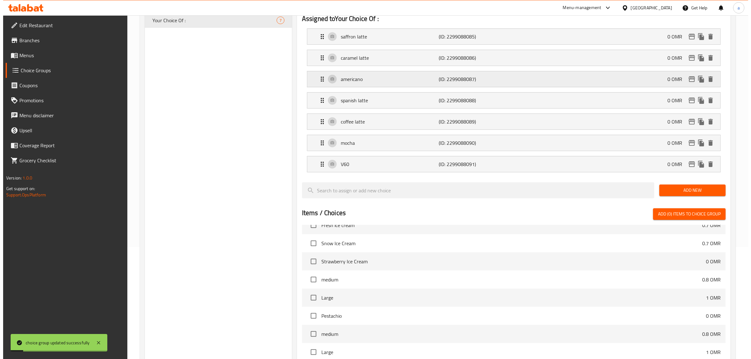
scroll to position [263, 0]
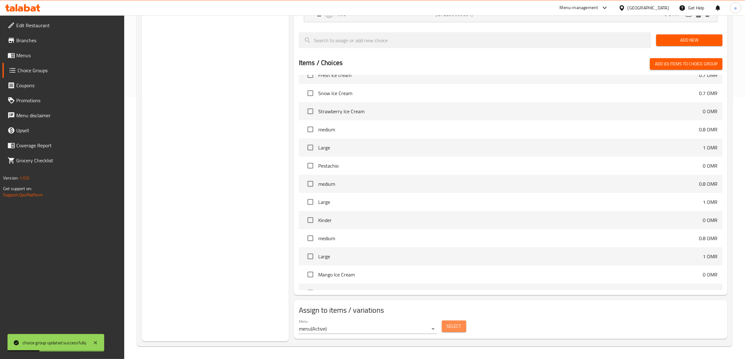
click at [452, 287] on span "Select" at bounding box center [454, 327] width 14 height 8
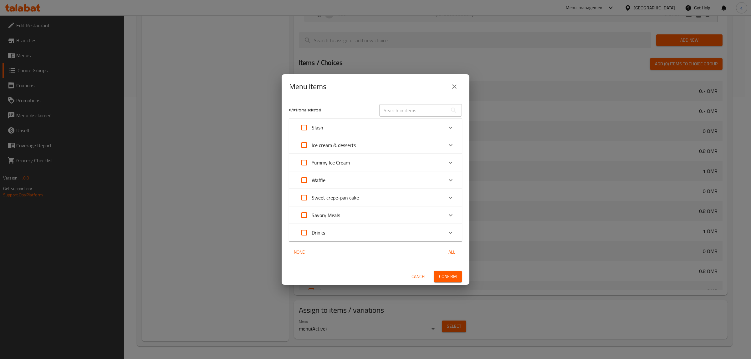
click at [372, 229] on div "Drinks" at bounding box center [370, 232] width 146 height 15
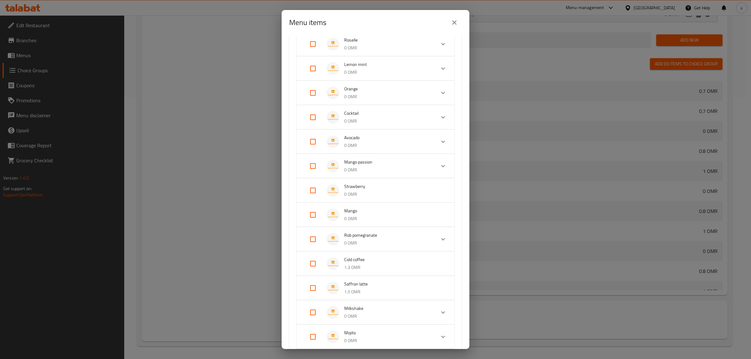
scroll to position [196, 0]
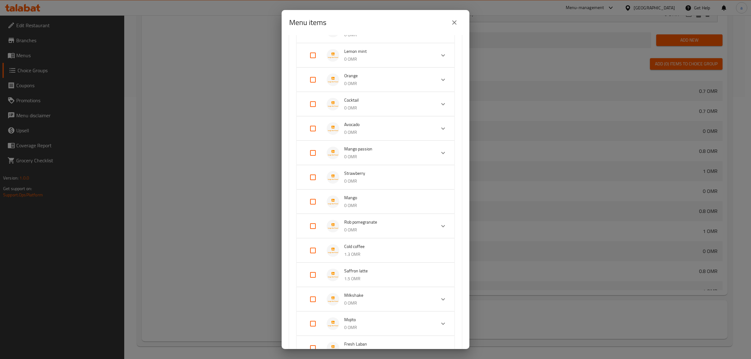
click at [315, 249] on input "Expand" at bounding box center [312, 250] width 15 height 15
checkbox input "true"
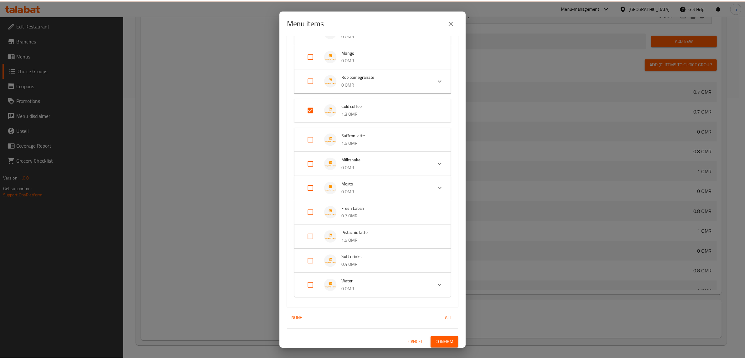
scroll to position [343, 0]
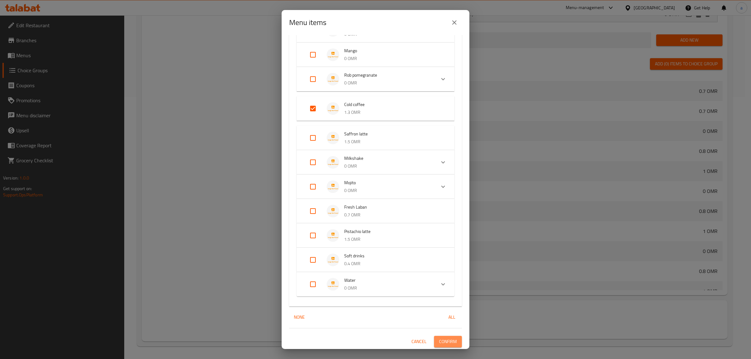
click at [445, 287] on span "Confirm" at bounding box center [448, 342] width 18 height 8
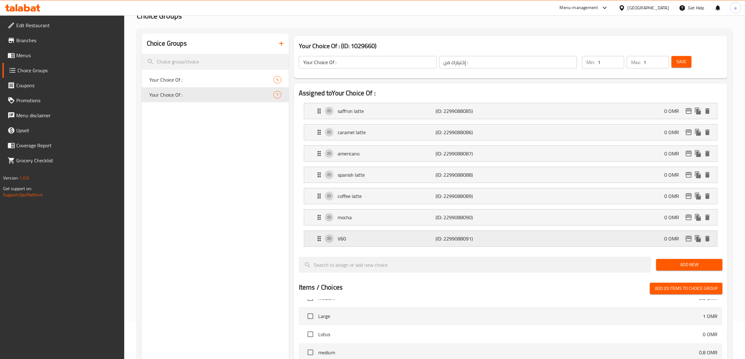
scroll to position [0, 0]
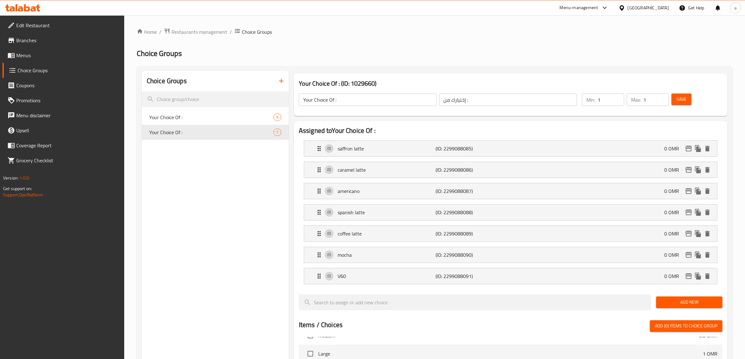
click at [596, 103] on button "Save" at bounding box center [682, 100] width 20 height 12
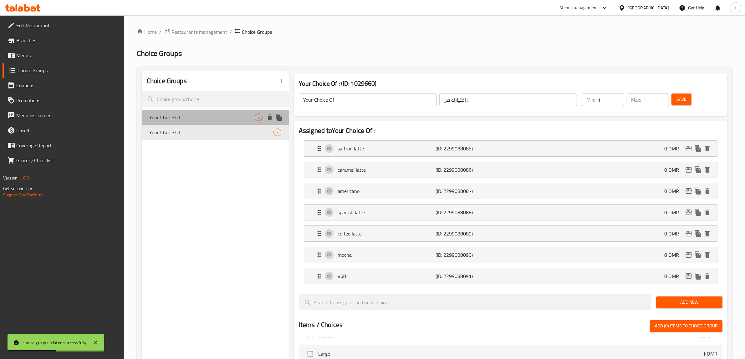
click at [182, 119] on span "Your Choice Of :" at bounding box center [201, 118] width 105 height 8
type input "Your Choice Of :"
type input "إختيارك من :"
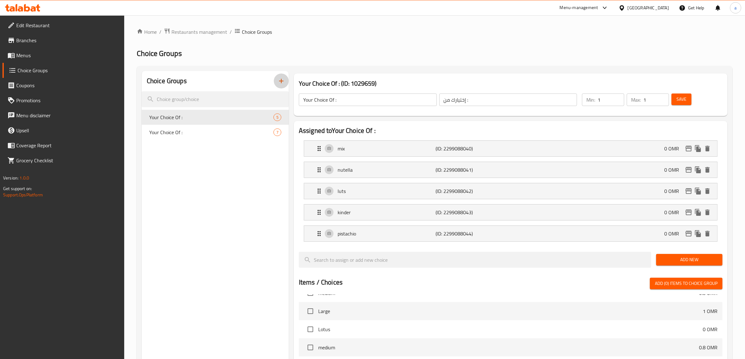
click at [279, 79] on icon "button" at bounding box center [282, 81] width 8 height 8
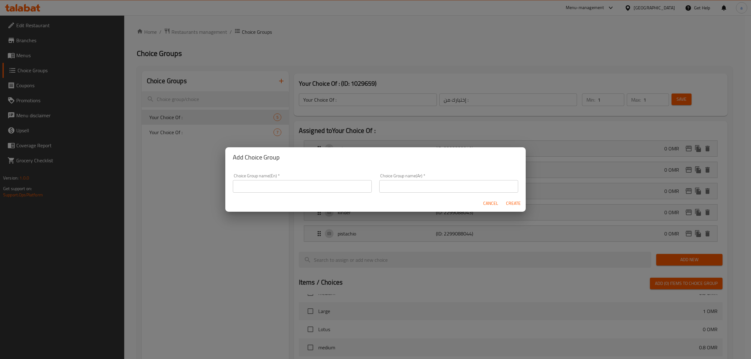
drag, startPoint x: 333, startPoint y: 172, endPoint x: 333, endPoint y: 176, distance: 3.8
click at [333, 176] on div "Choice Group name(En)   * Choice Group name(En) *" at bounding box center [302, 183] width 146 height 27
click at [334, 178] on div "Choice Group name(En)   * Choice Group name(En) *" at bounding box center [302, 183] width 139 height 19
click at [336, 184] on input "text" at bounding box center [302, 186] width 139 height 13
type input "Your Choice Of :"
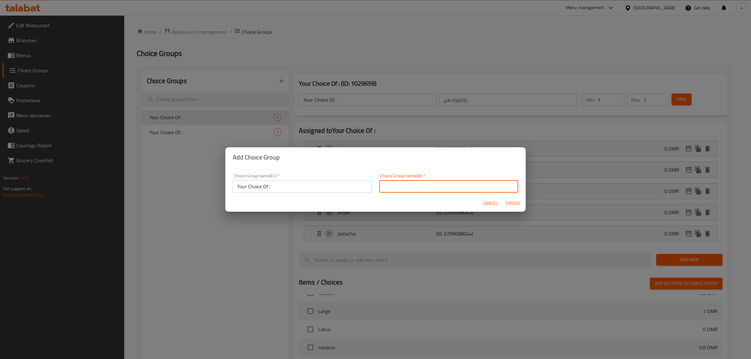
click at [429, 187] on input "text" at bounding box center [448, 186] width 139 height 13
type input "="
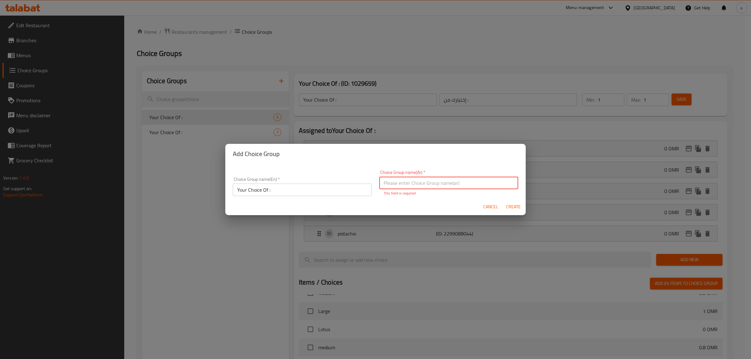
click at [412, 187] on input "text" at bounding box center [448, 183] width 139 height 13
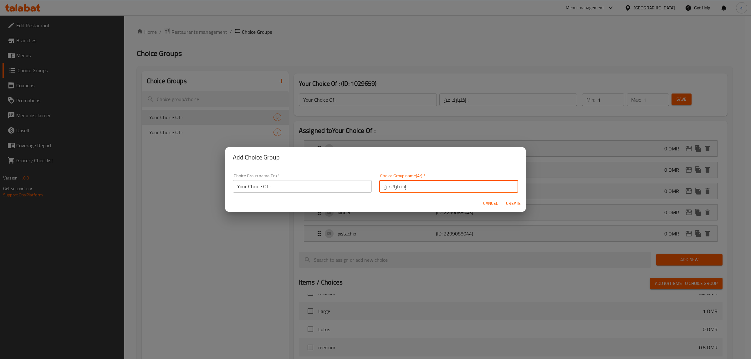
type input "إختيارك من :"
click at [513, 207] on span "Create" at bounding box center [513, 204] width 15 height 8
type input "Your Choice Of :"
type input "إختيارك من :"
type input "0"
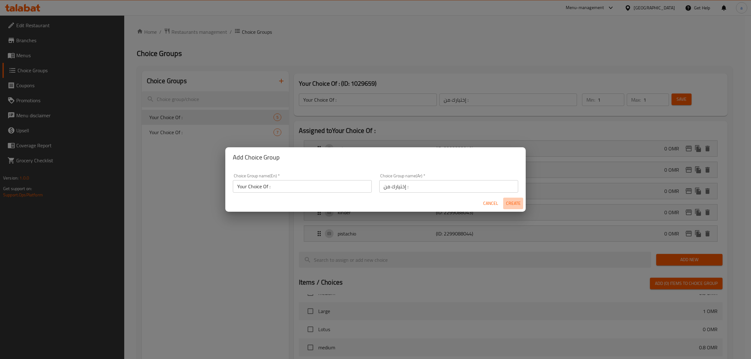
type input "0"
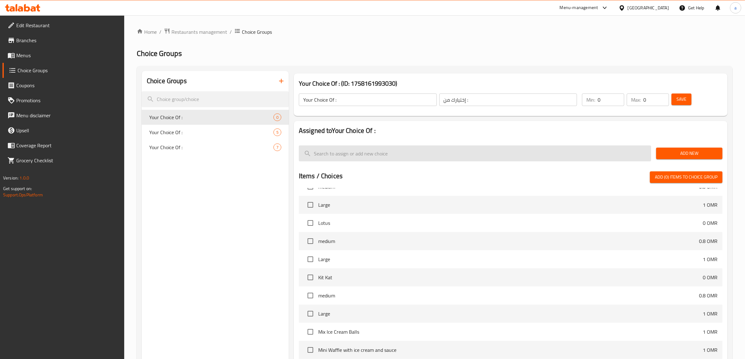
drag, startPoint x: 681, startPoint y: 154, endPoint x: 645, endPoint y: 152, distance: 36.0
click at [596, 154] on span "Add New" at bounding box center [689, 154] width 56 height 8
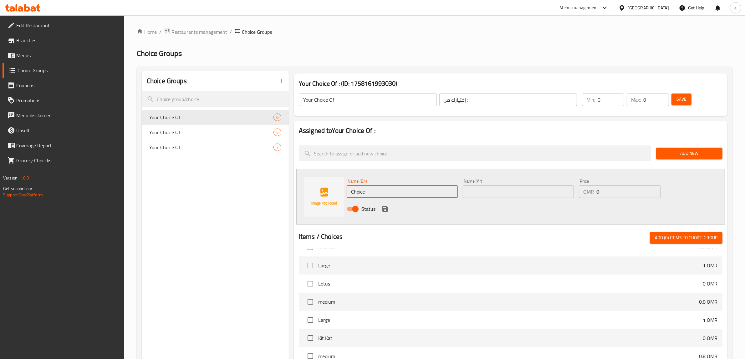
click at [407, 196] on input "Choice" at bounding box center [402, 192] width 111 height 13
paste input "peach"
type input "peach"
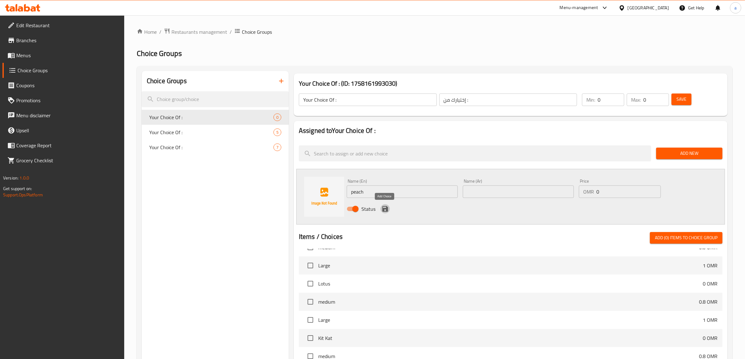
click at [381, 209] on icon "save" at bounding box center [385, 209] width 8 height 8
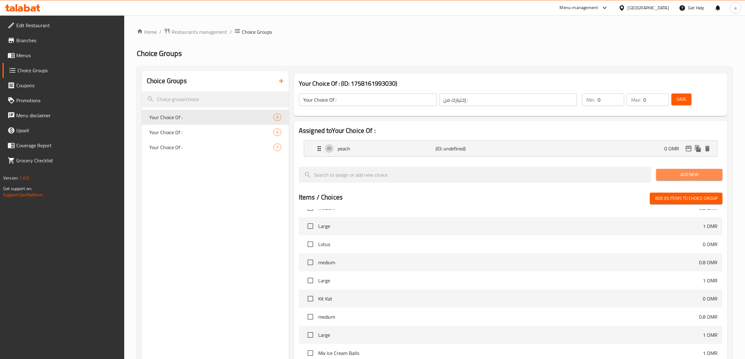
click at [596, 178] on span "Add New" at bounding box center [689, 175] width 56 height 8
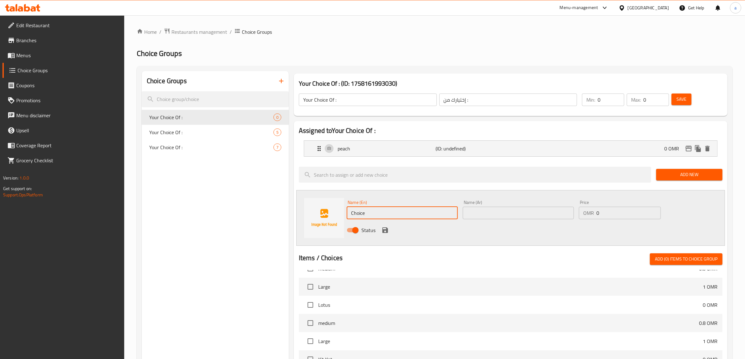
click at [410, 212] on input "Choice" at bounding box center [402, 213] width 111 height 13
paste input "blackberry"
type input "blackberry"
click at [381, 226] on div "Status" at bounding box center [518, 230] width 348 height 17
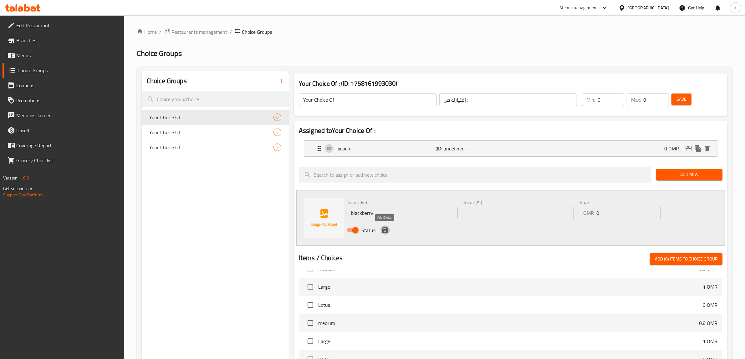
click at [385, 229] on icon "save" at bounding box center [385, 231] width 6 height 6
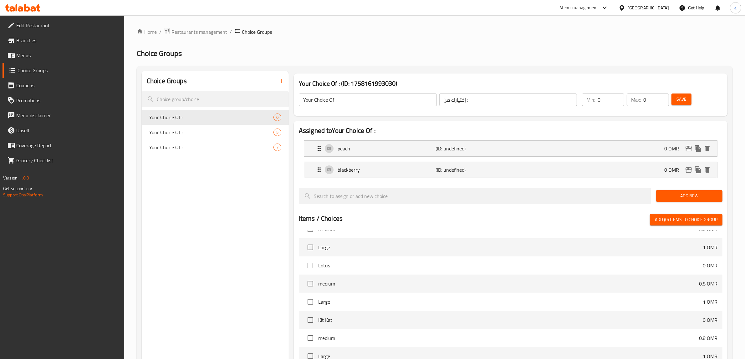
click at [596, 196] on span "Add New" at bounding box center [689, 196] width 56 height 8
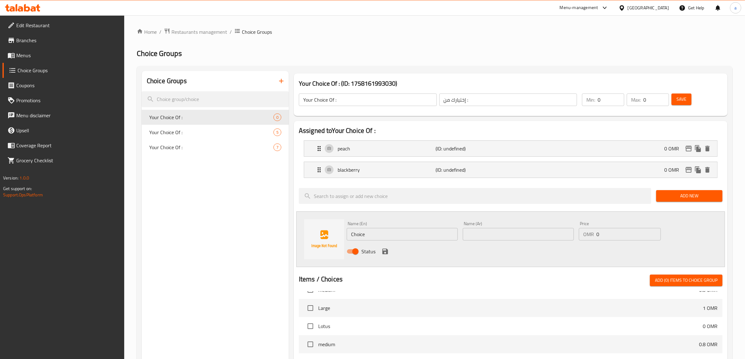
click at [407, 232] on input "Choice" at bounding box center [402, 234] width 111 height 13
paste input "passion fruit"
type input "passion fruit"
click at [387, 251] on icon "save" at bounding box center [385, 252] width 6 height 6
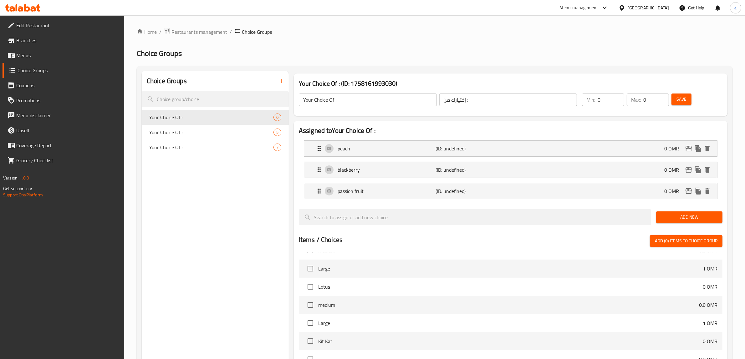
drag, startPoint x: 712, startPoint y: 221, endPoint x: 677, endPoint y: 224, distance: 35.8
click at [596, 221] on span "Add New" at bounding box center [689, 217] width 56 height 8
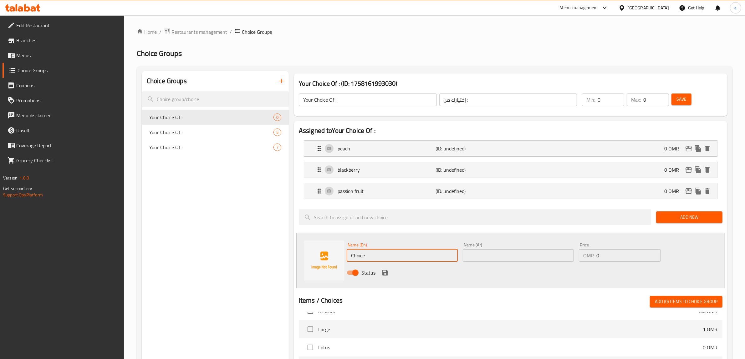
click at [380, 250] on input "Choice" at bounding box center [402, 255] width 111 height 13
paste input "strawberry"
type input "strawberry"
drag, startPoint x: 503, startPoint y: 272, endPoint x: 499, endPoint y: 272, distance: 4.4
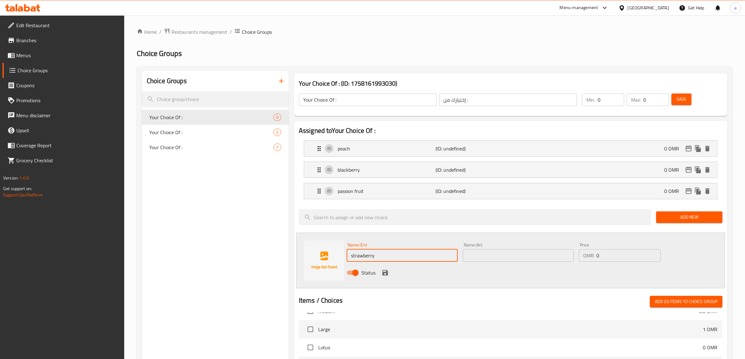
click at [503, 272] on div "Status" at bounding box center [518, 272] width 348 height 17
click at [381, 273] on icon "save" at bounding box center [385, 273] width 8 height 8
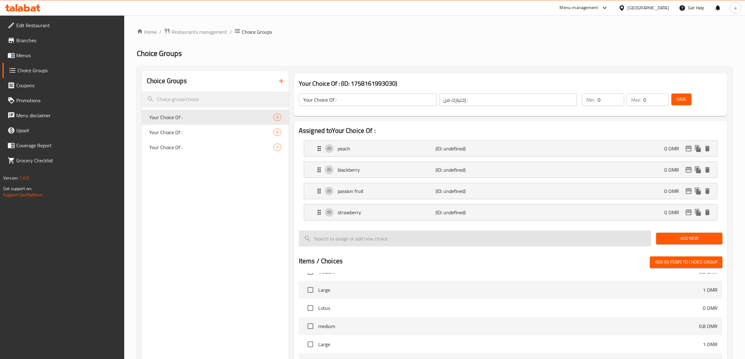
drag, startPoint x: 680, startPoint y: 238, endPoint x: 635, endPoint y: 240, distance: 45.4
click at [596, 238] on span "Add New" at bounding box center [689, 239] width 56 height 8
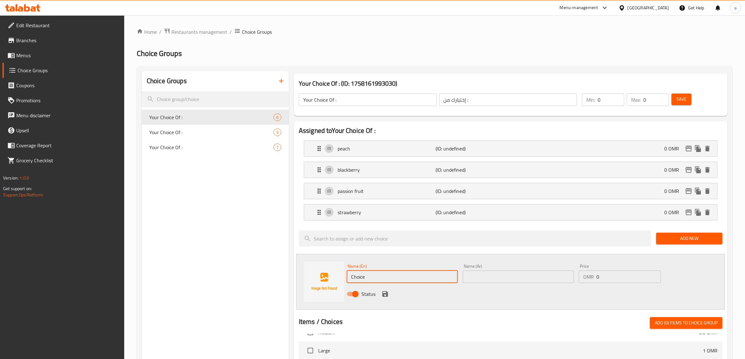
click at [376, 276] on input "Choice" at bounding box center [402, 277] width 111 height 13
paste input "blueberry"
type input "blueberry"
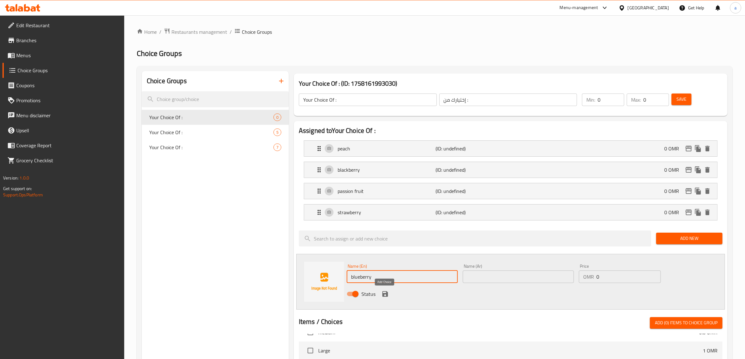
click at [381, 287] on icon "save" at bounding box center [385, 294] width 8 height 8
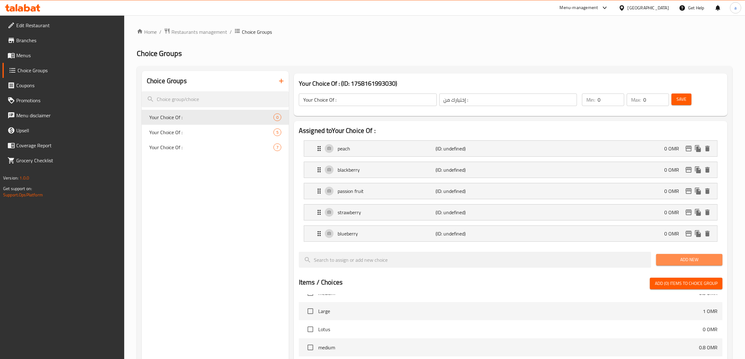
drag, startPoint x: 683, startPoint y: 260, endPoint x: 600, endPoint y: 264, distance: 82.4
click at [596, 260] on span "Add New" at bounding box center [689, 260] width 56 height 8
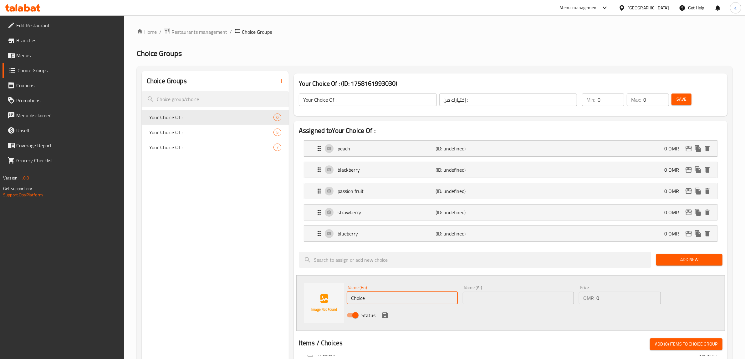
click at [395, 287] on input "Choice" at bounding box center [402, 298] width 111 height 13
paste input "lemon mint"
type input "lemon mint"
drag, startPoint x: 382, startPoint y: 315, endPoint x: 559, endPoint y: 298, distance: 177.9
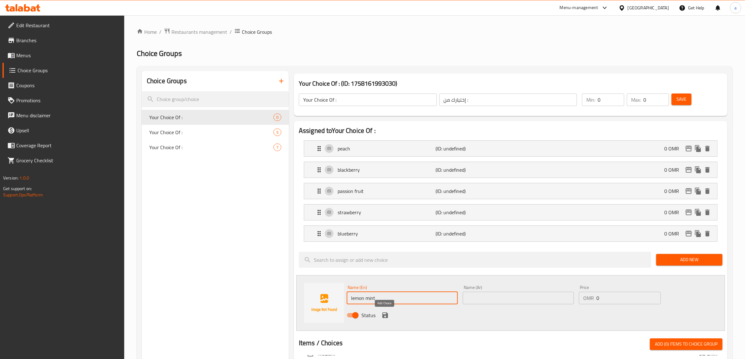
click at [382, 287] on icon "save" at bounding box center [385, 316] width 8 height 8
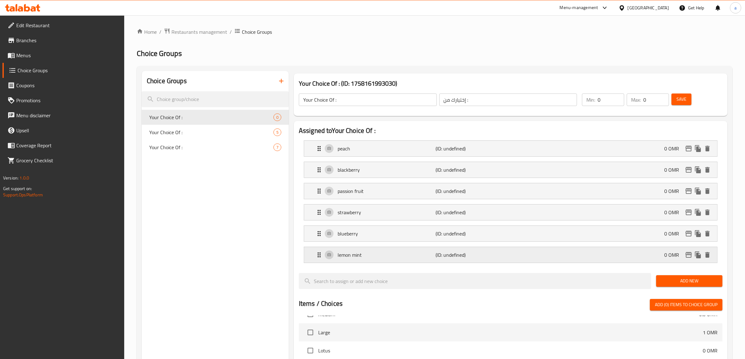
click at [456, 251] on p "(ID: undefined)" at bounding box center [468, 255] width 65 height 8
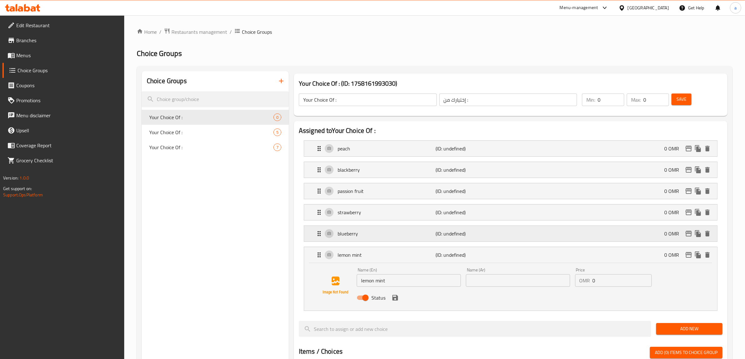
click at [462, 240] on div "blueberry (ID: undefined) 0 OMR" at bounding box center [512, 234] width 394 height 16
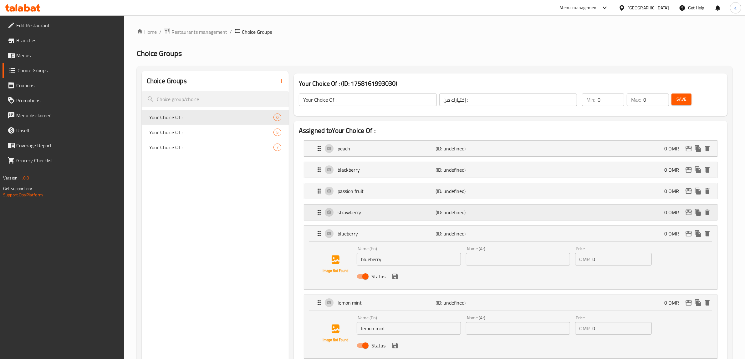
click at [465, 213] on p "(ID: undefined)" at bounding box center [468, 213] width 65 height 8
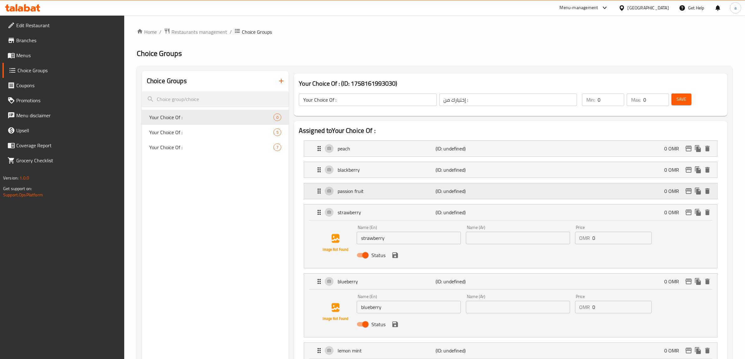
click at [468, 194] on p "(ID: undefined)" at bounding box center [468, 191] width 65 height 8
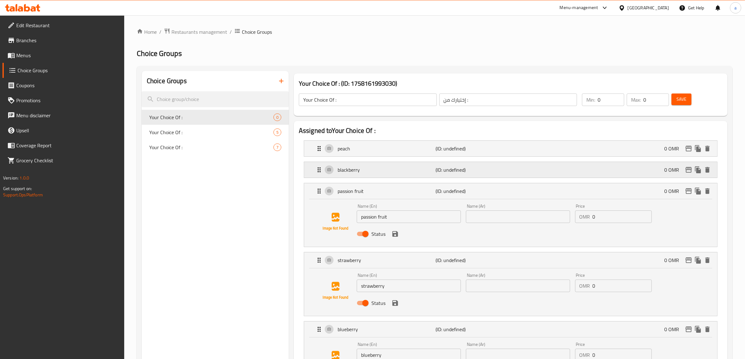
click at [473, 167] on p "(ID: undefined)" at bounding box center [468, 170] width 65 height 8
click at [484, 147] on p "(ID: undefined)" at bounding box center [468, 149] width 65 height 8
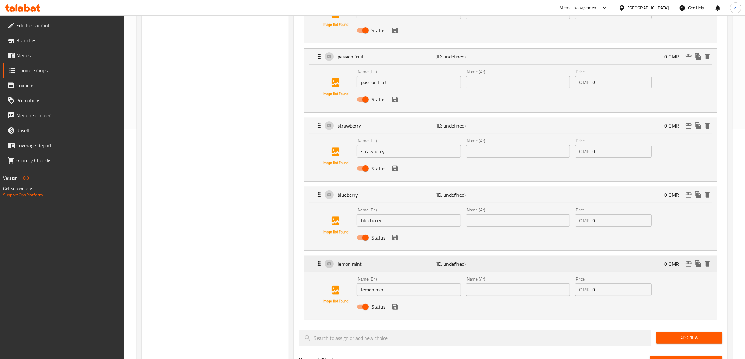
scroll to position [274, 0]
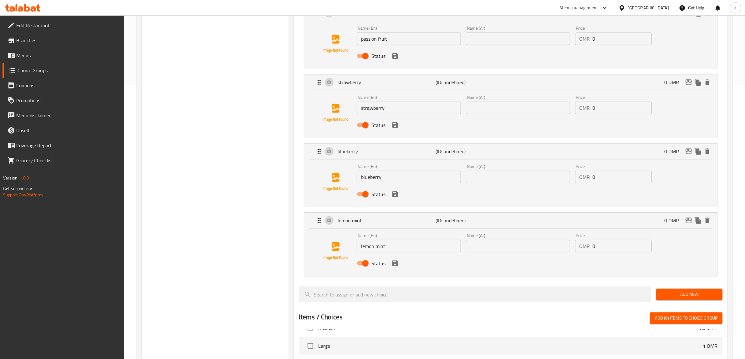
click at [515, 248] on input "text" at bounding box center [518, 246] width 104 height 13
paste input "ليمون نعناع"
type input "ليمون نعناع"
click at [544, 183] on input "text" at bounding box center [518, 177] width 104 height 13
paste input "توت أزرق"
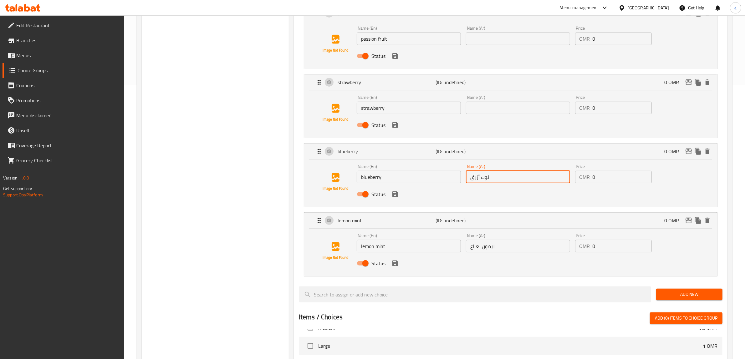
type input "توت أزرق"
drag, startPoint x: 498, startPoint y: 114, endPoint x: 511, endPoint y: 115, distance: 13.2
click at [498, 114] on input "text" at bounding box center [518, 108] width 104 height 13
paste input "فراولة"
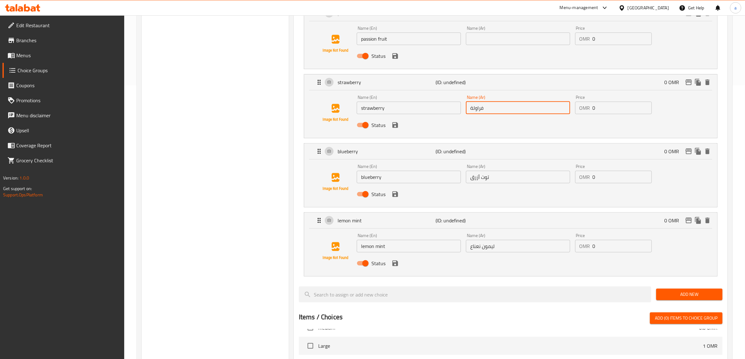
type input "فراولة"
click at [503, 43] on input "text" at bounding box center [518, 39] width 104 height 13
paste input "باشون فروت"
type input "باشون فروت"
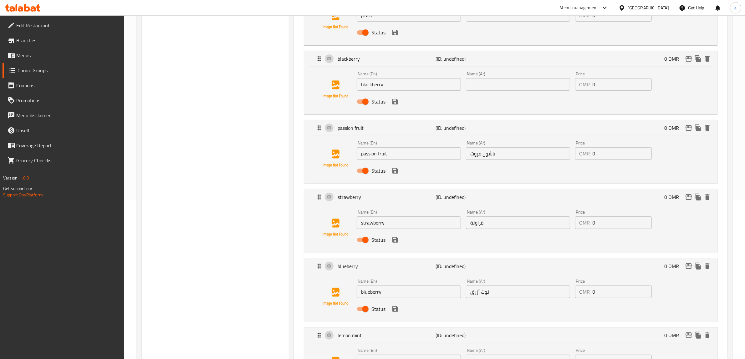
scroll to position [156, 0]
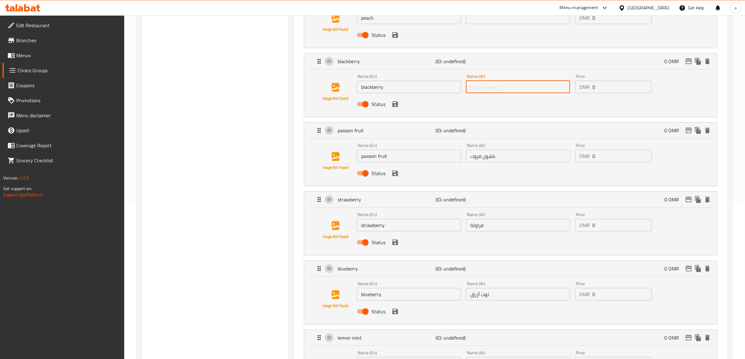
click at [558, 91] on input "text" at bounding box center [518, 87] width 104 height 13
paste input "توت أسود"
type input "توت أسود"
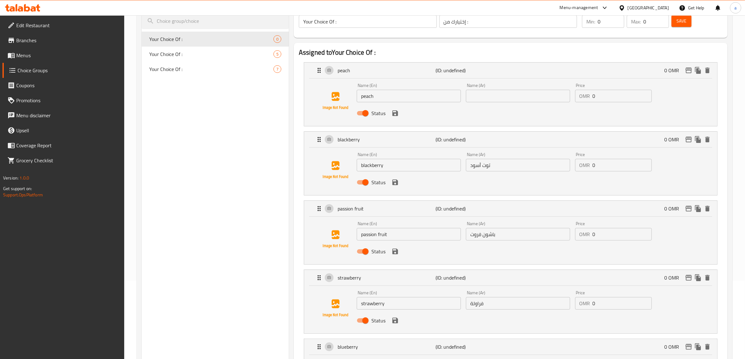
click at [507, 93] on input "text" at bounding box center [518, 96] width 104 height 13
paste input "خوخ"
click at [395, 114] on icon "save" at bounding box center [396, 114] width 8 height 8
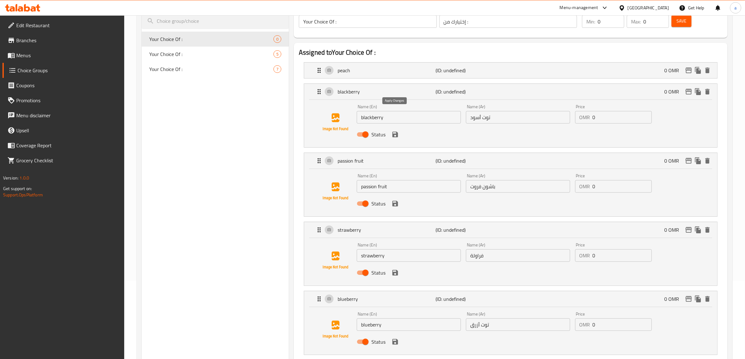
type input "خوخ"
click at [393, 129] on div "Status" at bounding box center [518, 134] width 328 height 17
click at [396, 133] on icon "save" at bounding box center [395, 135] width 6 height 6
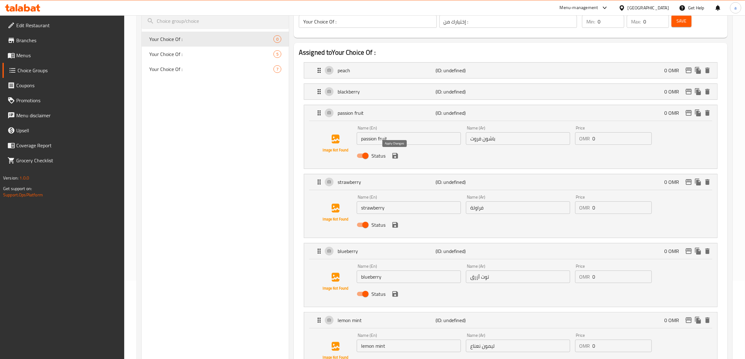
click at [397, 155] on icon "save" at bounding box center [395, 156] width 6 height 6
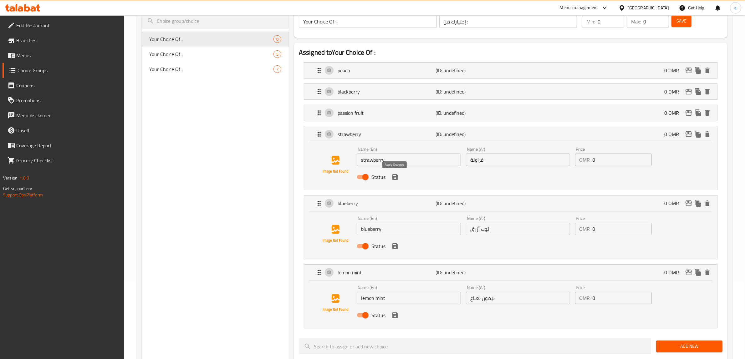
click at [397, 180] on icon "save" at bounding box center [395, 177] width 6 height 6
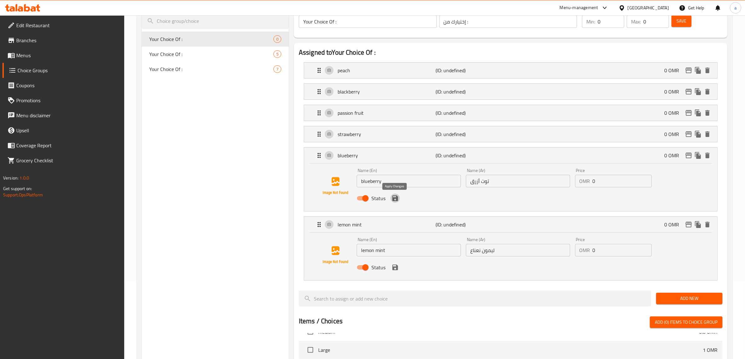
click at [395, 201] on icon "save" at bounding box center [395, 199] width 6 height 6
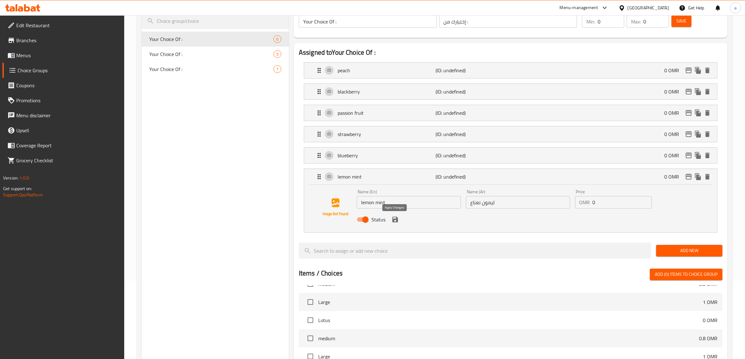
click at [393, 222] on icon "save" at bounding box center [395, 220] width 6 height 6
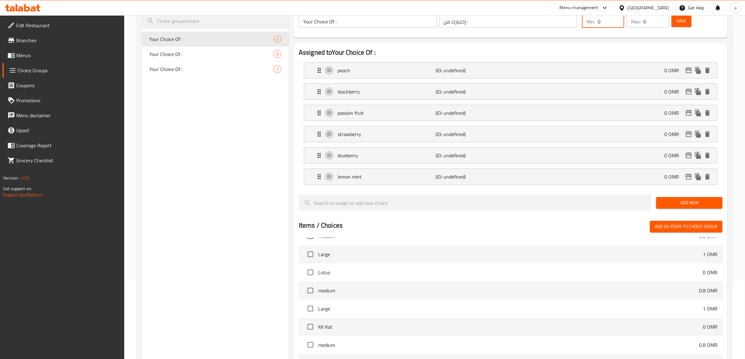
click at [596, 22] on input "0" at bounding box center [611, 21] width 27 height 13
type input "1"
click at [596, 20] on input "1" at bounding box center [611, 21] width 27 height 13
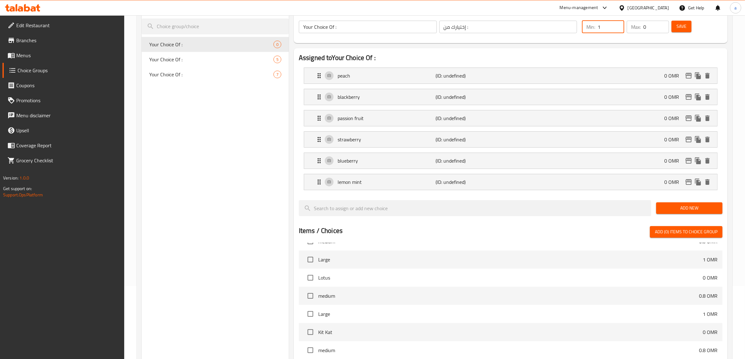
scroll to position [0, 0]
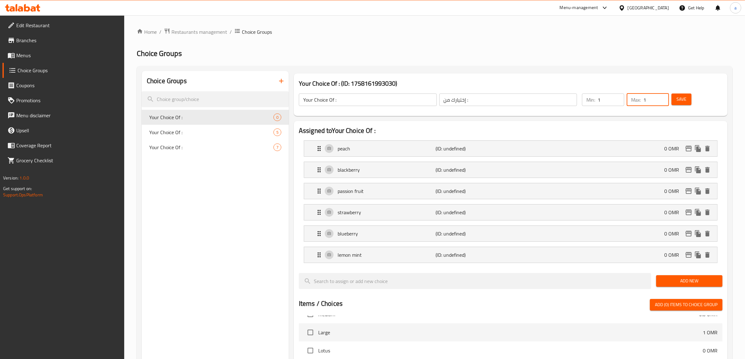
type input "1"
click at [596, 98] on input "1" at bounding box center [656, 100] width 26 height 13
click at [596, 101] on span "Save" at bounding box center [682, 99] width 10 height 8
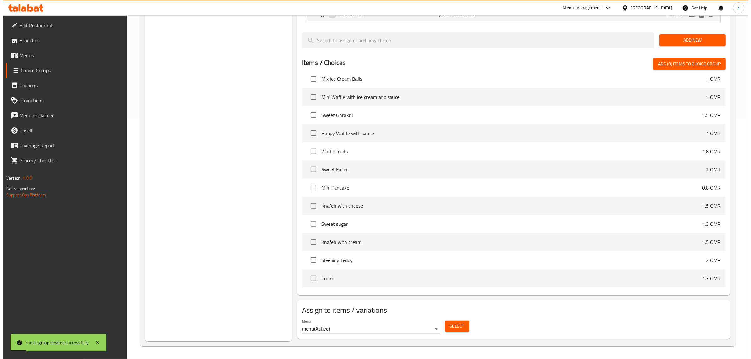
scroll to position [665, 0]
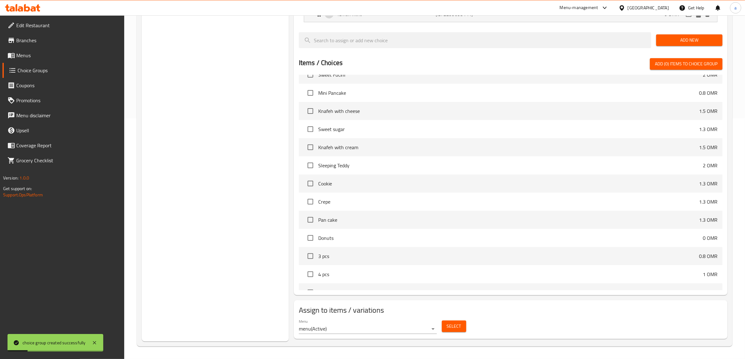
click at [455, 287] on span "Select" at bounding box center [454, 327] width 14 height 8
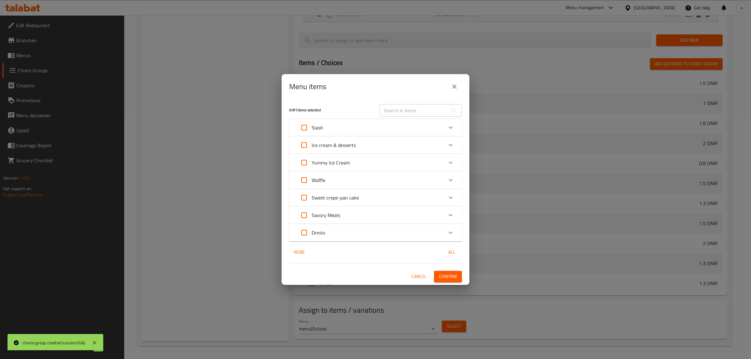
click at [337, 238] on div "Drinks" at bounding box center [370, 232] width 146 height 15
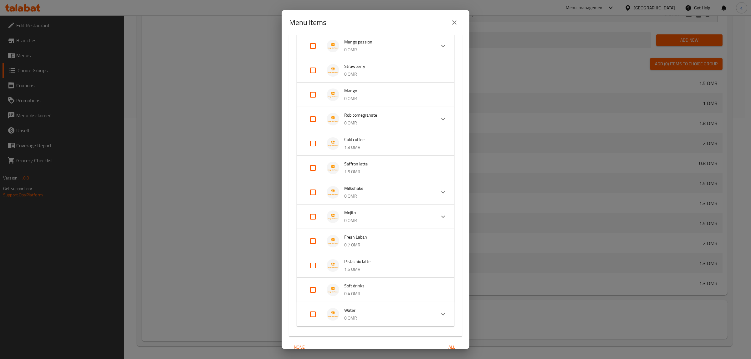
scroll to position [332, 0]
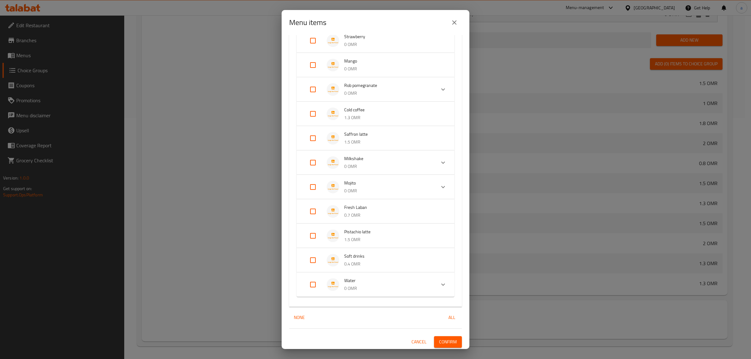
click at [328, 187] on img "Expand" at bounding box center [333, 187] width 13 height 13
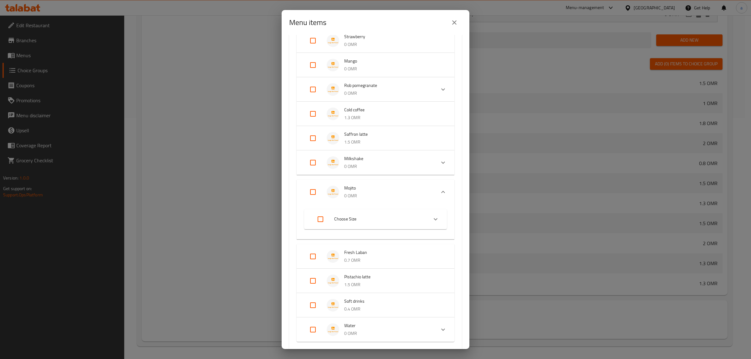
click at [311, 193] on input "Expand" at bounding box center [312, 192] width 15 height 15
checkbox input "true"
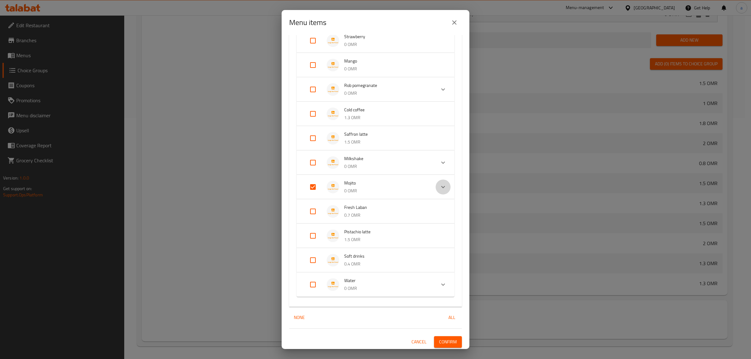
click at [439, 188] on icon "Expand" at bounding box center [443, 187] width 8 height 8
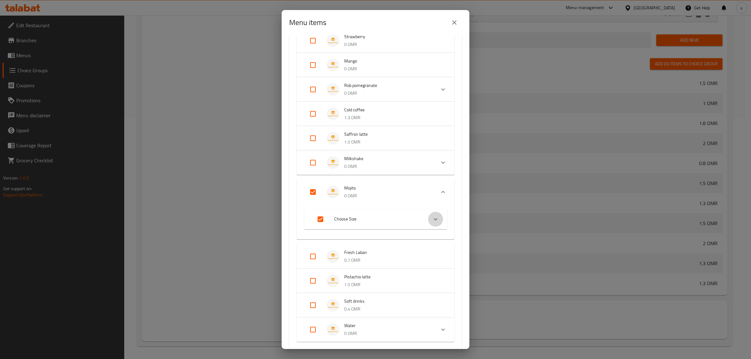
click at [432, 221] on icon "Expand" at bounding box center [436, 220] width 8 height 8
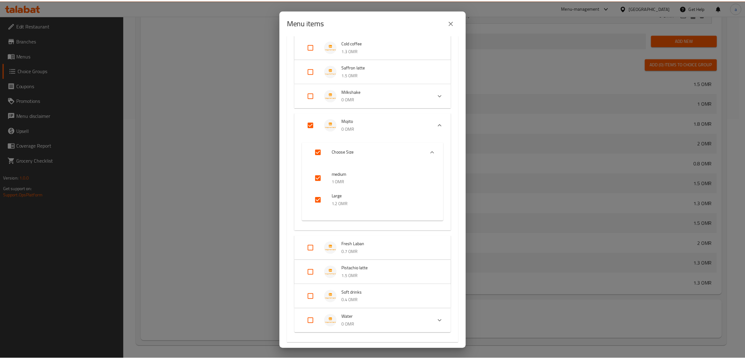
scroll to position [437, 0]
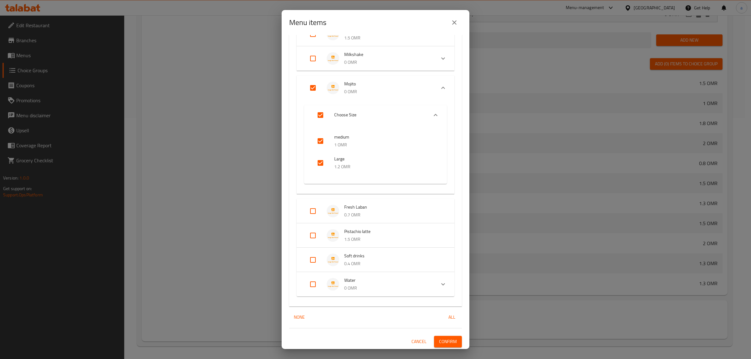
click at [439, 287] on span "Confirm" at bounding box center [448, 342] width 18 height 8
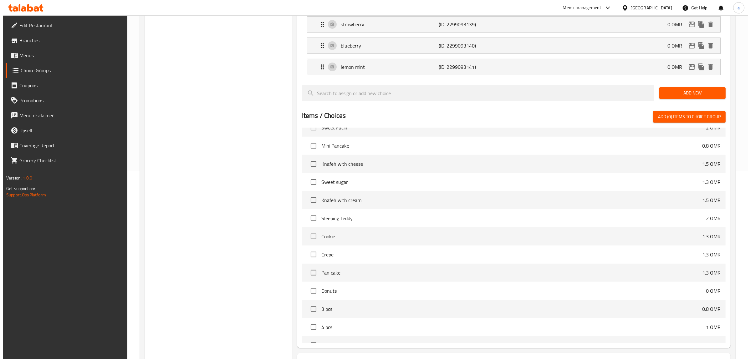
scroll to position [242, 0]
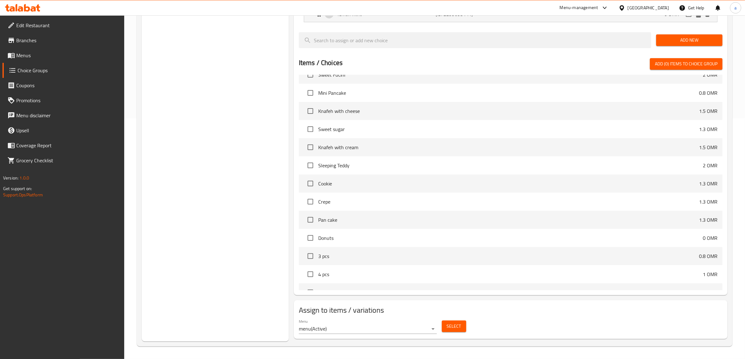
click at [458, 287] on div "Select" at bounding box center [453, 326] width 29 height 17
click at [457, 287] on span "Select" at bounding box center [454, 327] width 14 height 8
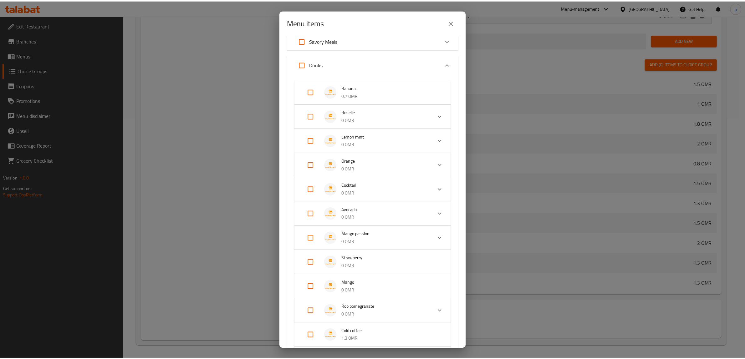
scroll to position [313, 0]
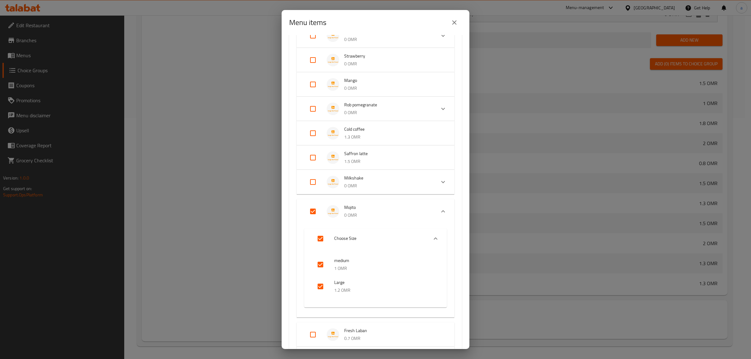
click at [459, 22] on button "close" at bounding box center [454, 22] width 15 height 15
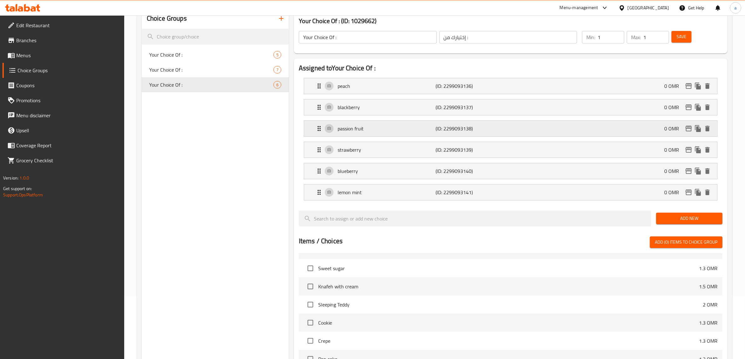
scroll to position [7, 0]
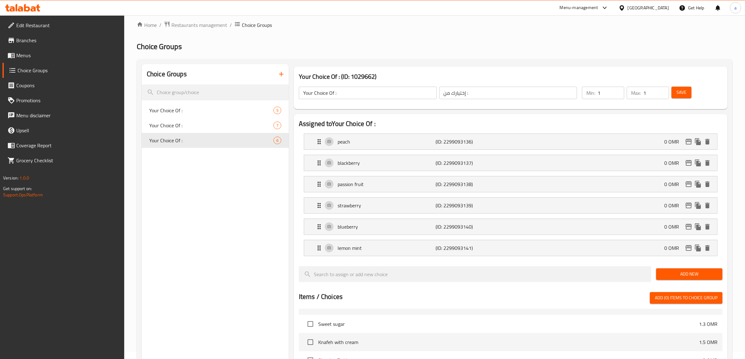
drag, startPoint x: 33, startPoint y: 53, endPoint x: 47, endPoint y: 63, distance: 17.5
click at [33, 53] on span "Menus" at bounding box center [67, 56] width 103 height 8
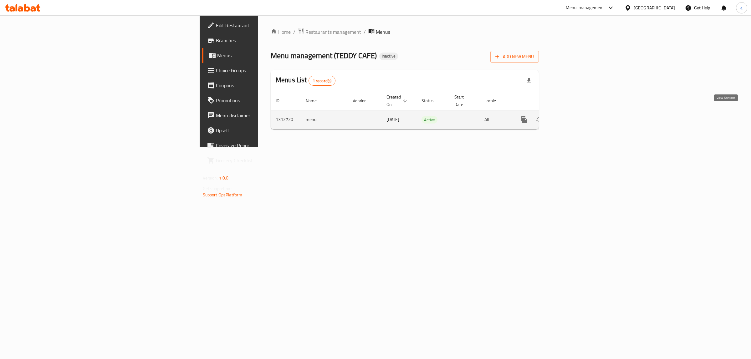
click at [577, 116] on link "enhanced table" at bounding box center [569, 119] width 15 height 15
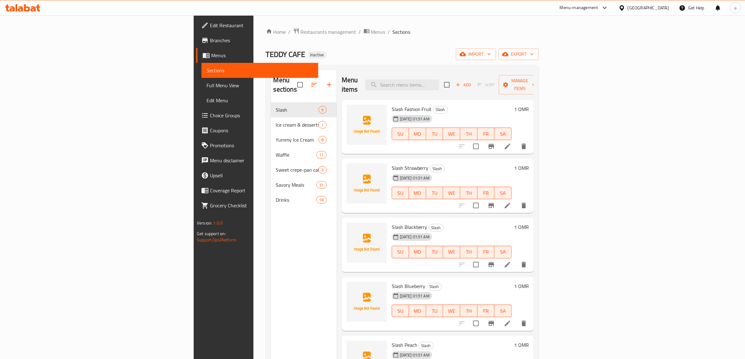
click at [207, 83] on span "Full Menu View" at bounding box center [260, 86] width 107 height 8
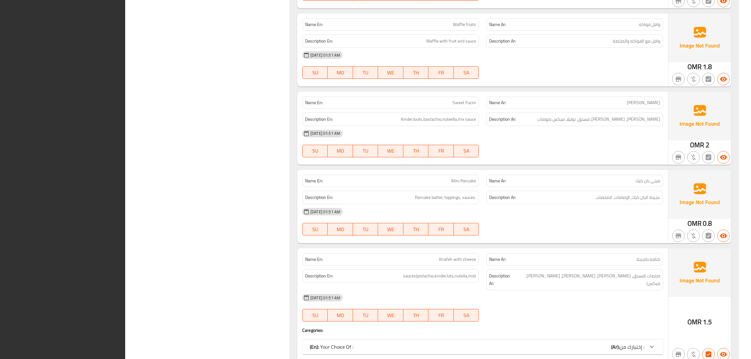
type button "6"
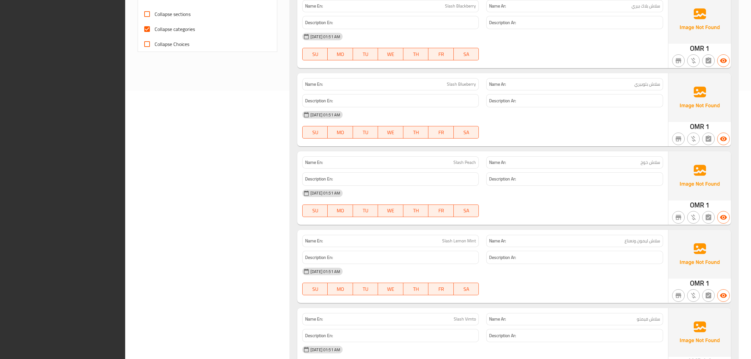
scroll to position [0, 0]
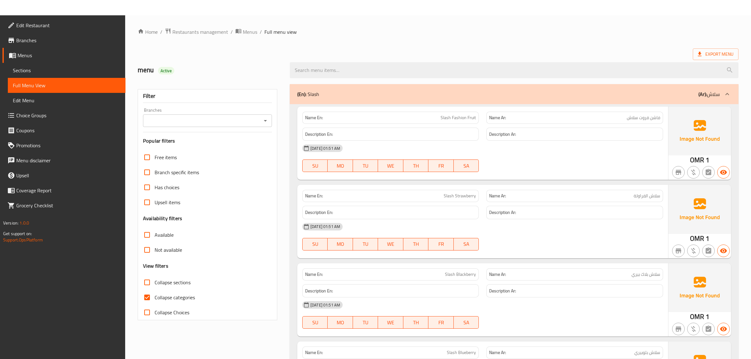
click at [157, 287] on span "Collapse categories" at bounding box center [175, 298] width 40 height 8
click at [155, 287] on input "Collapse categories" at bounding box center [147, 297] width 15 height 15
checkbox input "false"
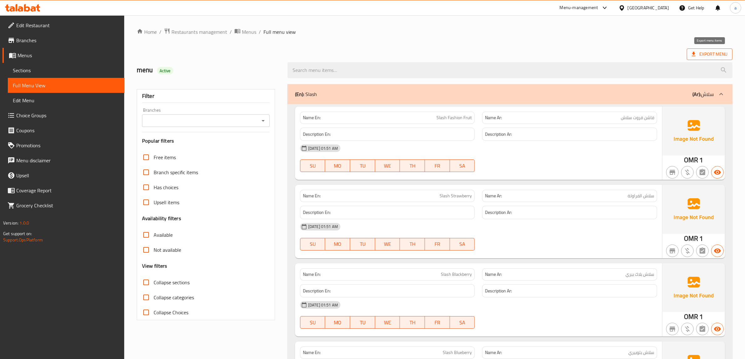
click at [596, 49] on span "Export Menu" at bounding box center [710, 55] width 46 height 12
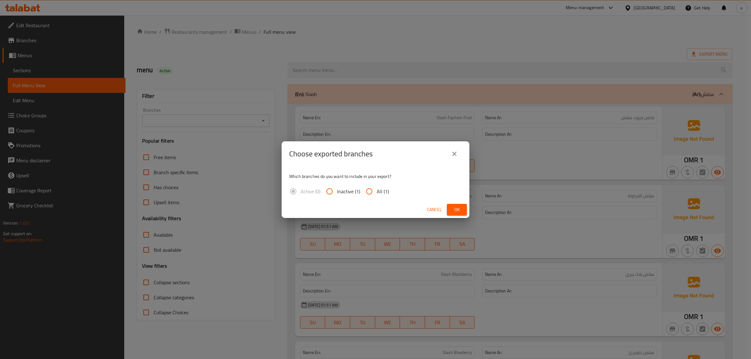
click at [373, 194] on input "All (1)" at bounding box center [369, 191] width 15 height 15
radio input "true"
click at [450, 209] on button "Ok" at bounding box center [457, 210] width 20 height 12
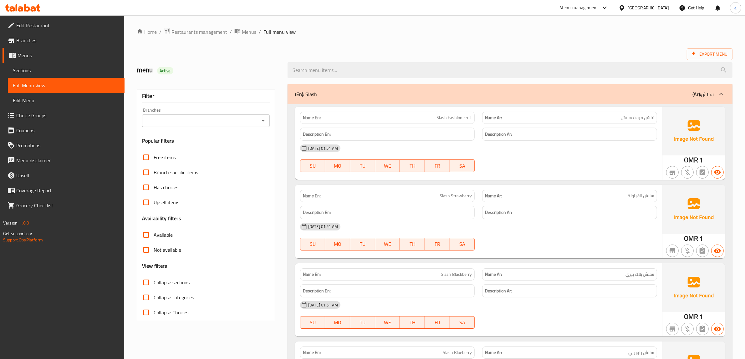
click at [596, 10] on div "[GEOGRAPHIC_DATA]" at bounding box center [648, 7] width 41 height 7
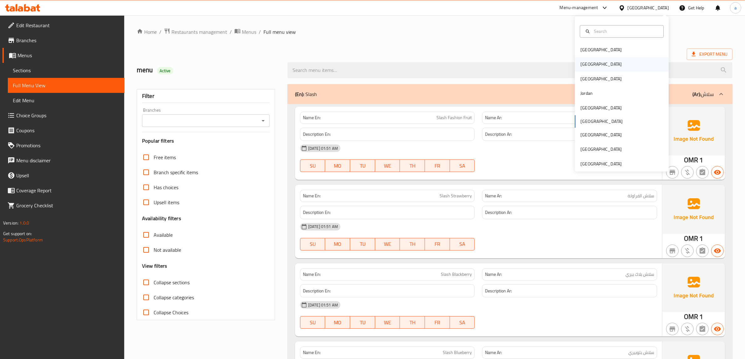
click at [596, 64] on div "Egypt" at bounding box center [622, 64] width 94 height 14
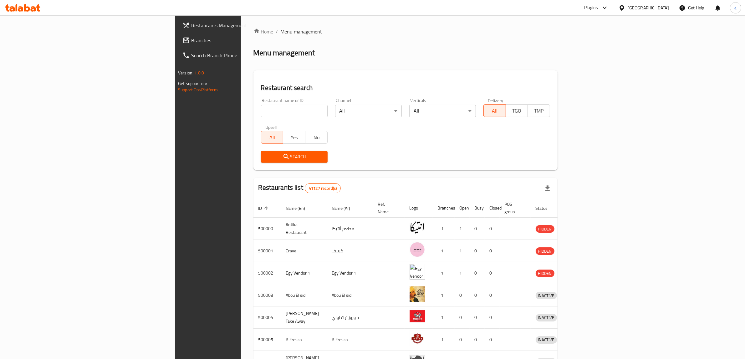
click at [177, 44] on link "Branches" at bounding box center [238, 40] width 122 height 15
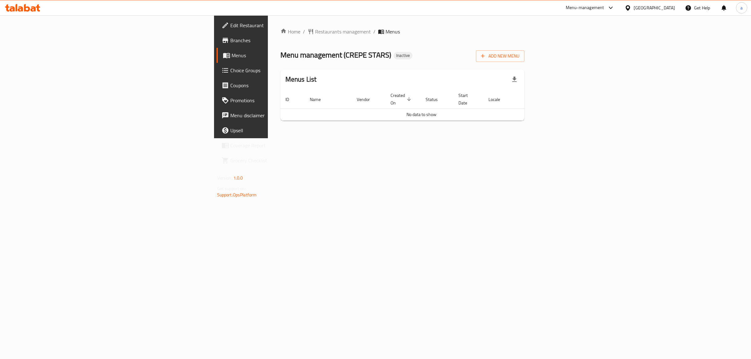
click at [230, 41] on span "Branches" at bounding box center [282, 41] width 104 height 8
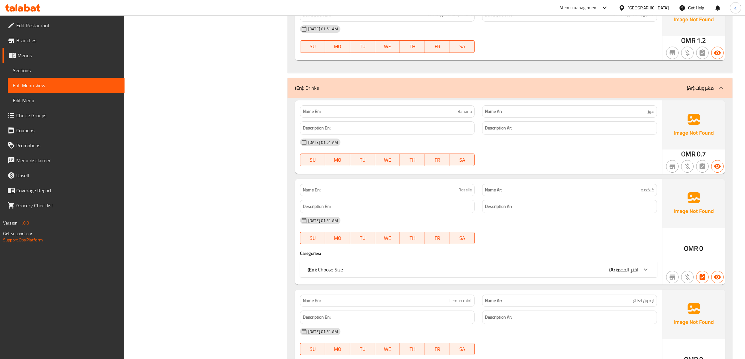
scroll to position [5607, 0]
